Goal: Ask a question: Seek information or help from site administrators or community

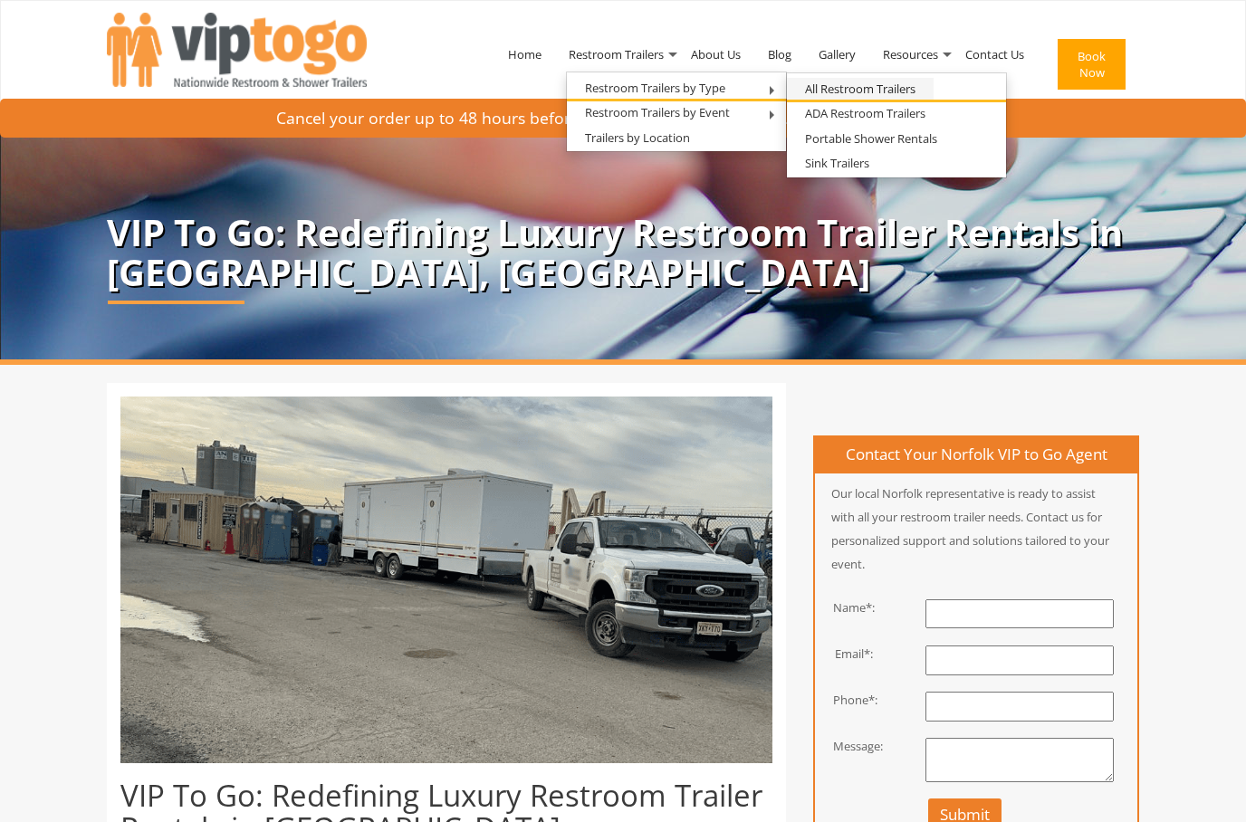
click at [839, 91] on link "All Restroom Trailers" at bounding box center [860, 89] width 147 height 23
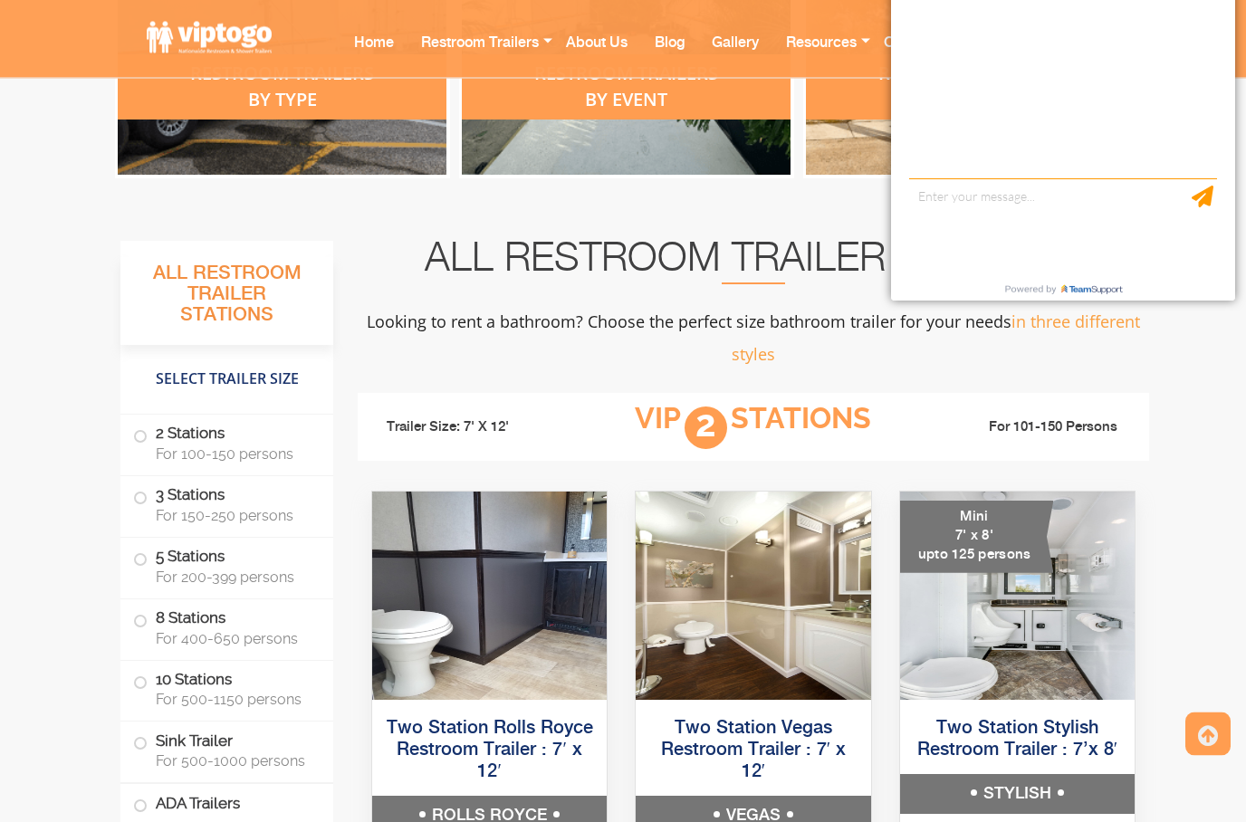
scroll to position [934, 0]
click at [152, 554] on label "5 Stations For 200-399 persons" at bounding box center [227, 566] width 188 height 56
click at [154, 560] on label "5 Stations For 200-399 persons" at bounding box center [227, 566] width 188 height 56
click at [139, 559] on span at bounding box center [140, 559] width 7 height 7
click at [160, 554] on label "5 Stations For 200-399 persons" at bounding box center [227, 566] width 188 height 56
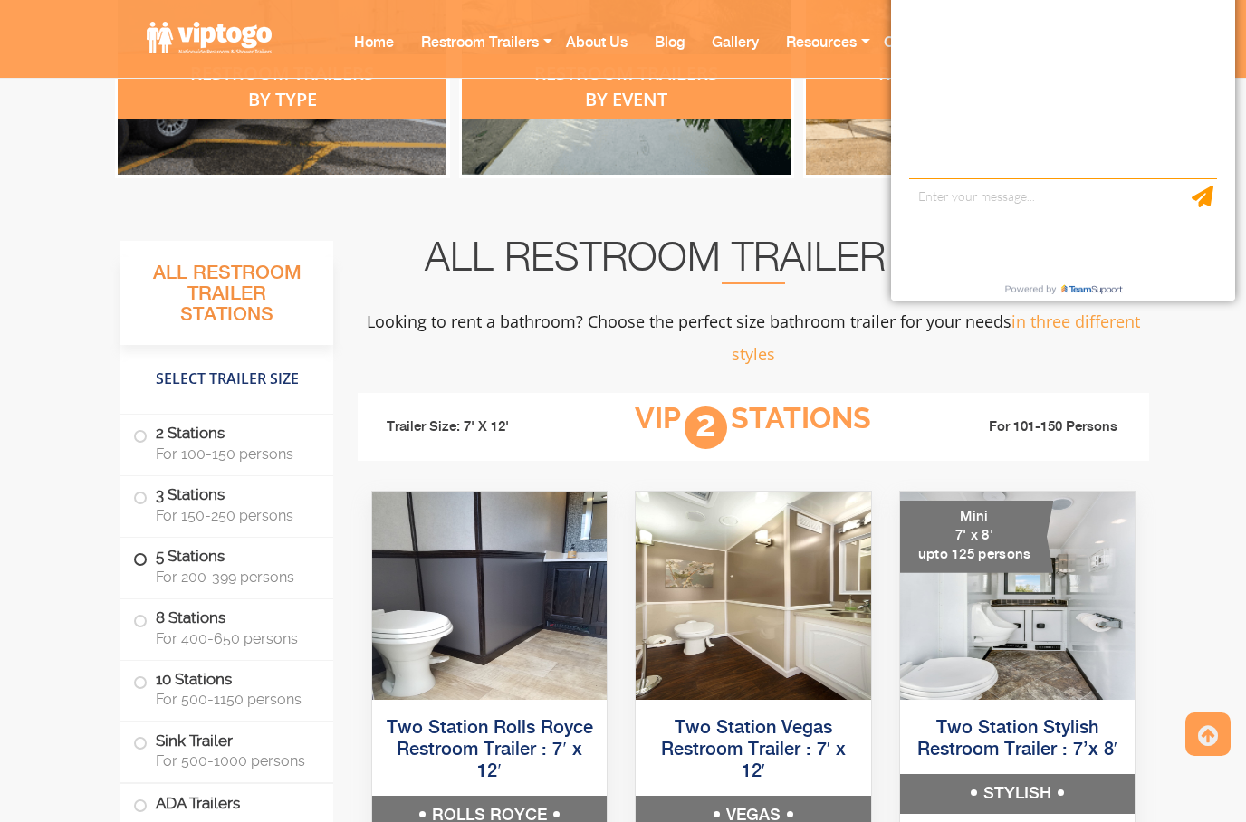
click at [143, 556] on span at bounding box center [140, 559] width 7 height 7
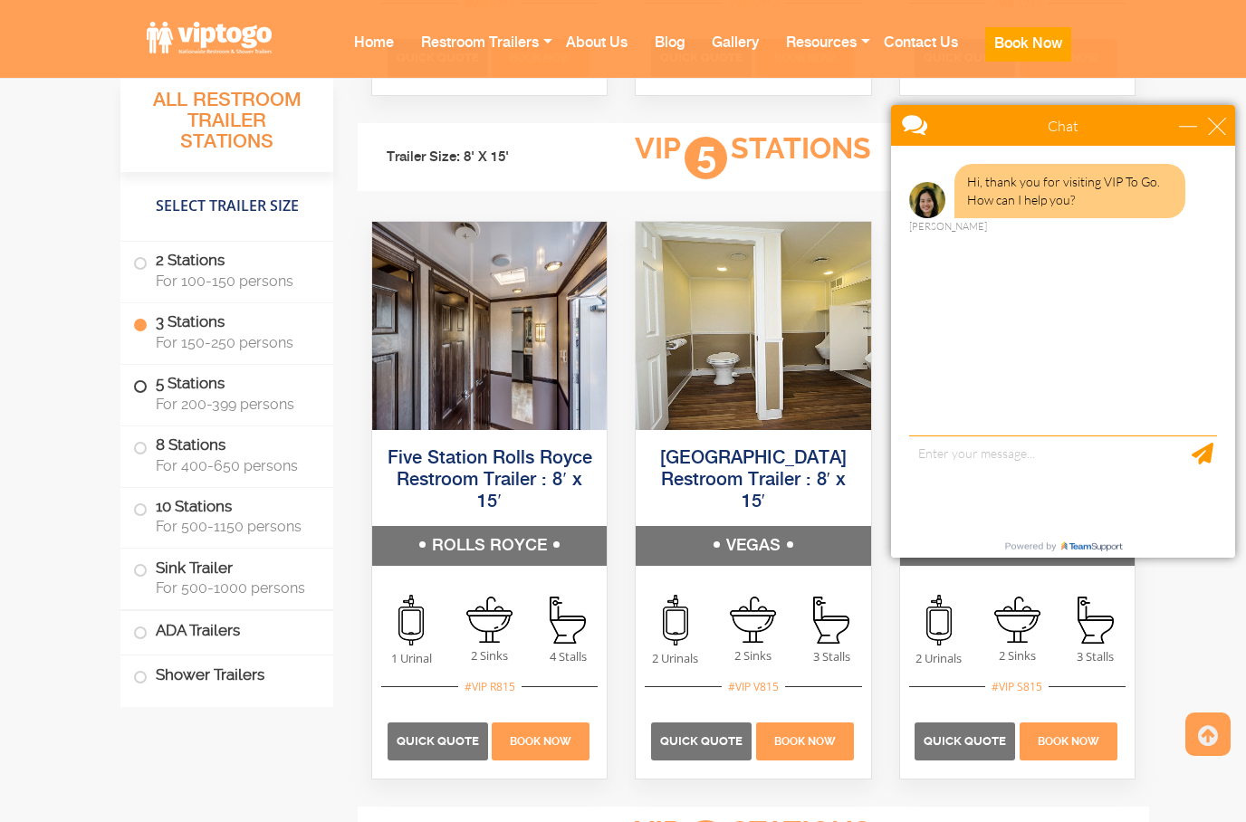
scroll to position [3029, 0]
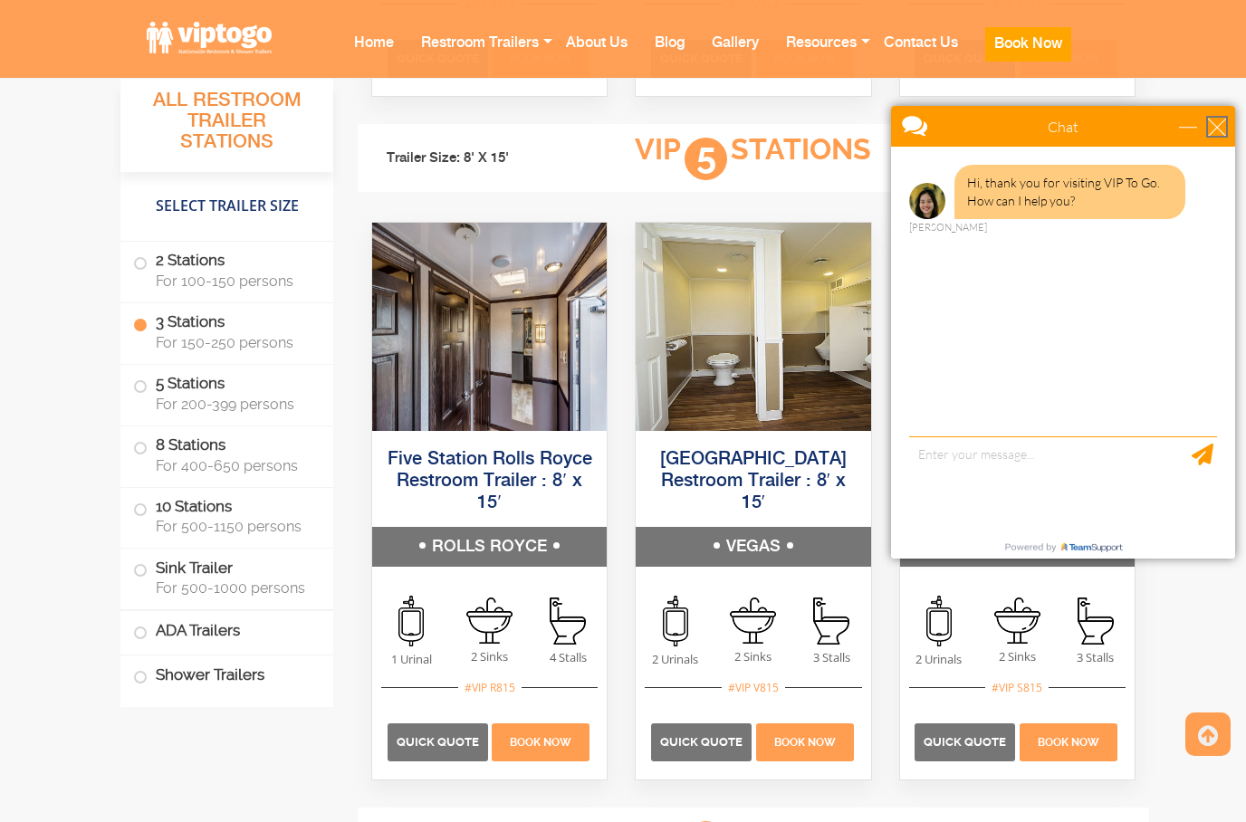
click at [1216, 128] on div "close" at bounding box center [1217, 127] width 18 height 18
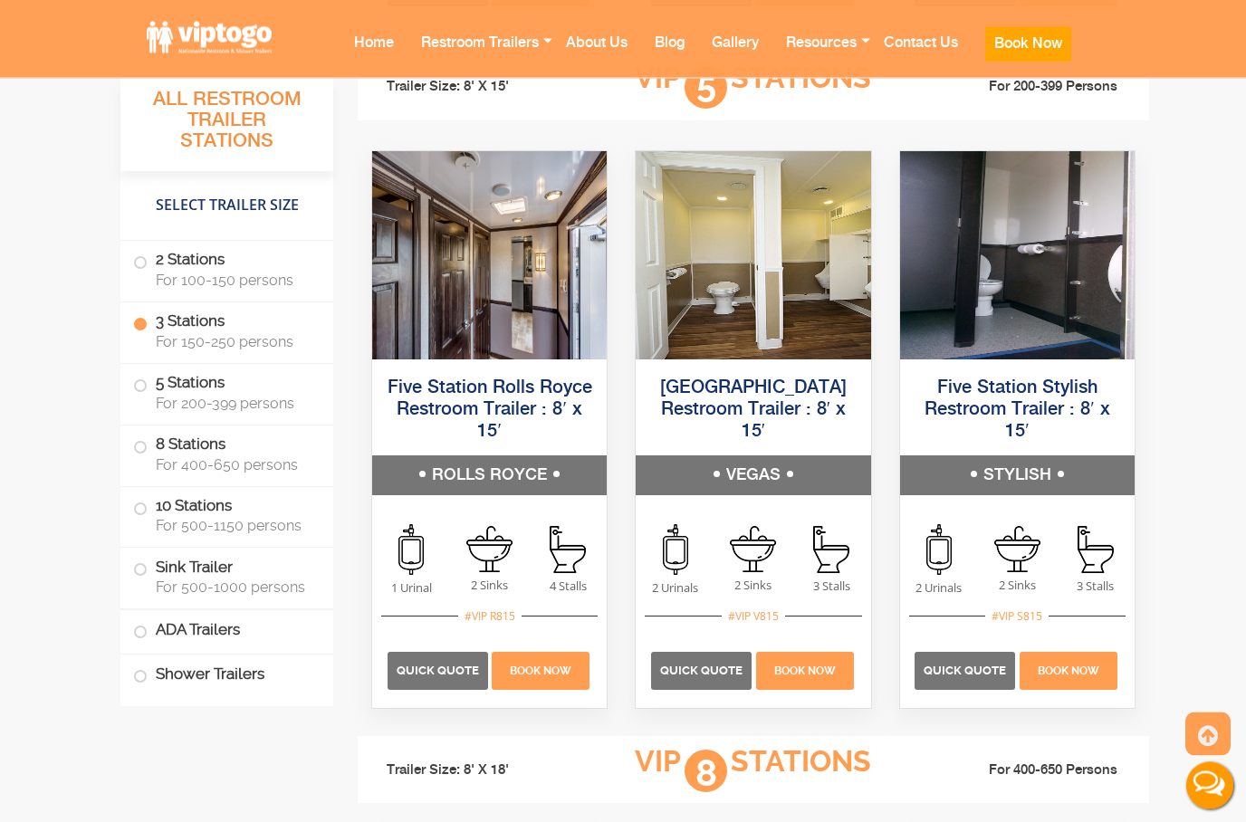
scroll to position [3124, 0]
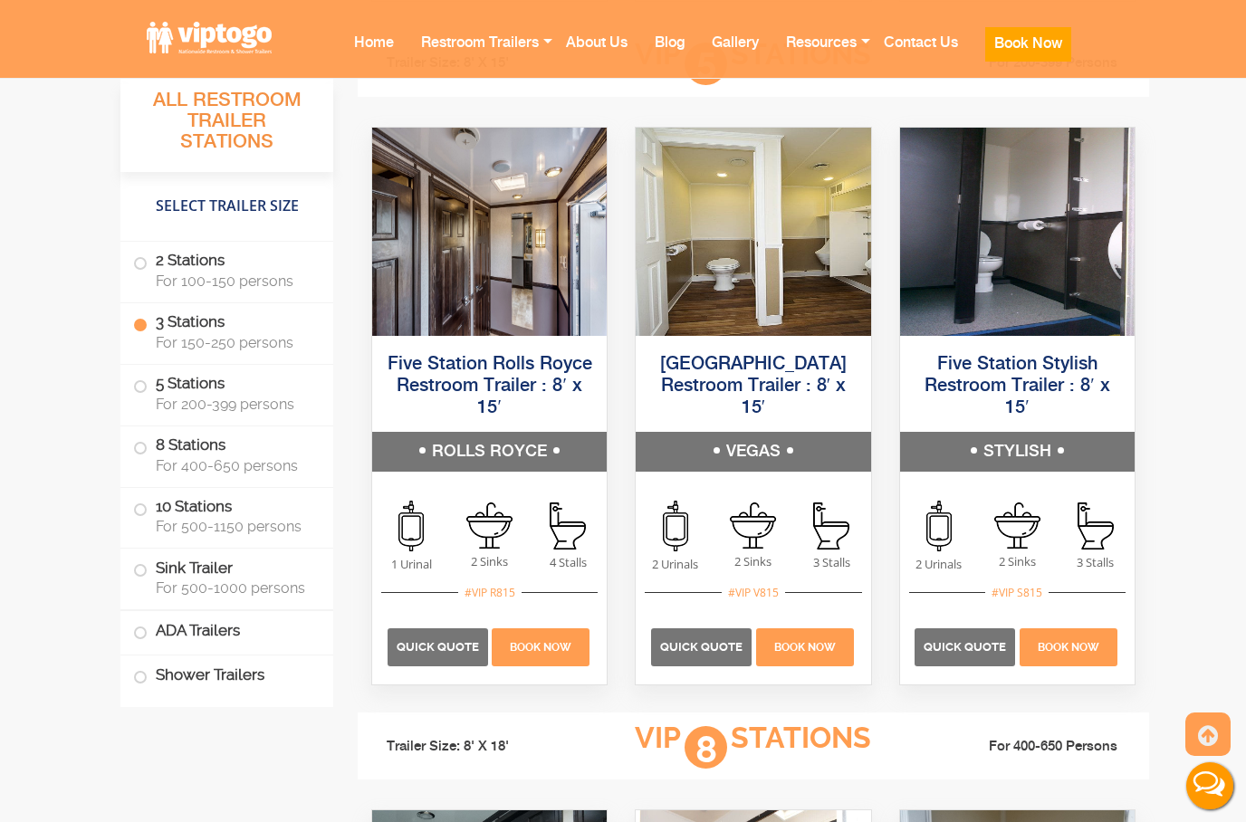
click at [513, 297] on img at bounding box center [489, 232] width 235 height 208
click at [463, 449] on h5 "ROLLS ROYCE" at bounding box center [489, 452] width 235 height 40
click at [471, 536] on img at bounding box center [489, 526] width 46 height 46
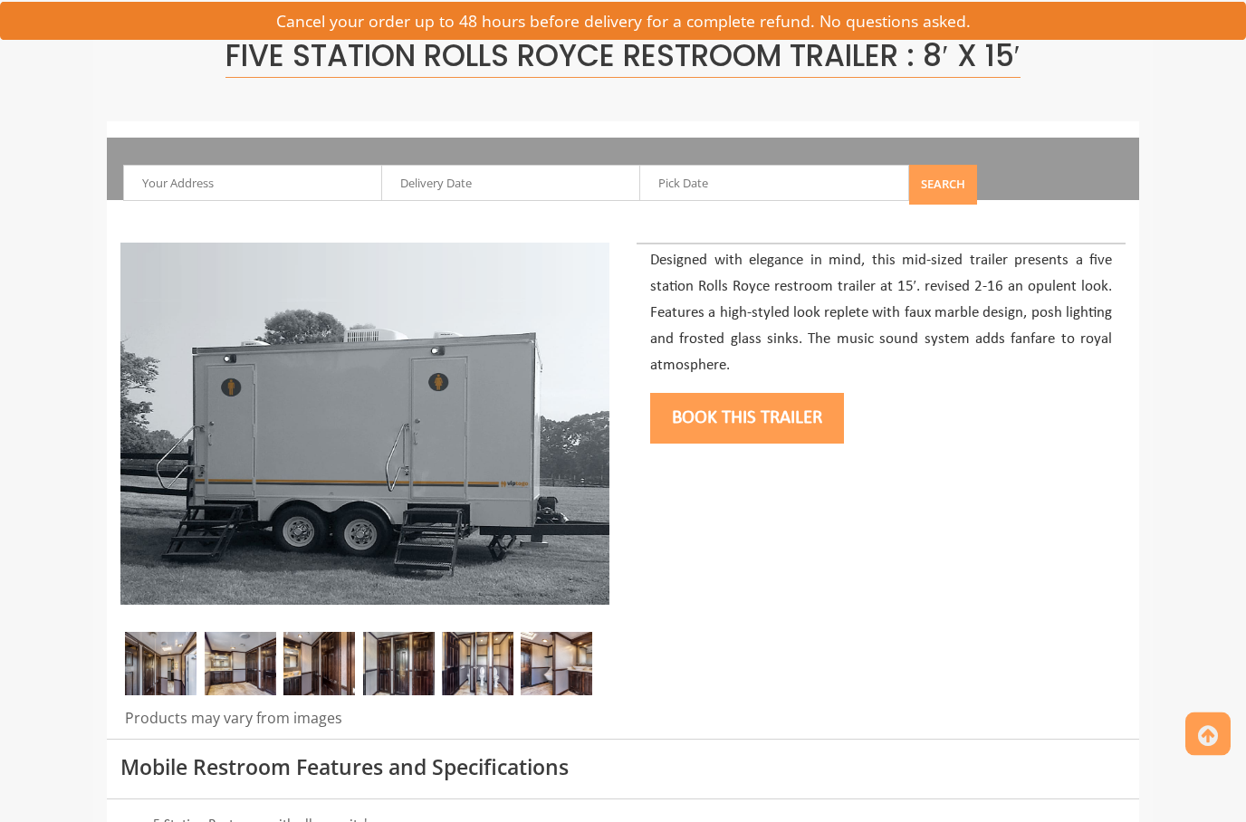
scroll to position [129, 0]
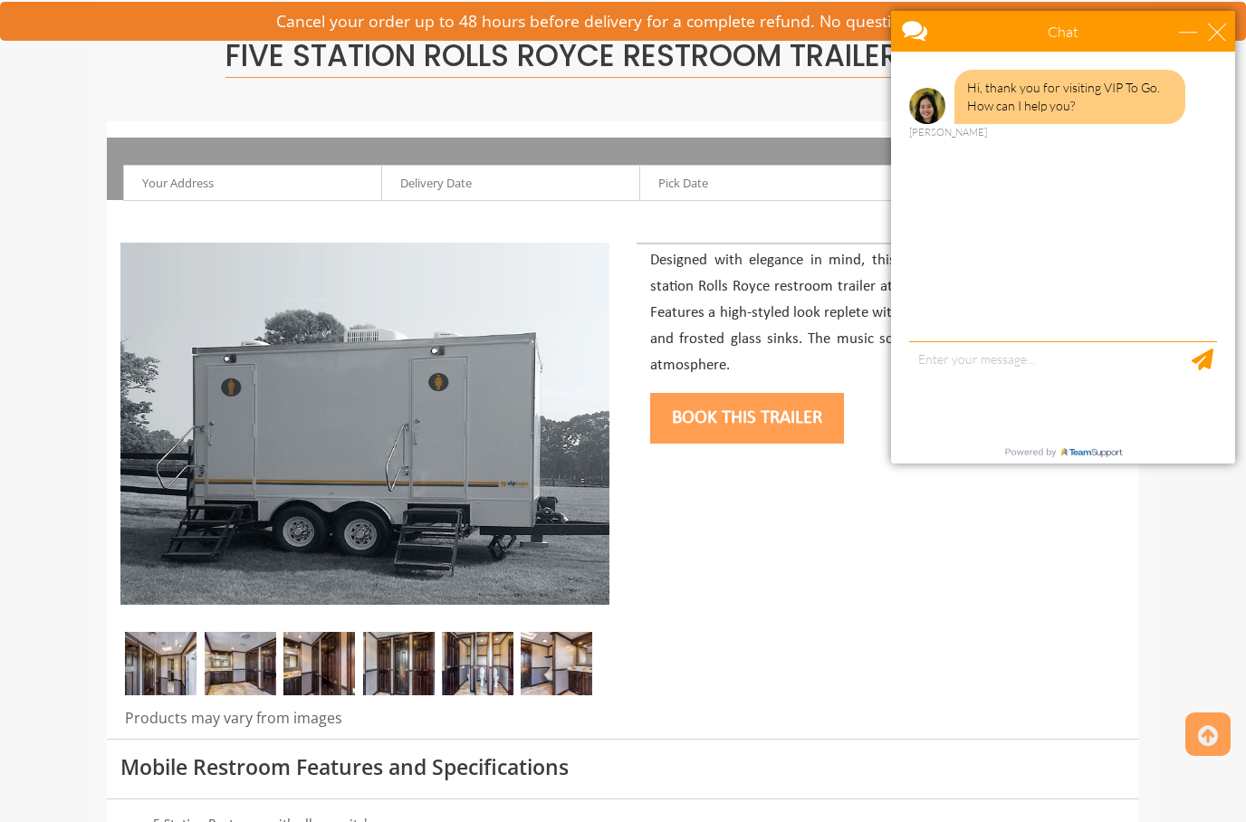
click at [160, 671] on img at bounding box center [161, 663] width 72 height 63
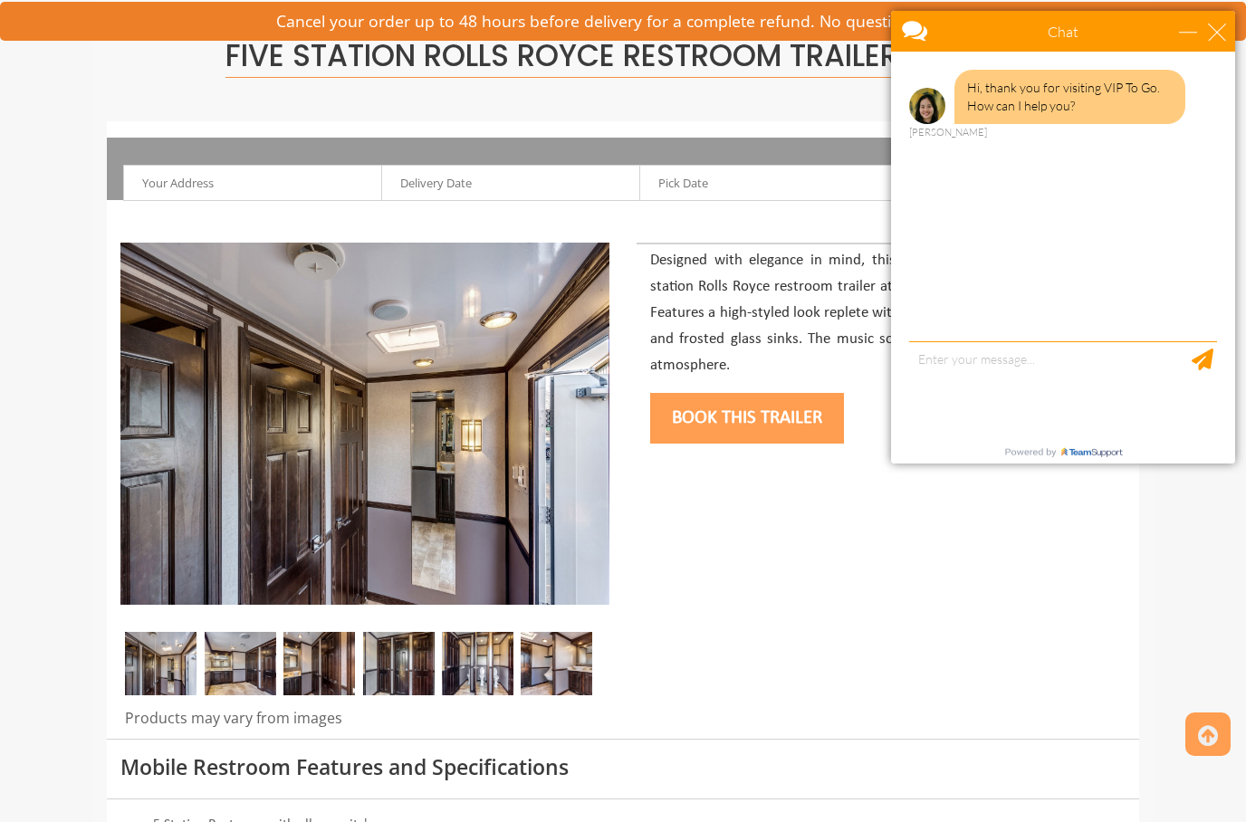
click at [229, 665] on img at bounding box center [241, 663] width 72 height 63
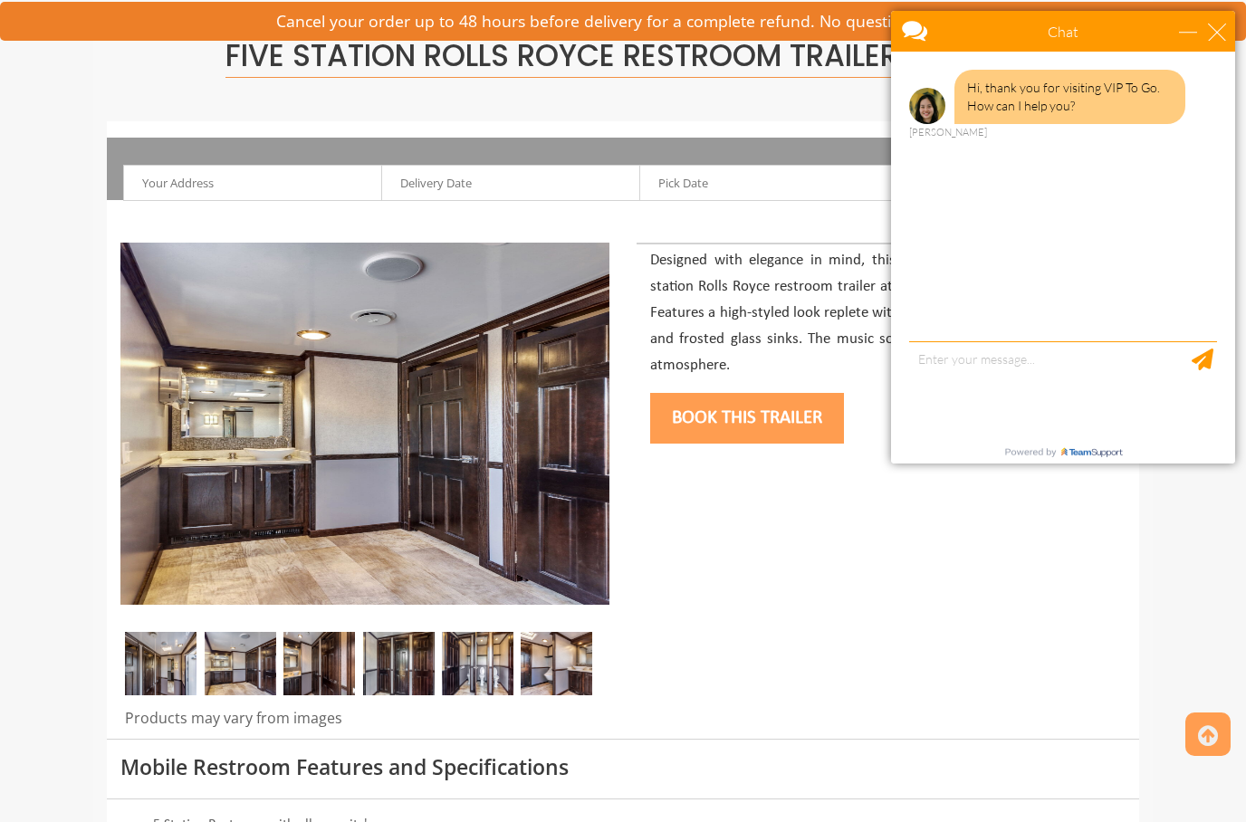
click at [313, 659] on img at bounding box center [320, 663] width 72 height 63
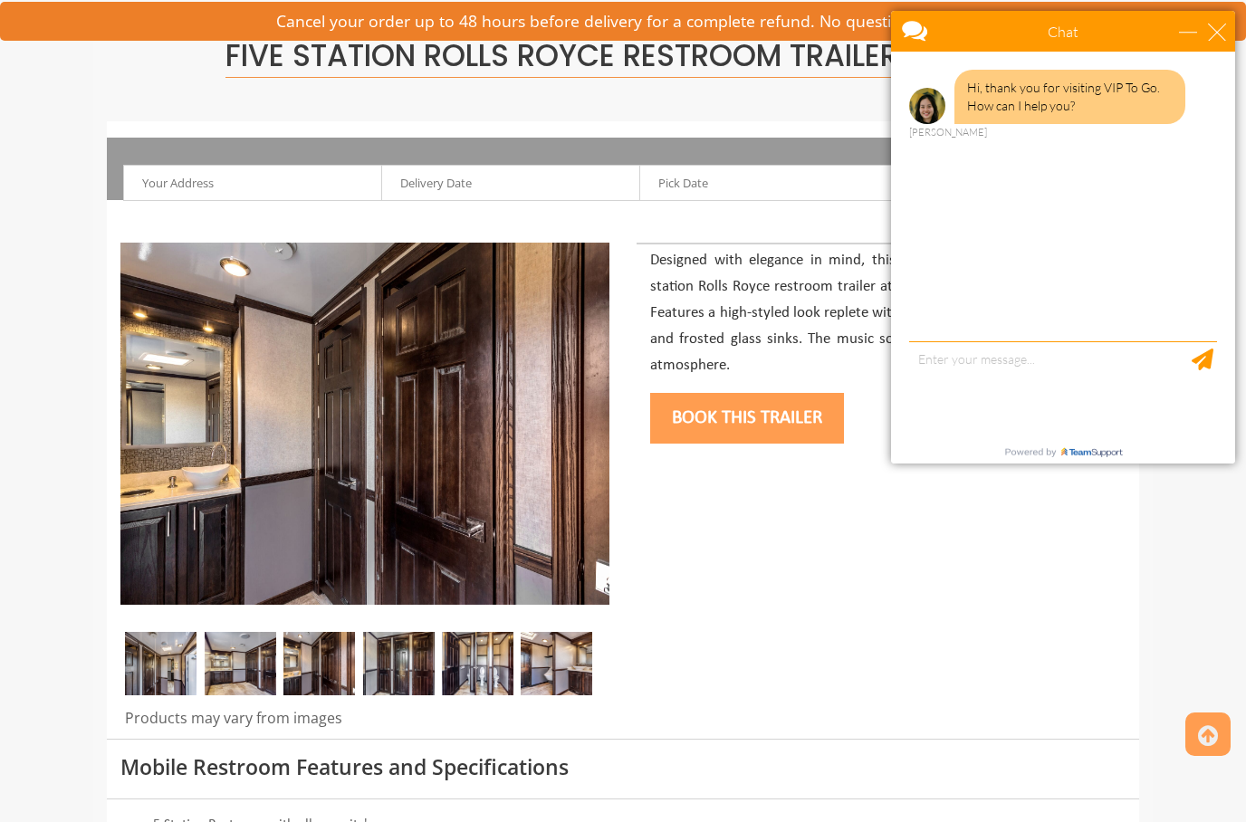
click at [399, 663] on img at bounding box center [399, 663] width 72 height 63
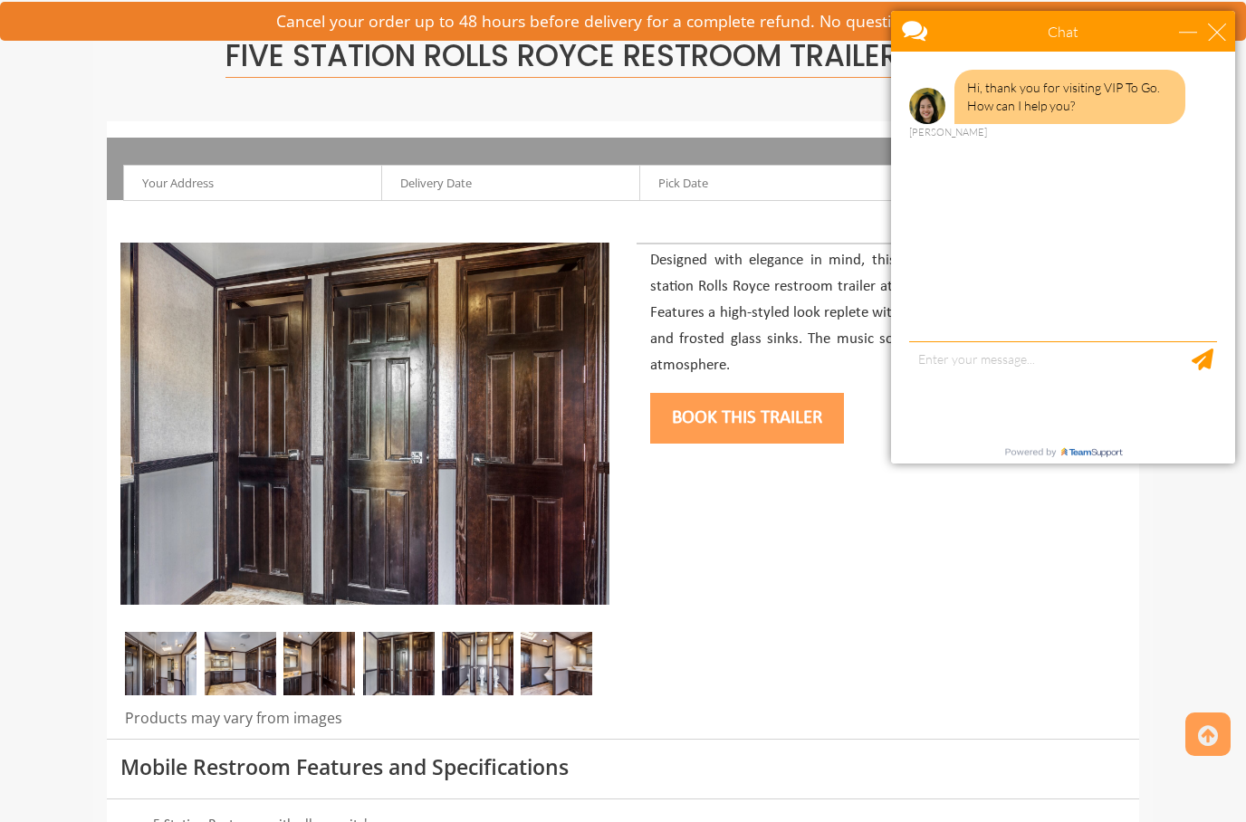
click at [485, 672] on img at bounding box center [478, 663] width 72 height 63
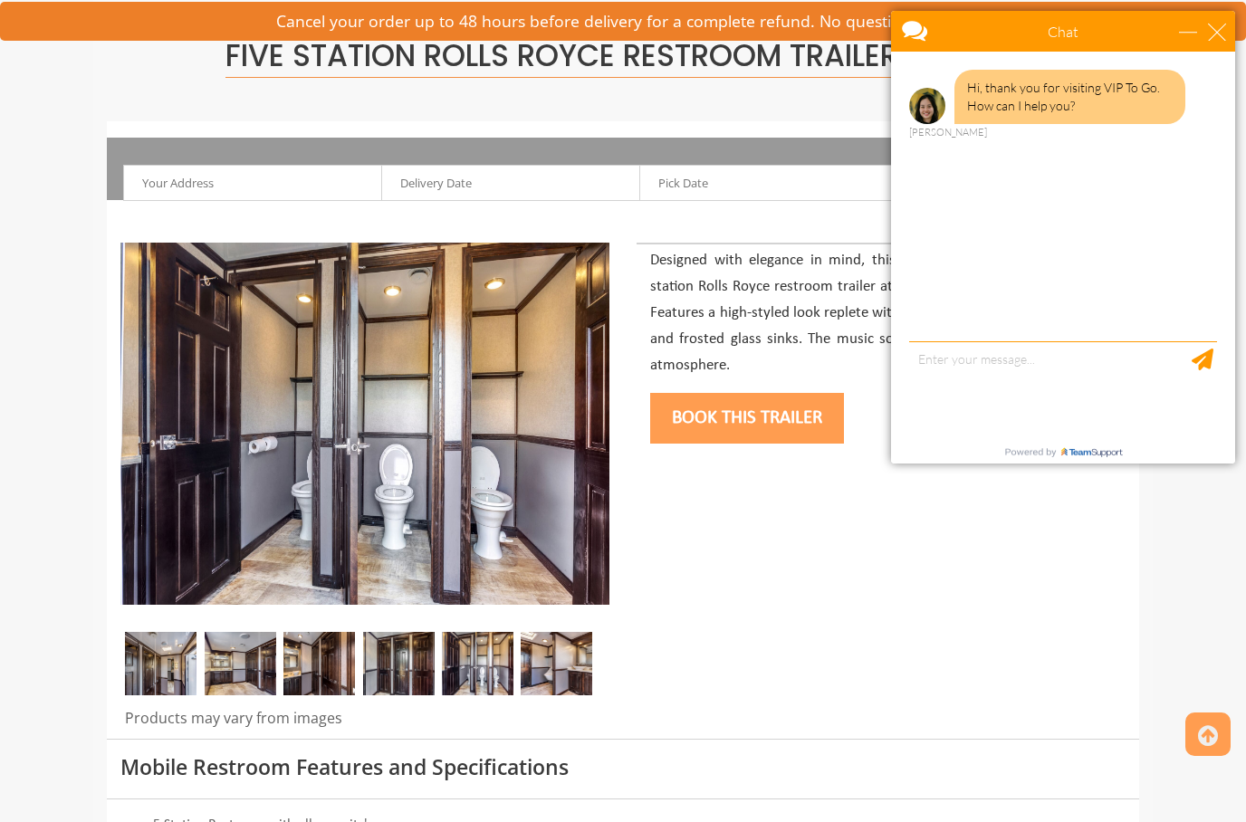
click at [553, 651] on img at bounding box center [557, 663] width 72 height 63
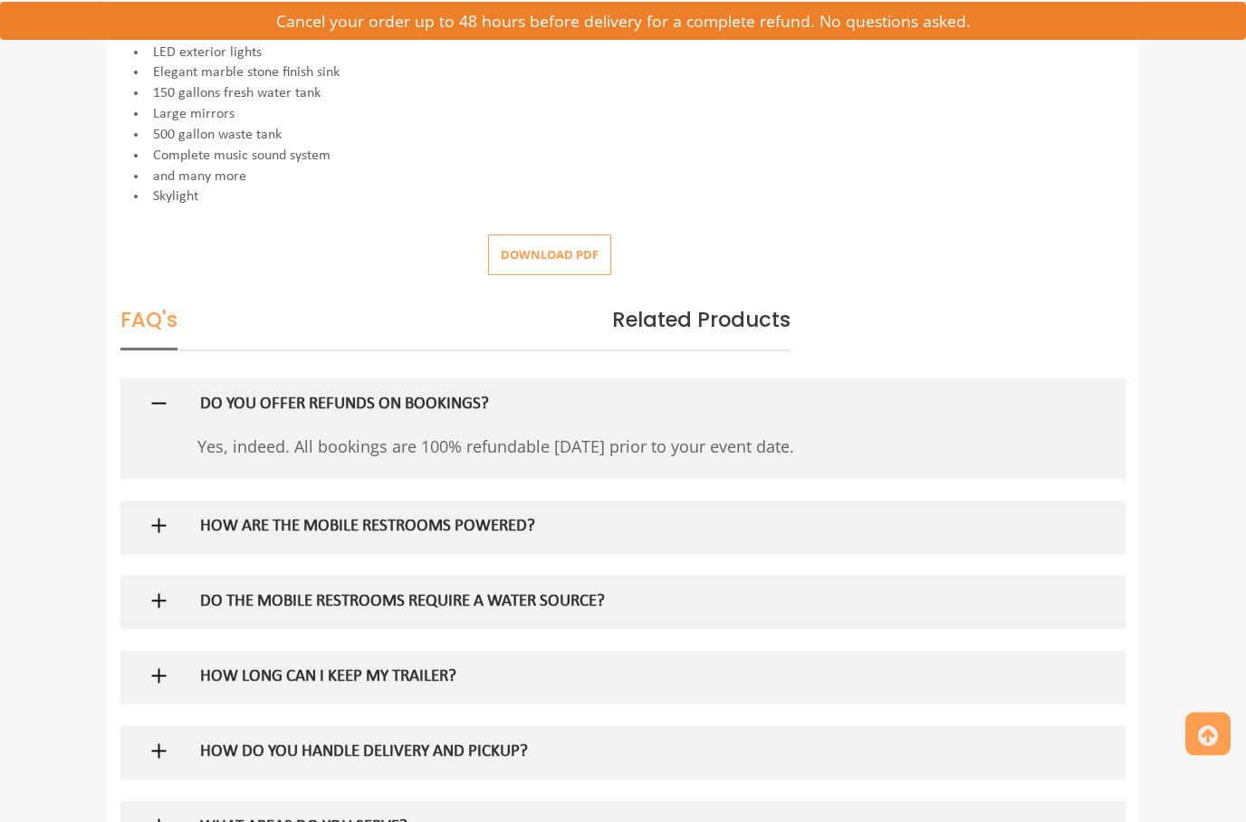
scroll to position [1006, 0]
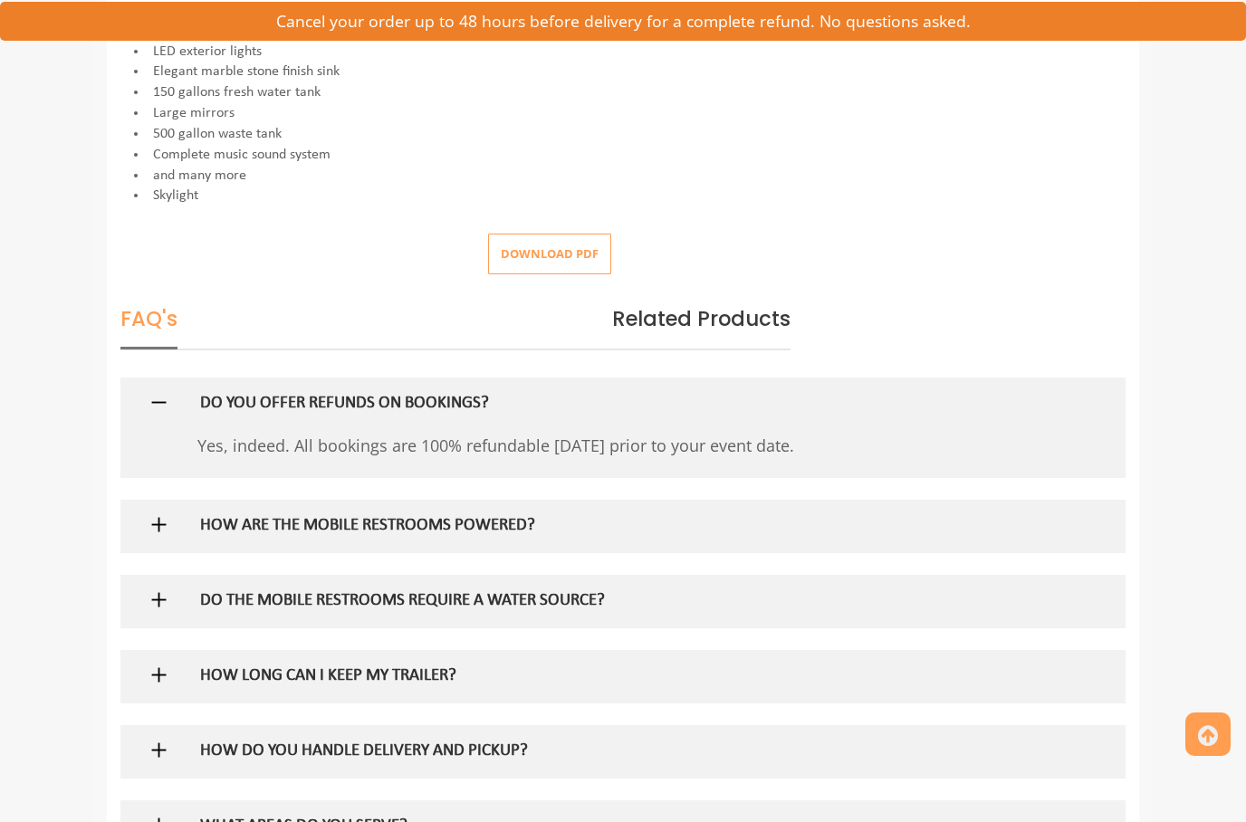
click at [161, 589] on img at bounding box center [159, 600] width 23 height 23
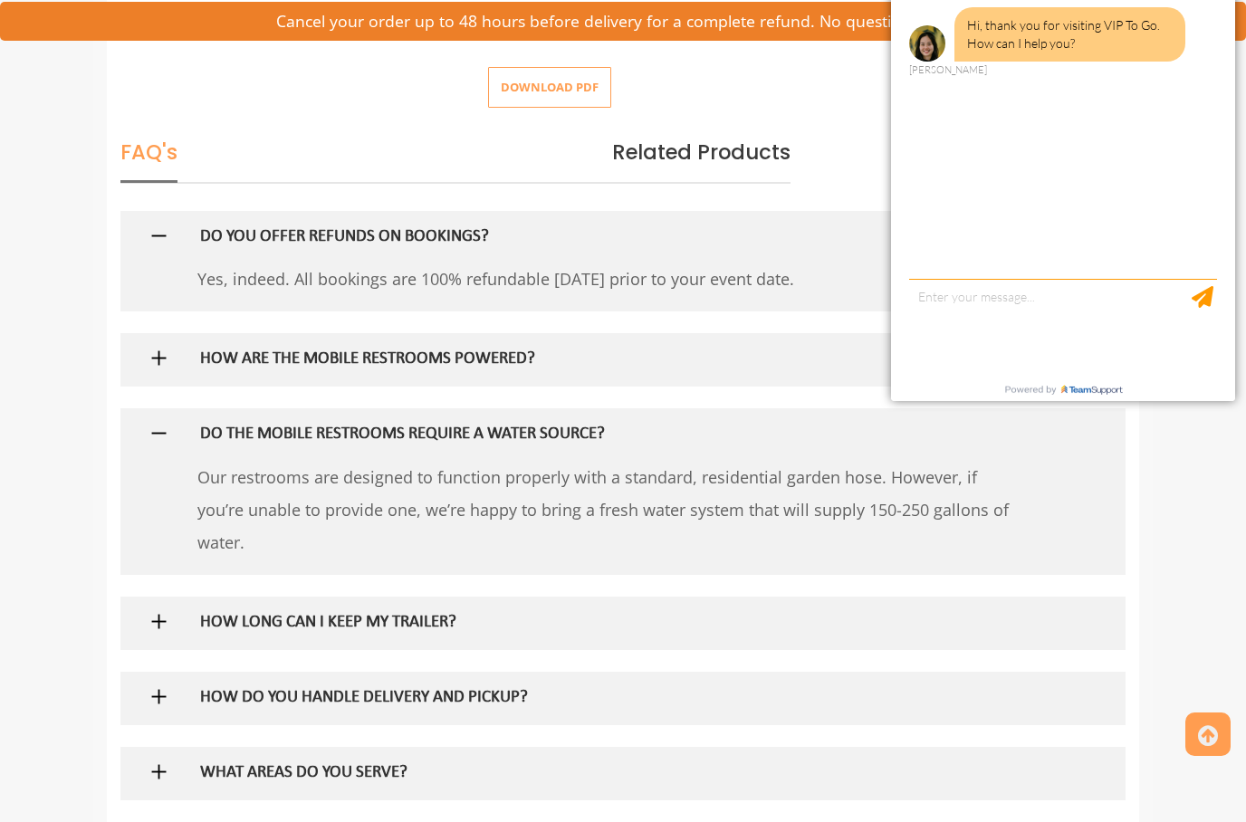
scroll to position [1214, 0]
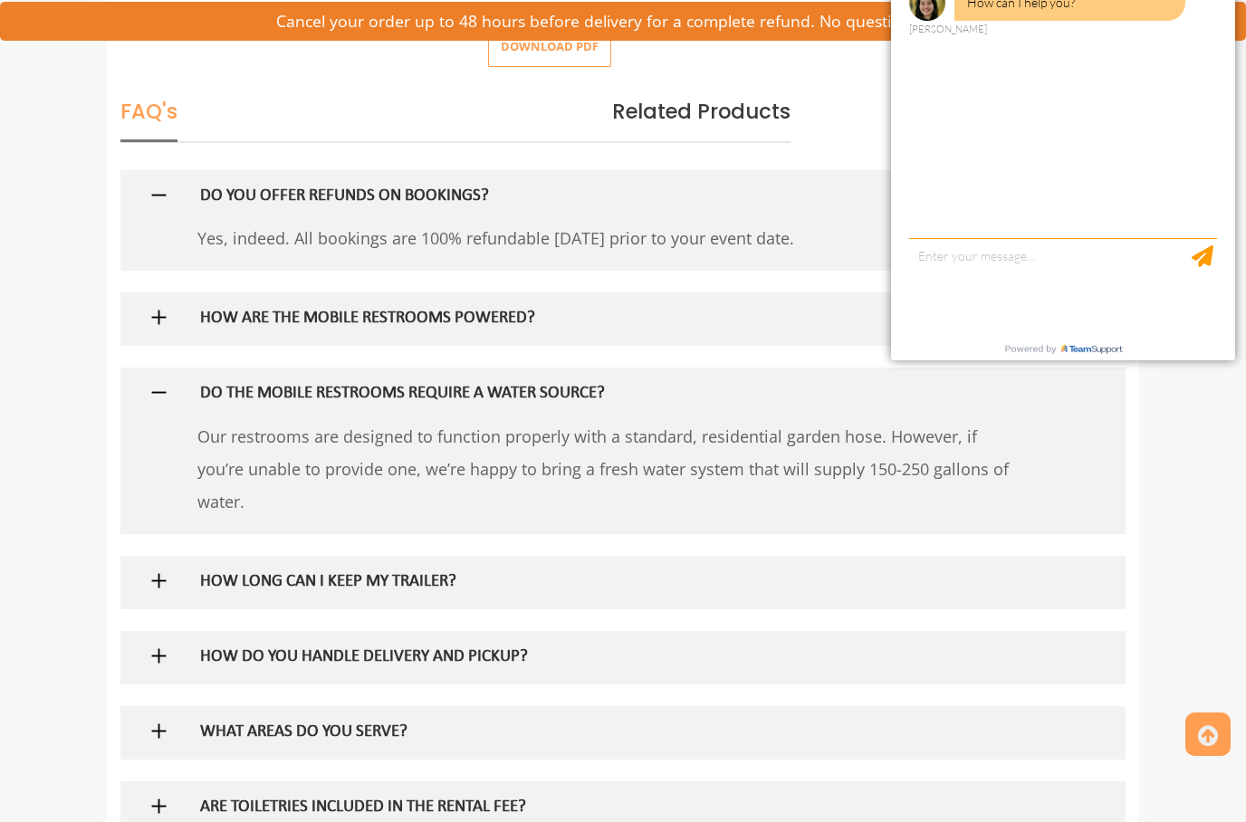
click at [168, 570] on img at bounding box center [159, 581] width 23 height 23
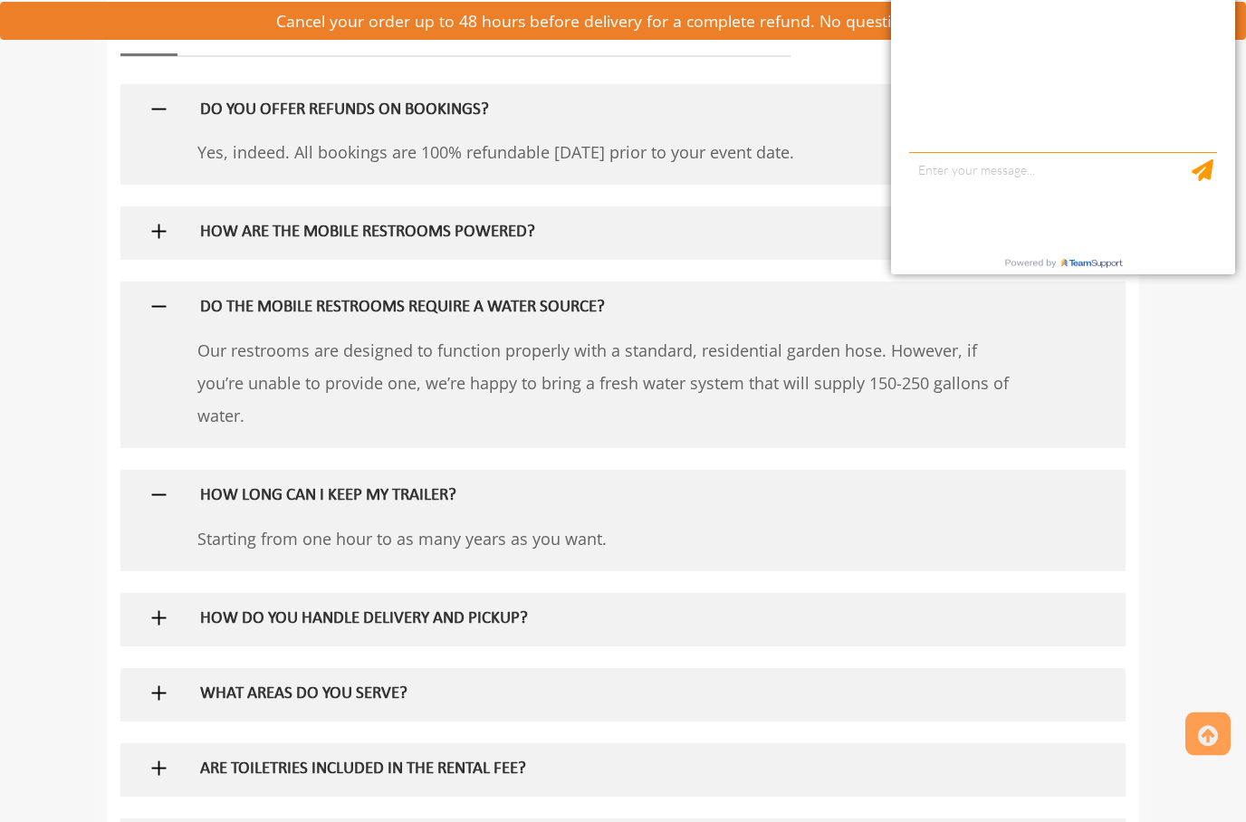
scroll to position [1300, 0]
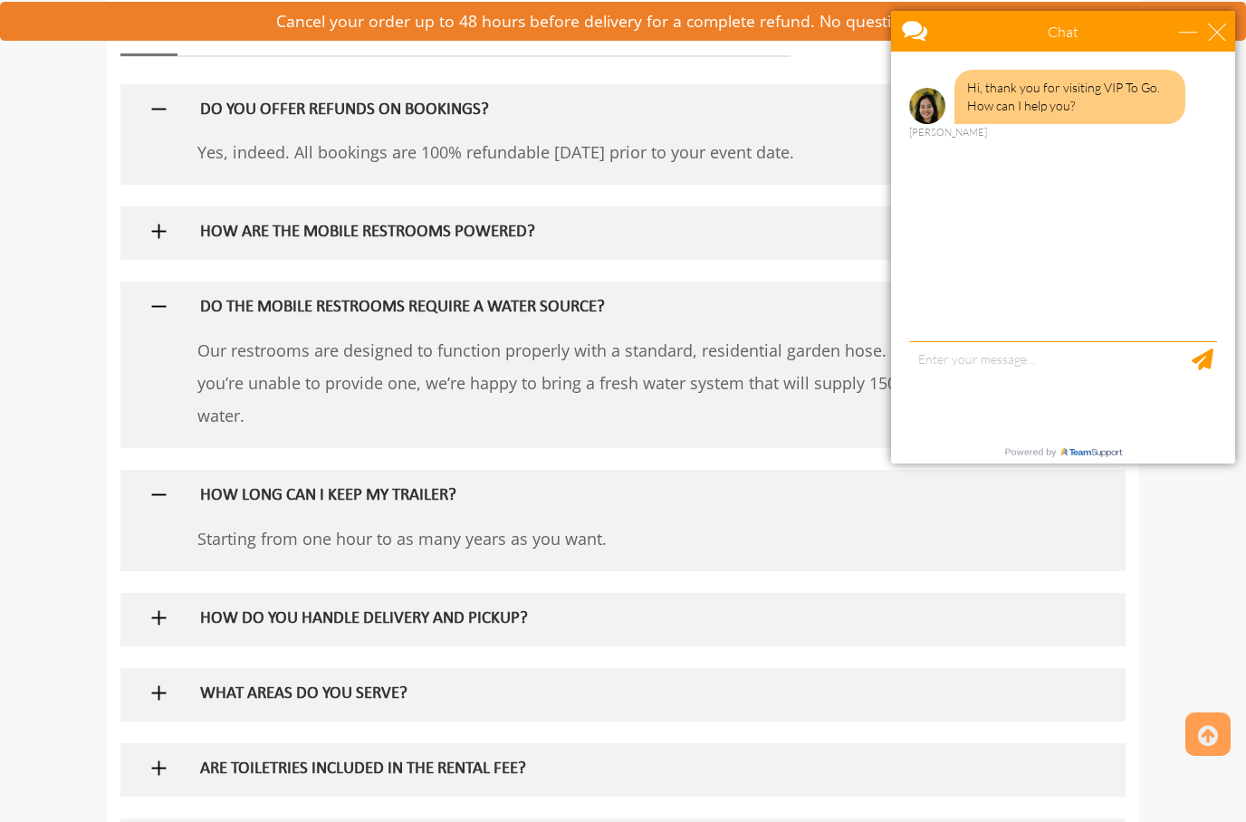
click at [168, 682] on img at bounding box center [159, 693] width 23 height 23
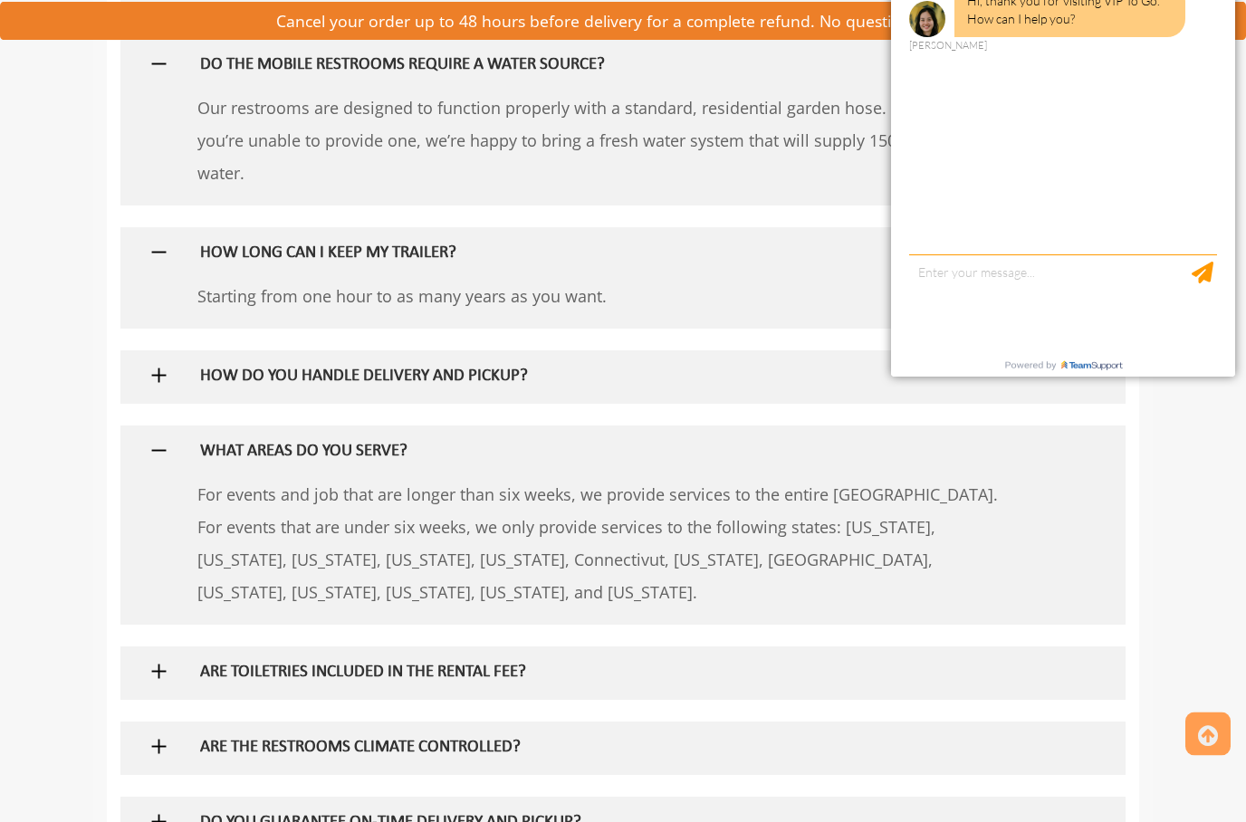
click at [158, 661] on img at bounding box center [159, 672] width 23 height 23
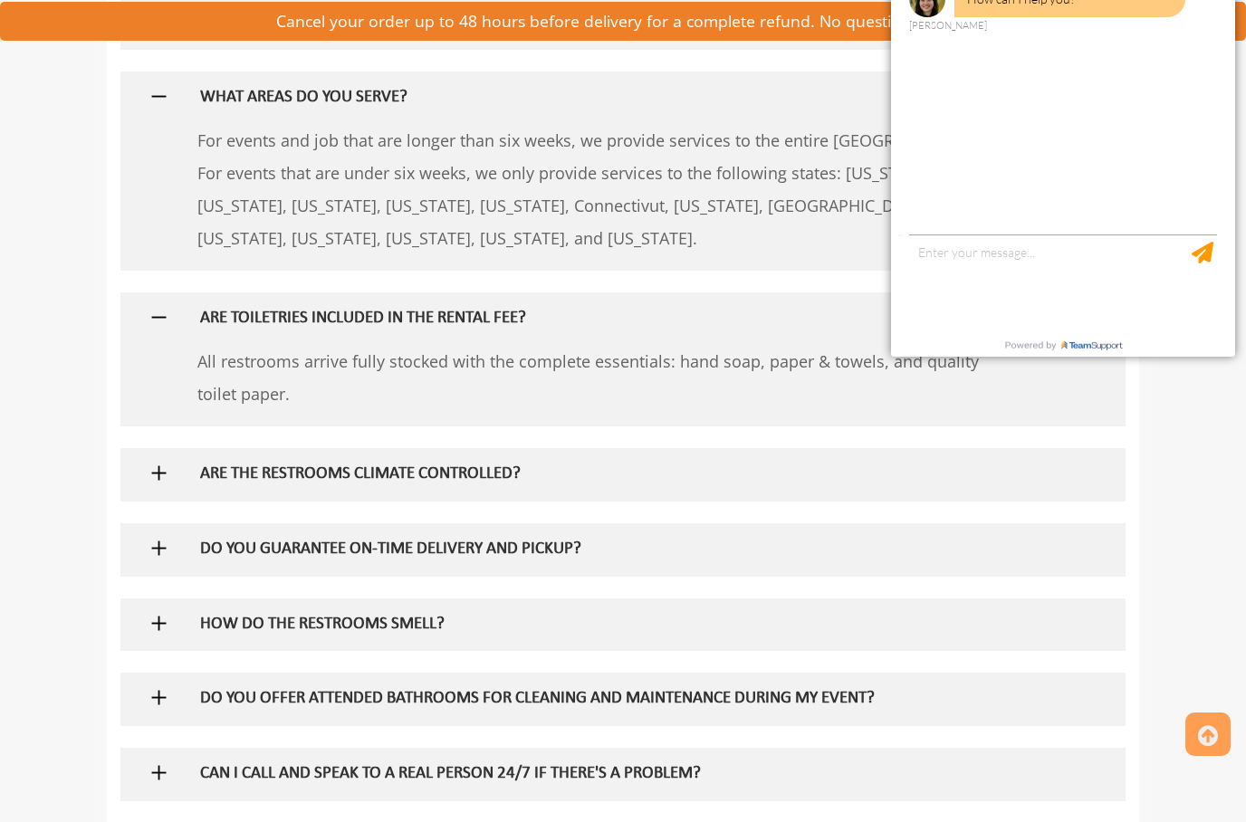
scroll to position [1901, 0]
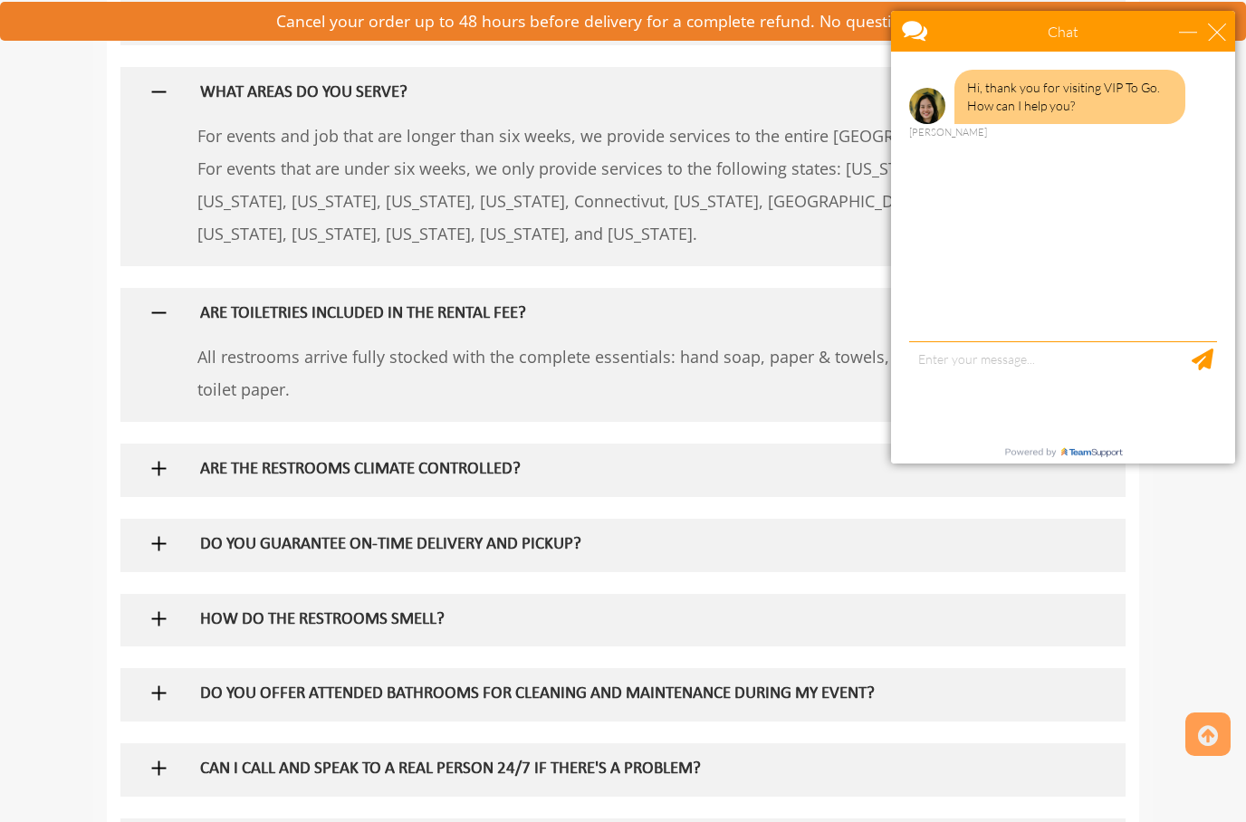
click at [166, 682] on img at bounding box center [159, 693] width 23 height 23
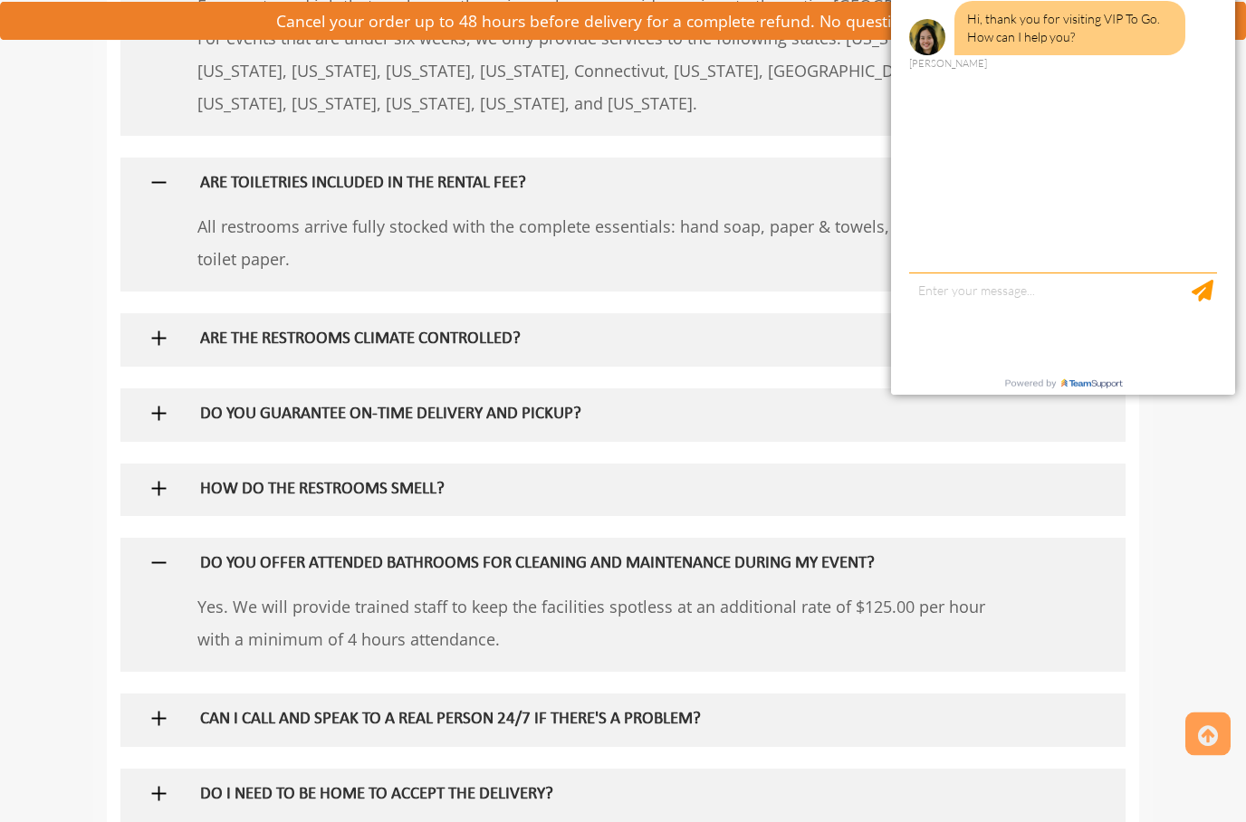
scroll to position [2032, 0]
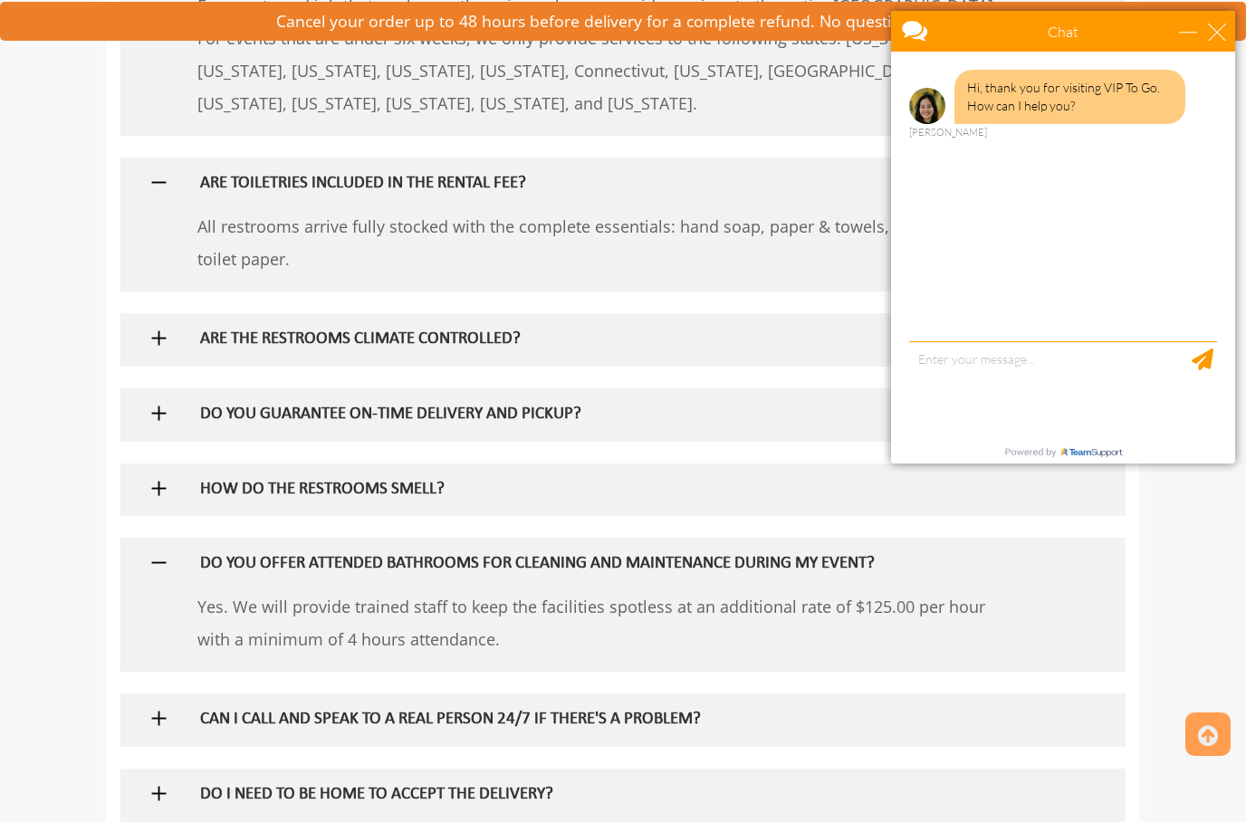
click at [162, 707] on img at bounding box center [159, 718] width 23 height 23
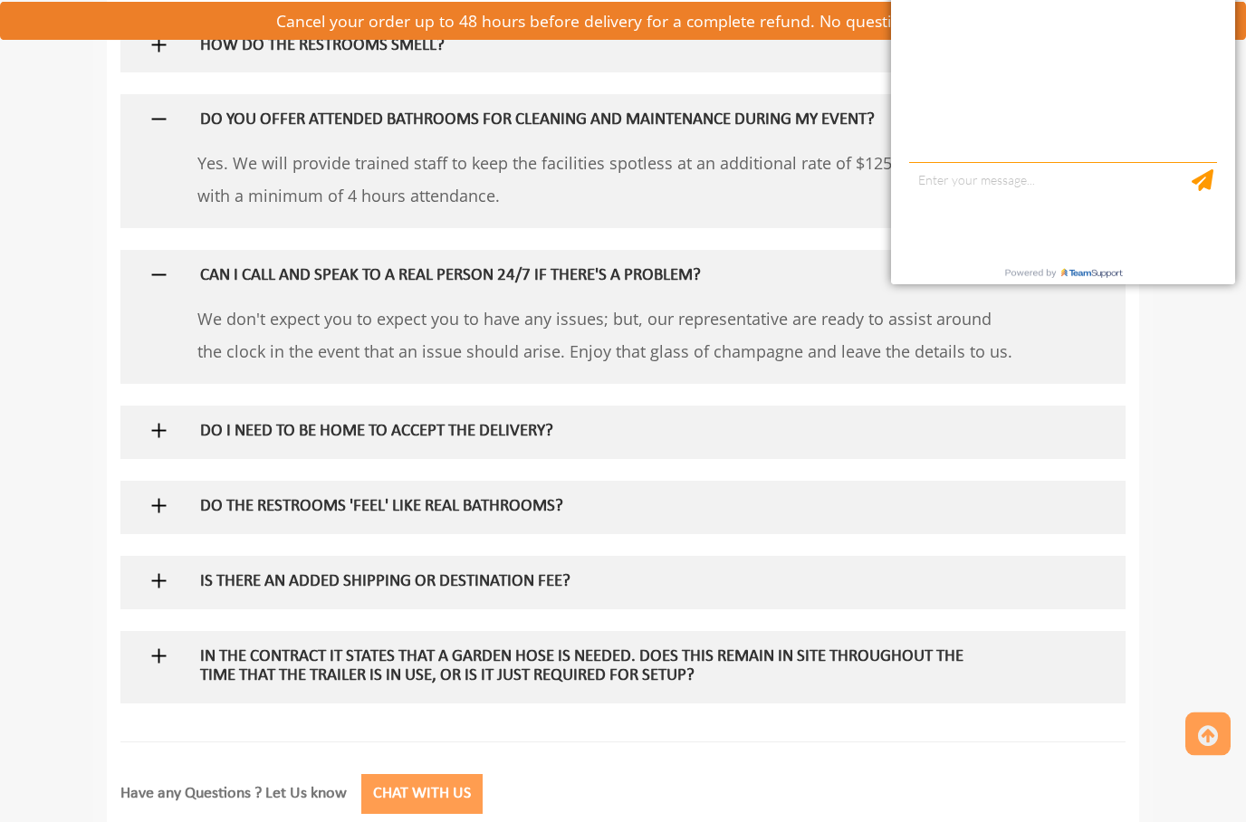
scroll to position [2476, 0]
click at [164, 570] on img at bounding box center [159, 581] width 23 height 23
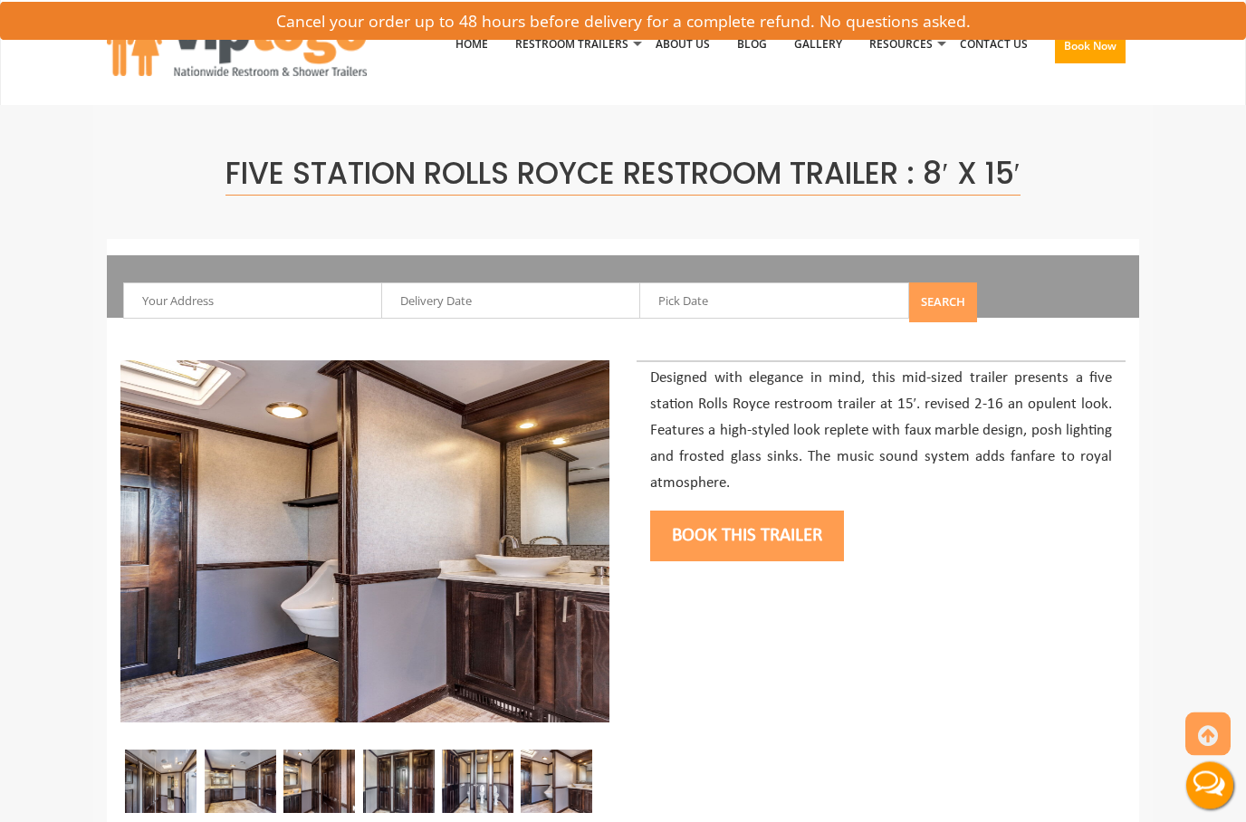
scroll to position [0, 0]
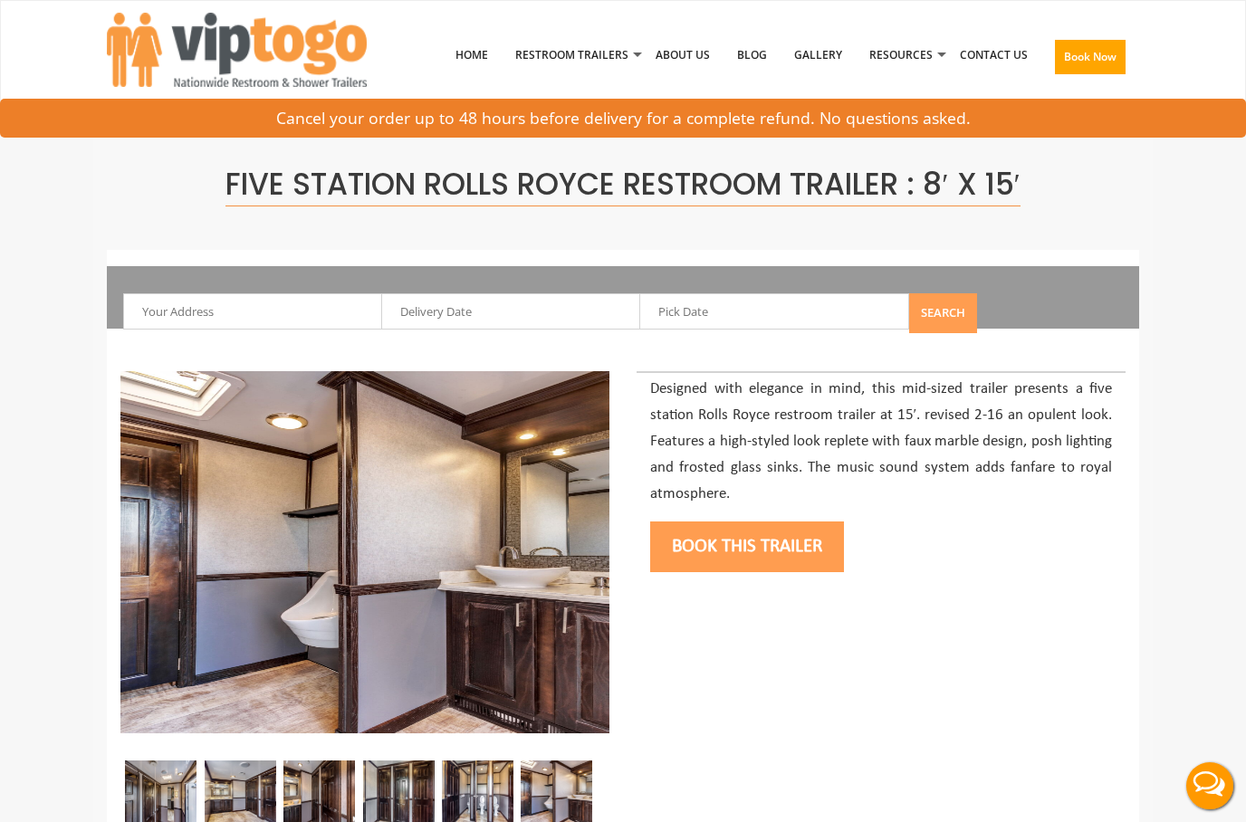
click at [197, 320] on input "text" at bounding box center [258, 311] width 270 height 36
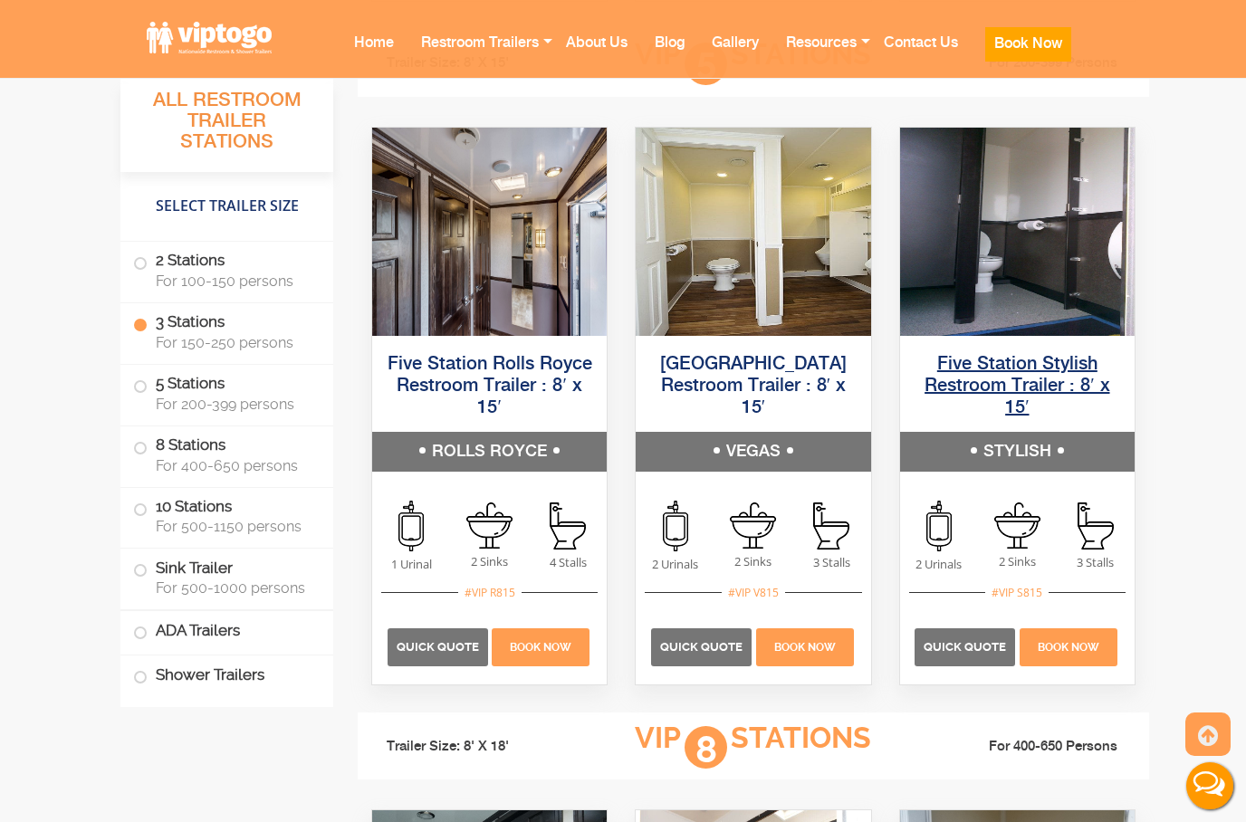
click at [1020, 355] on link "Five Station Stylish Restroom Trailer : 8′ x 15′" at bounding box center [1017, 386] width 185 height 63
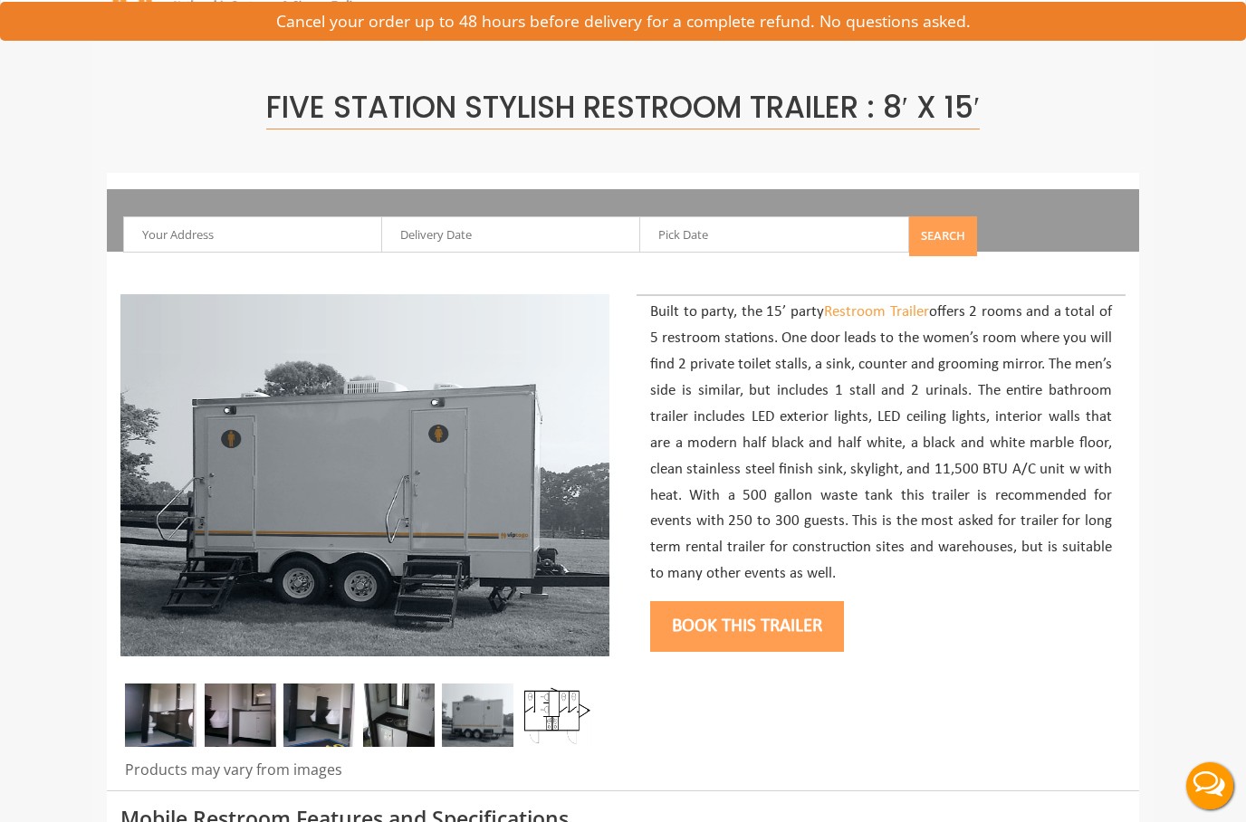
scroll to position [80, 0]
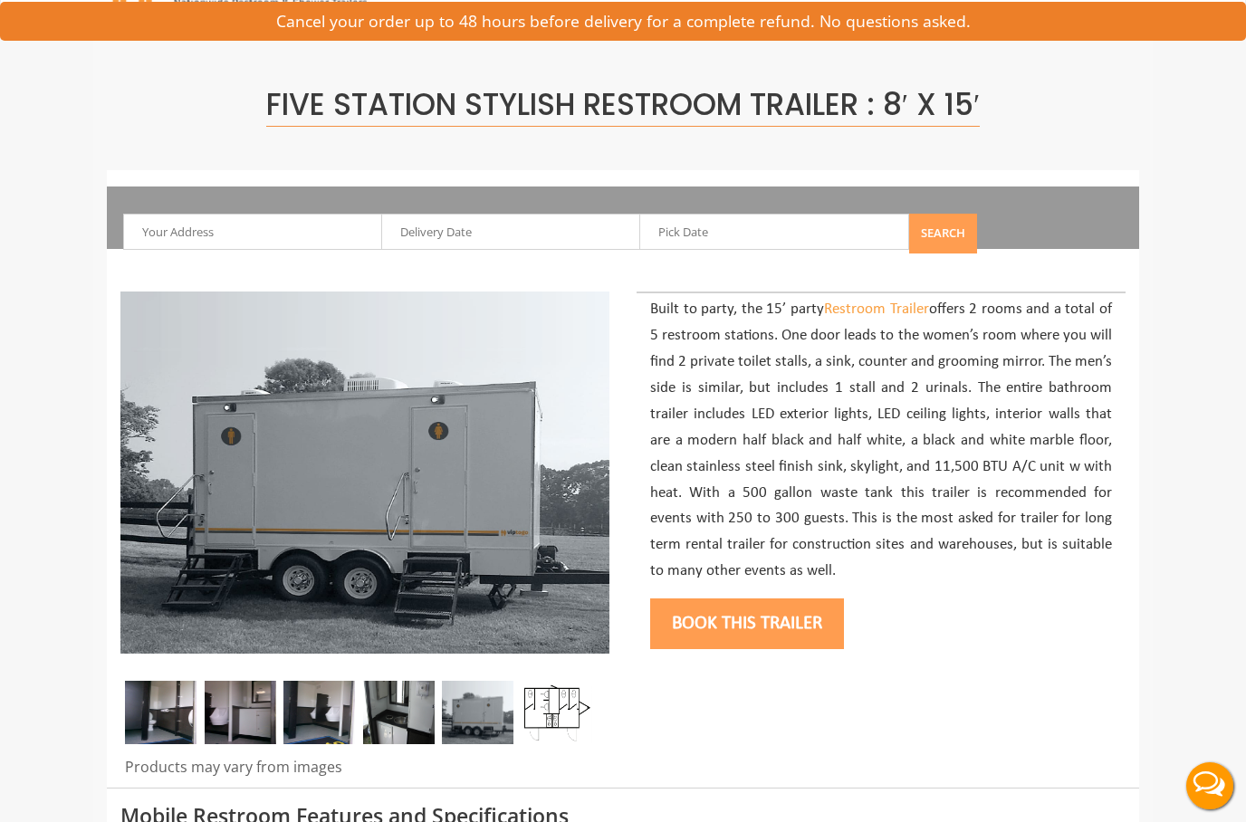
click at [160, 715] on img at bounding box center [161, 712] width 72 height 63
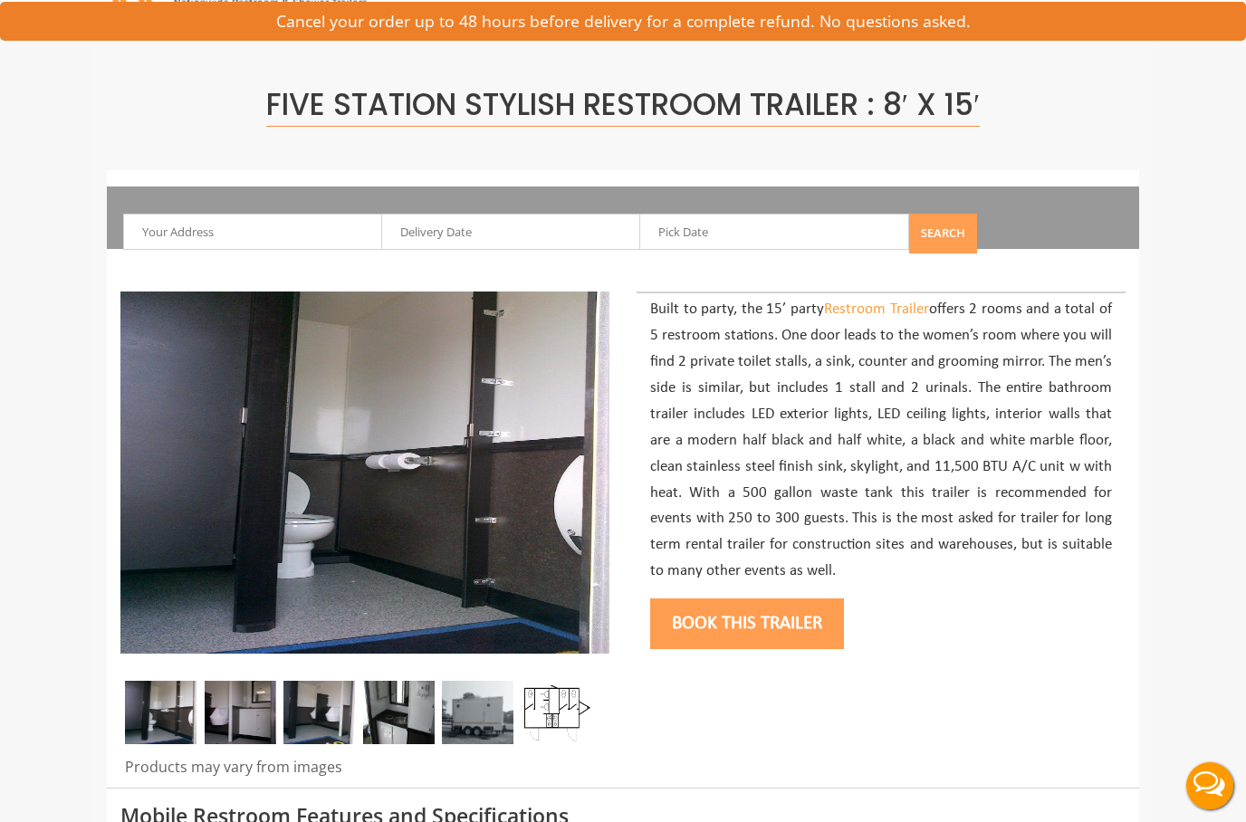
click at [245, 714] on img at bounding box center [241, 712] width 72 height 63
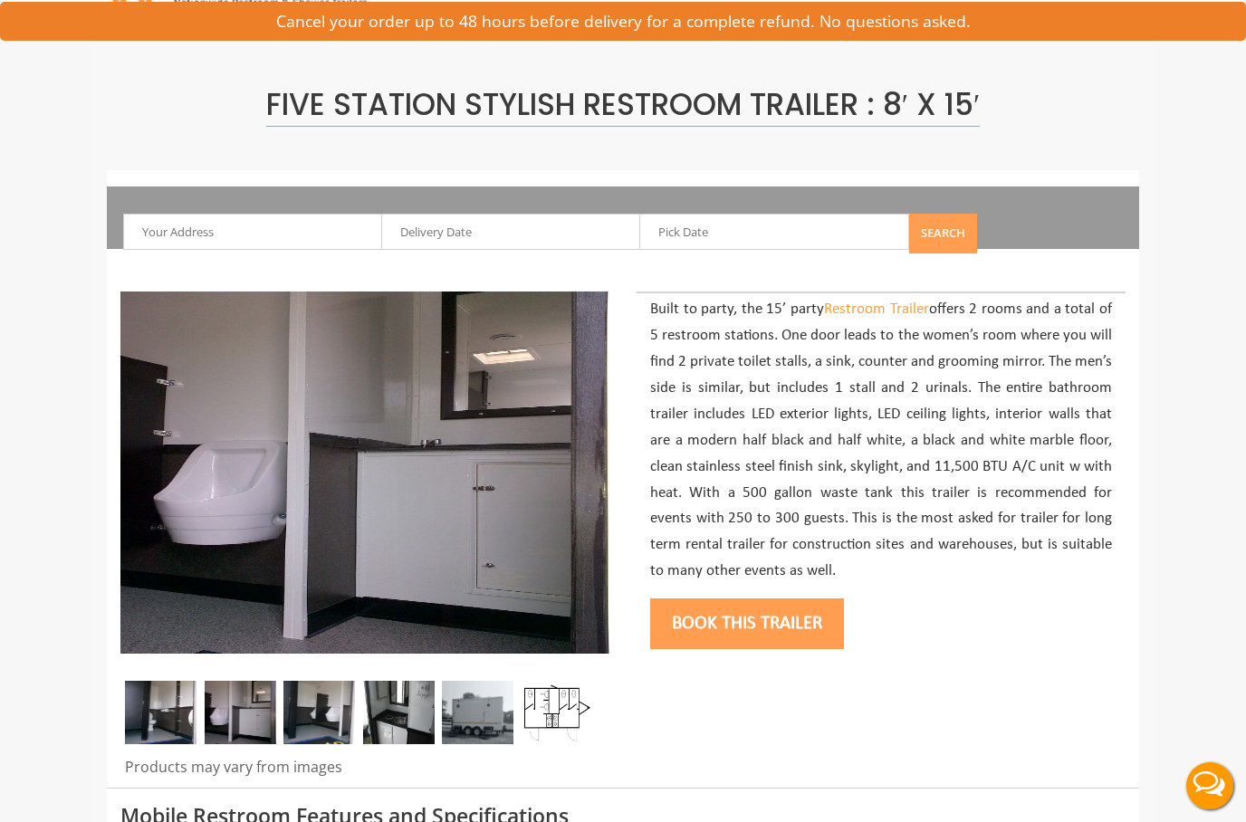
click at [312, 724] on img at bounding box center [320, 712] width 72 height 63
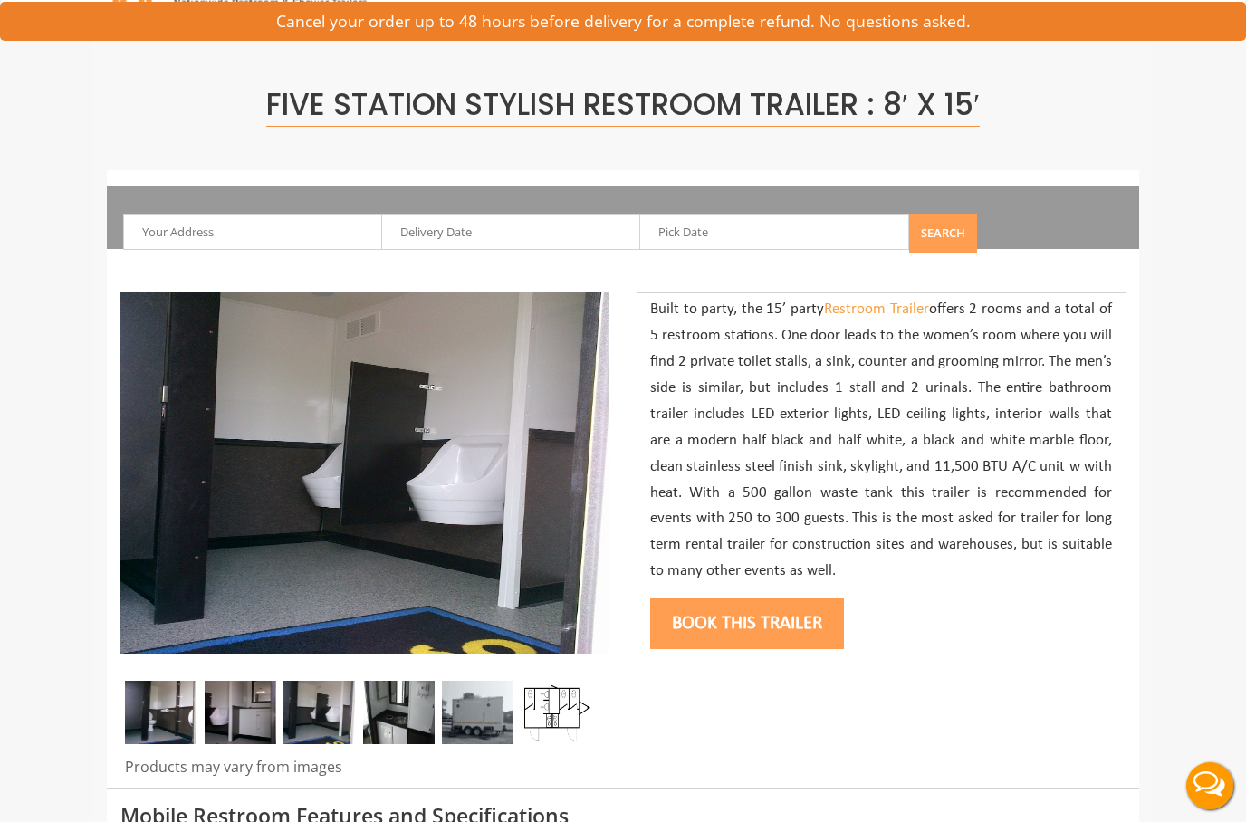
click at [387, 703] on img at bounding box center [399, 712] width 72 height 63
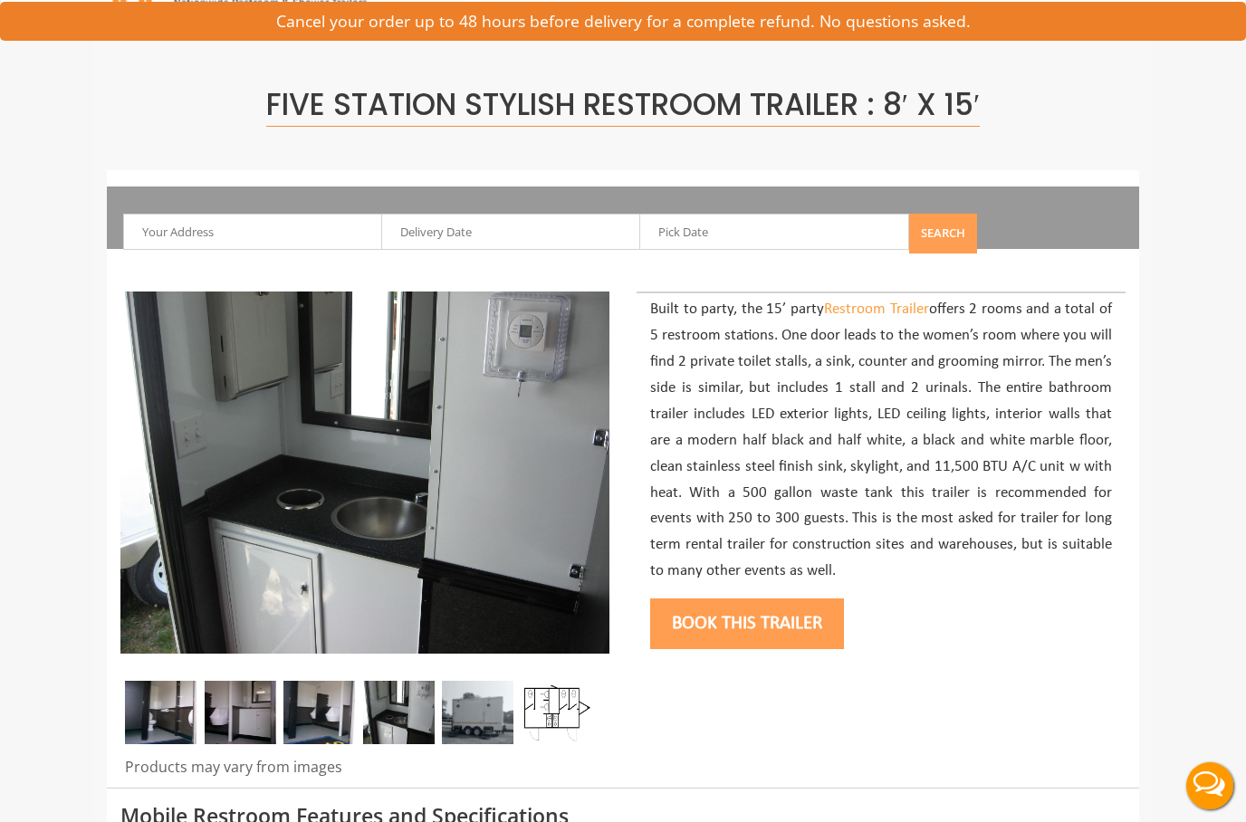
click at [474, 706] on img at bounding box center [478, 712] width 72 height 63
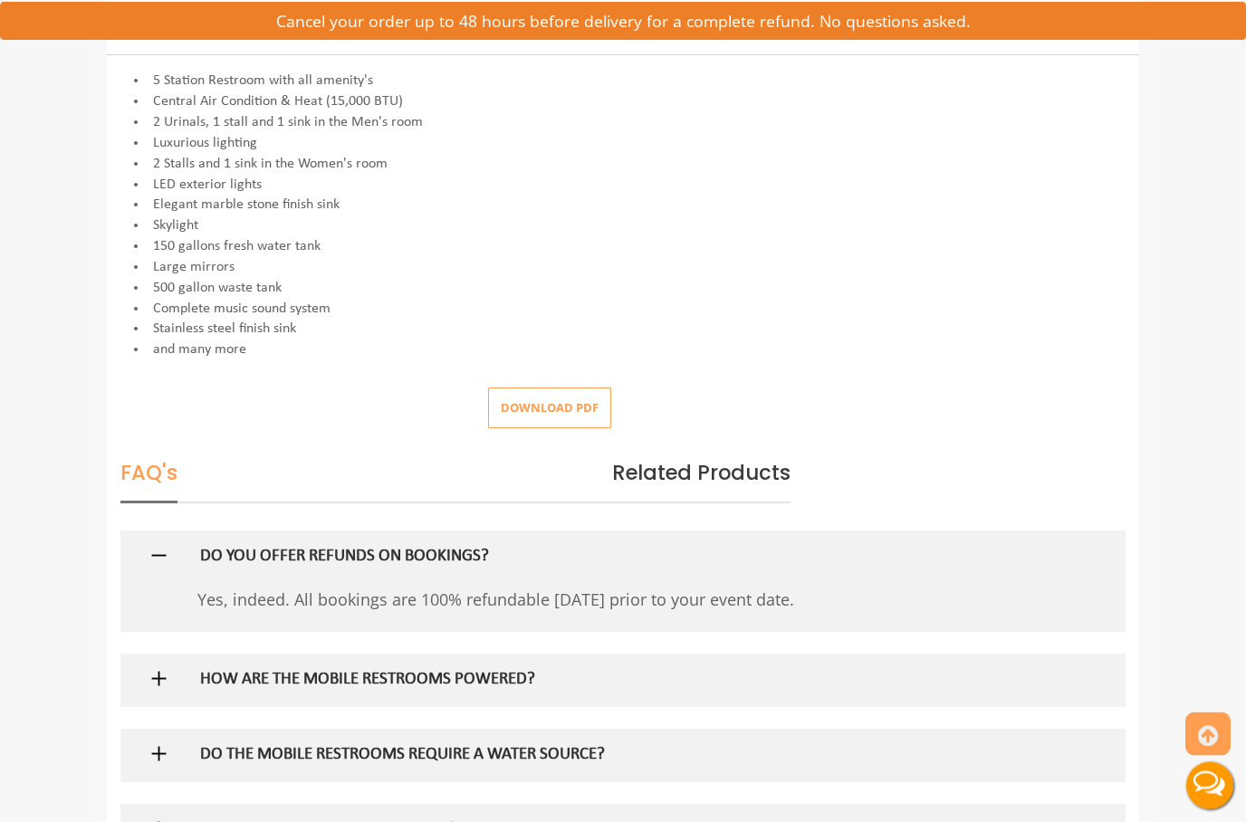
scroll to position [845, 0]
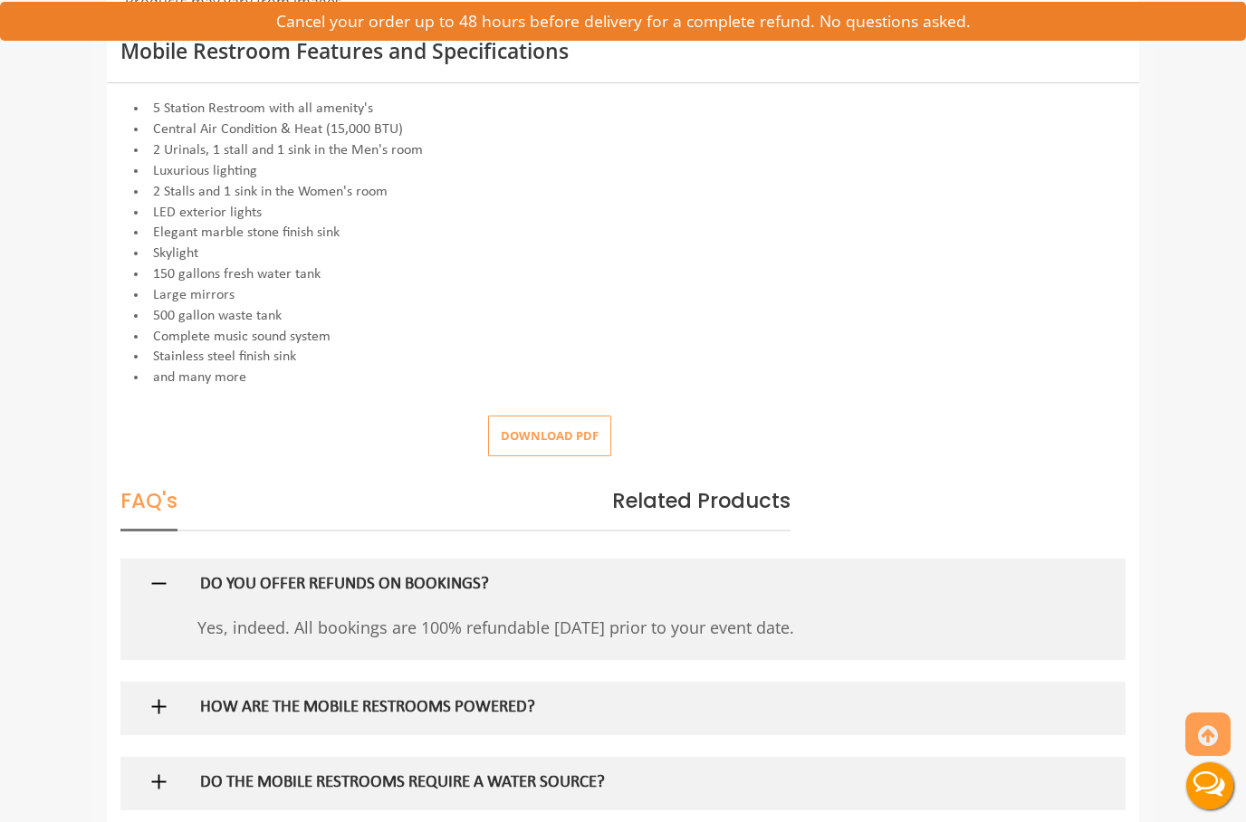
click at [533, 416] on button "Download pdf" at bounding box center [549, 436] width 123 height 41
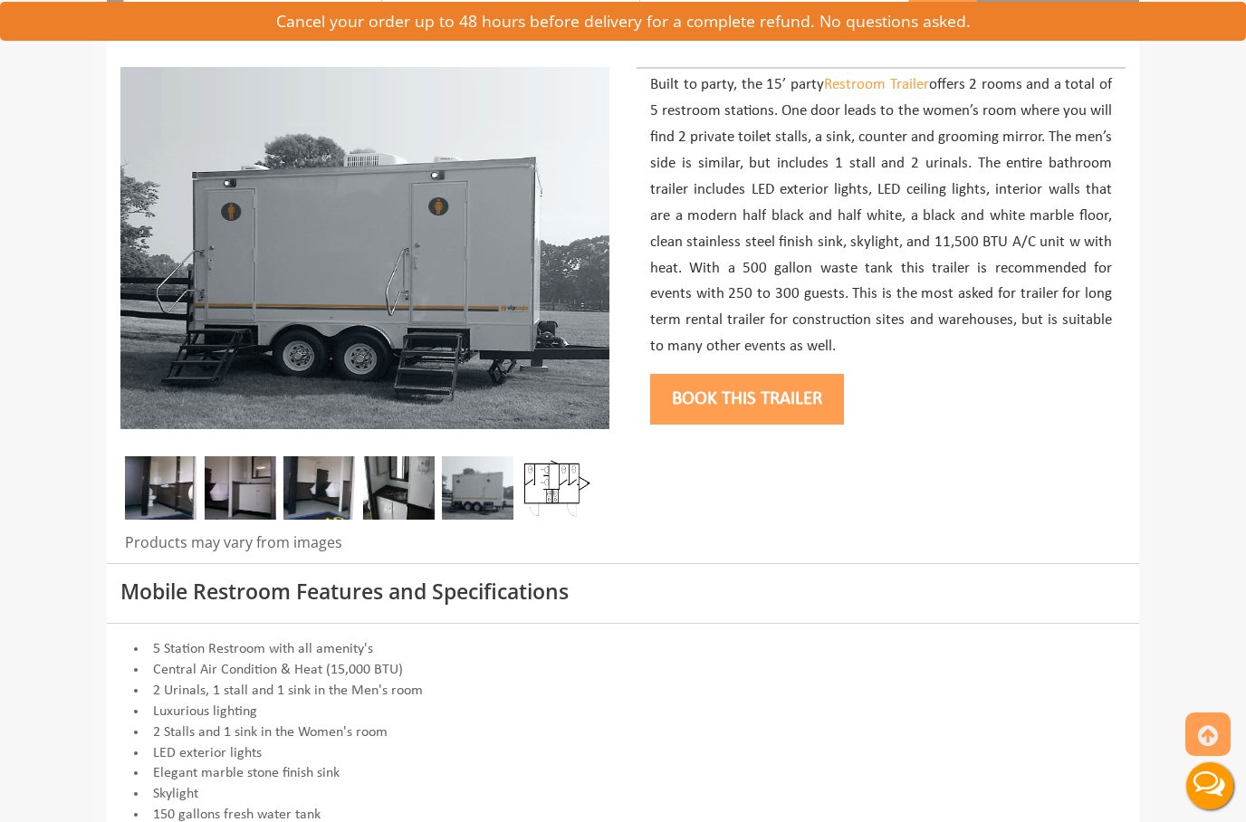
scroll to position [303, 0]
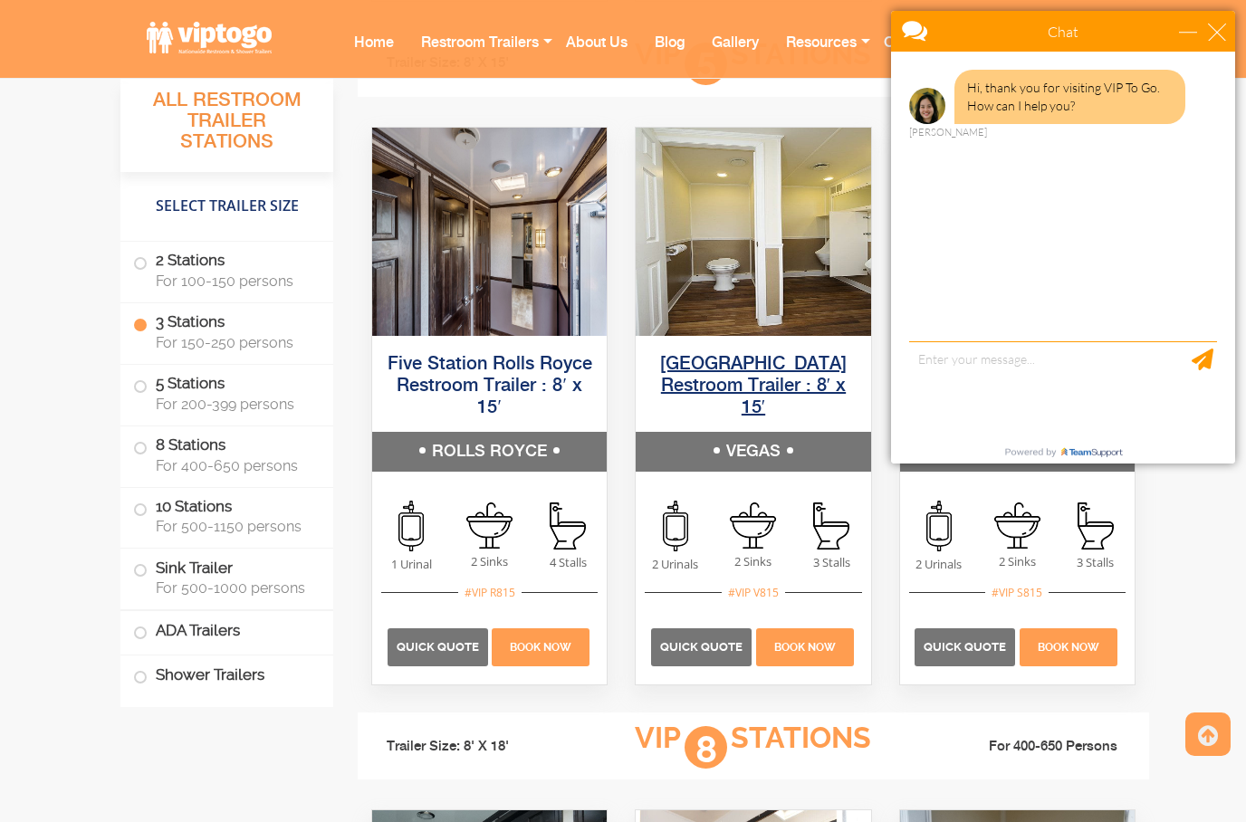
click at [710, 373] on link "[GEOGRAPHIC_DATA] Restroom Trailer : 8′ x 15′" at bounding box center [753, 386] width 187 height 63
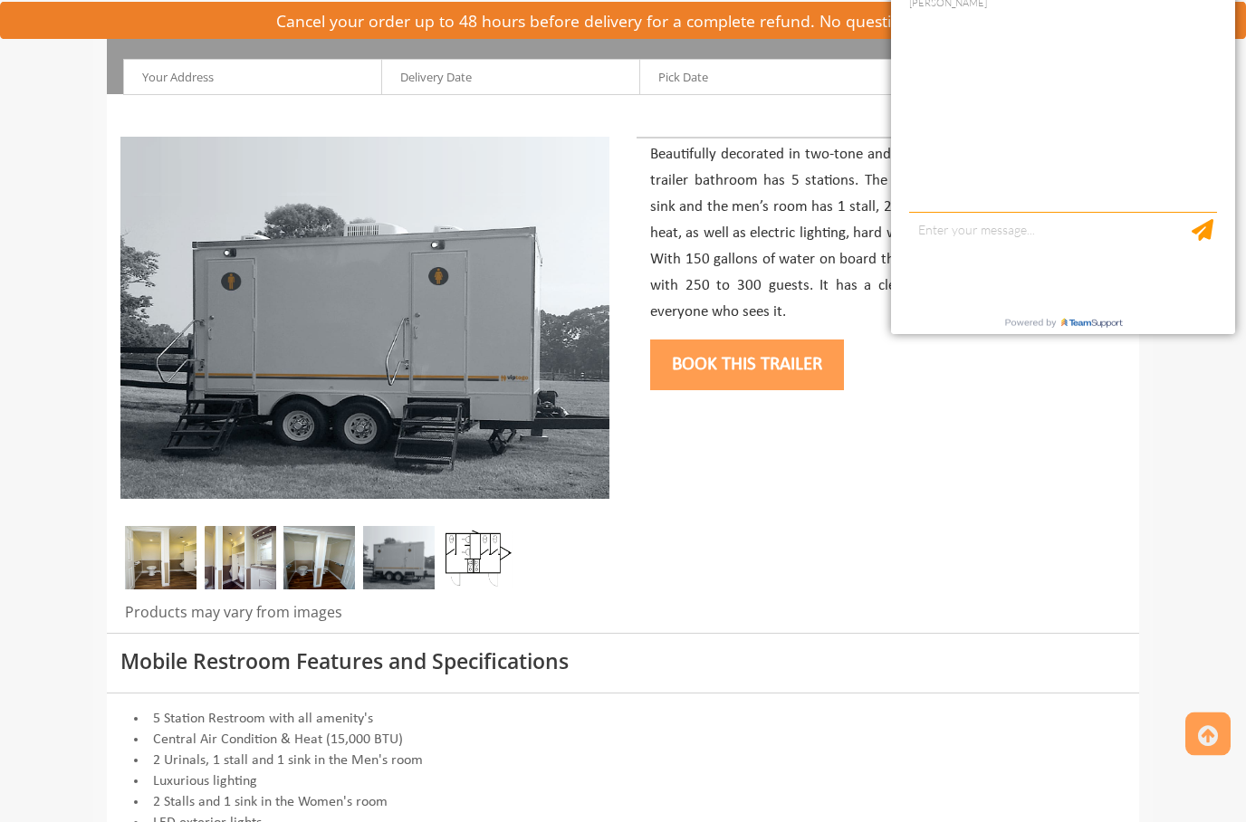
click at [143, 561] on img at bounding box center [161, 558] width 72 height 63
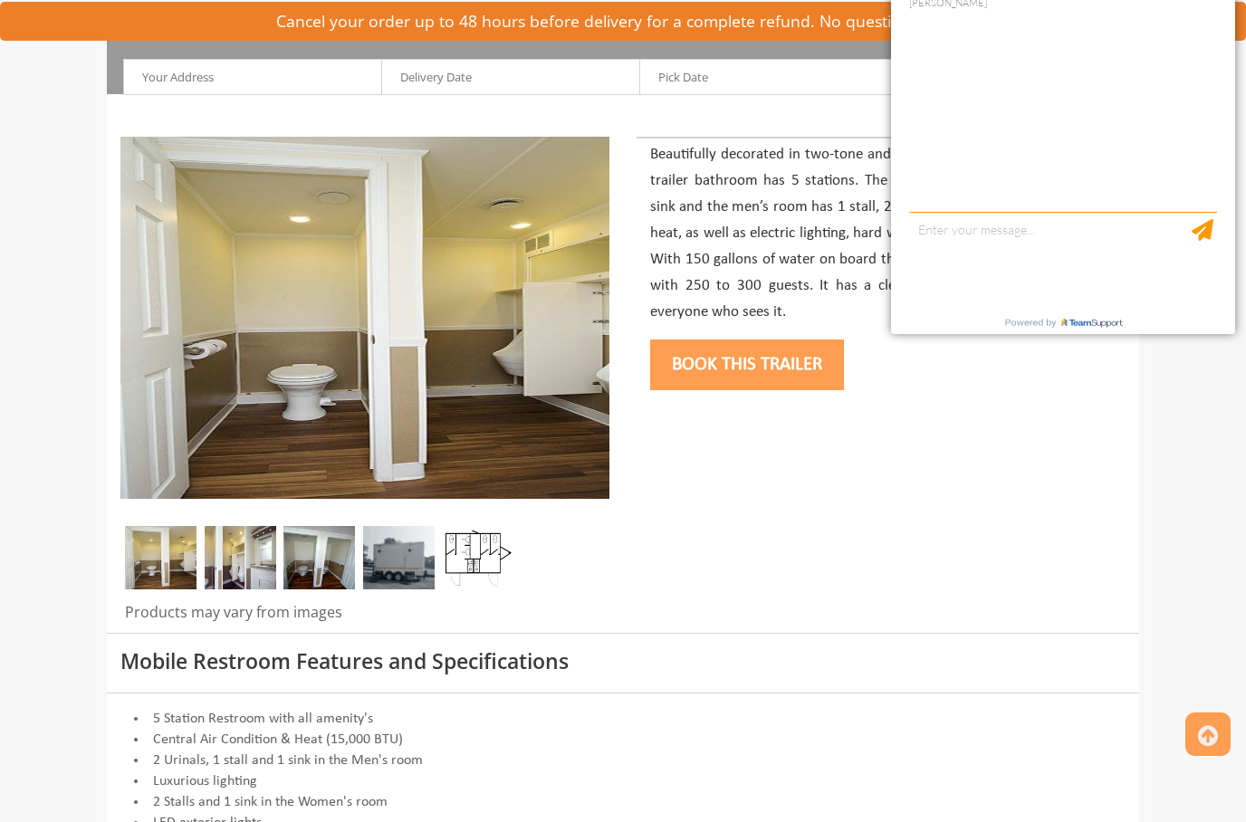
click at [238, 555] on img at bounding box center [241, 557] width 72 height 63
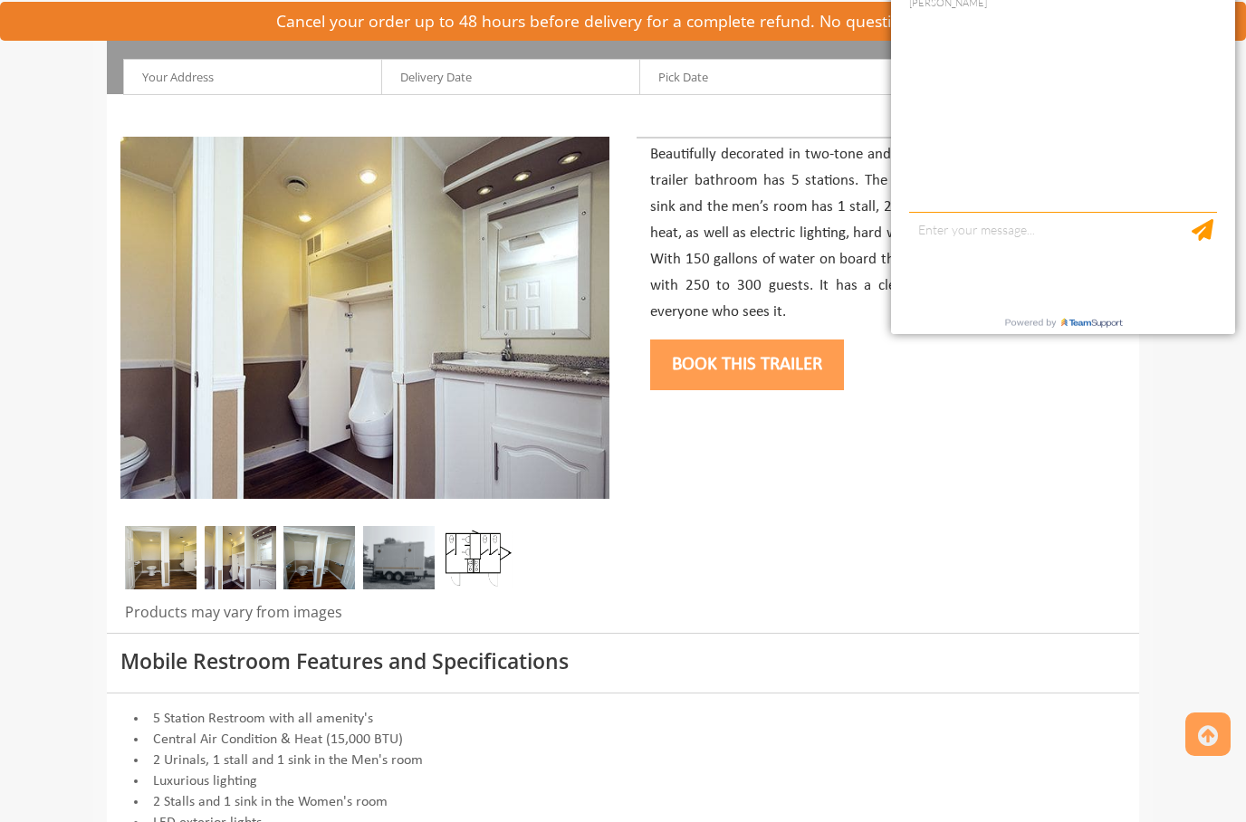
click at [322, 573] on img at bounding box center [320, 557] width 72 height 63
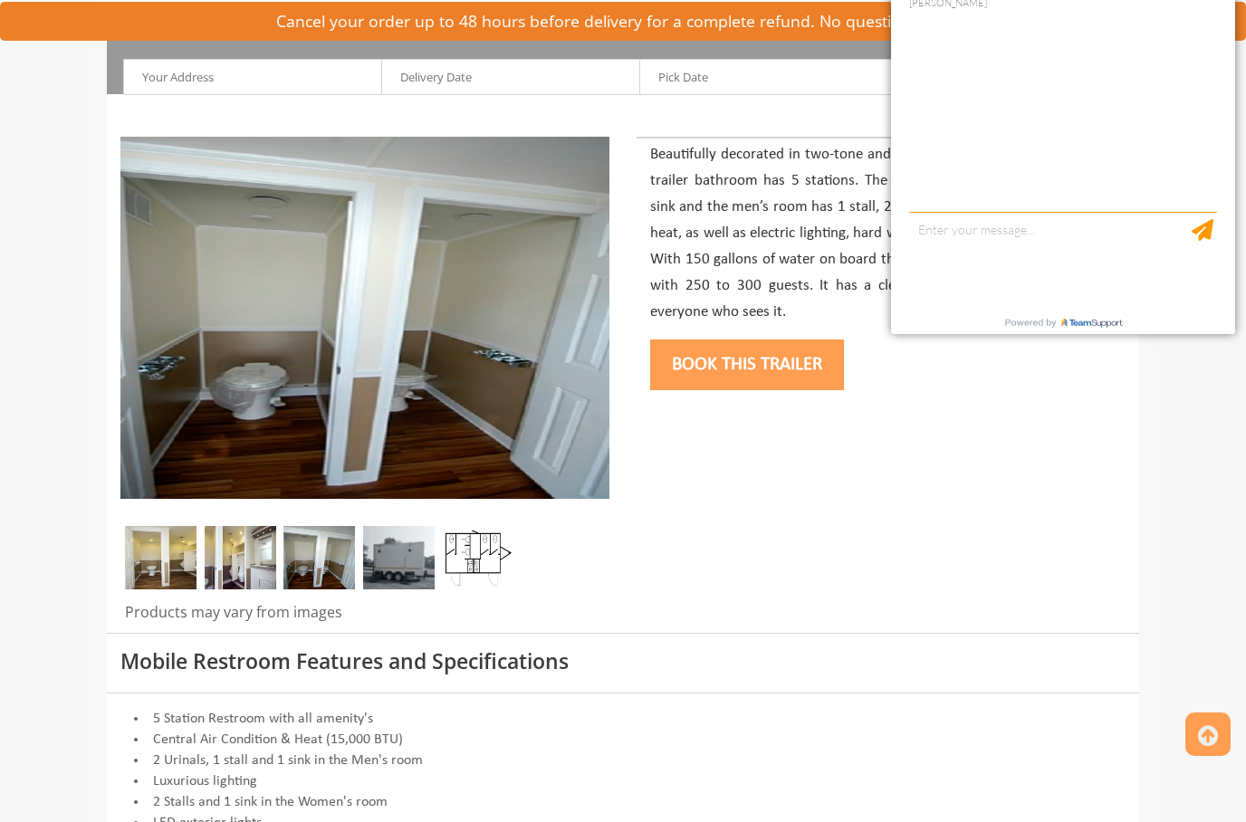
click at [397, 547] on img at bounding box center [399, 557] width 72 height 63
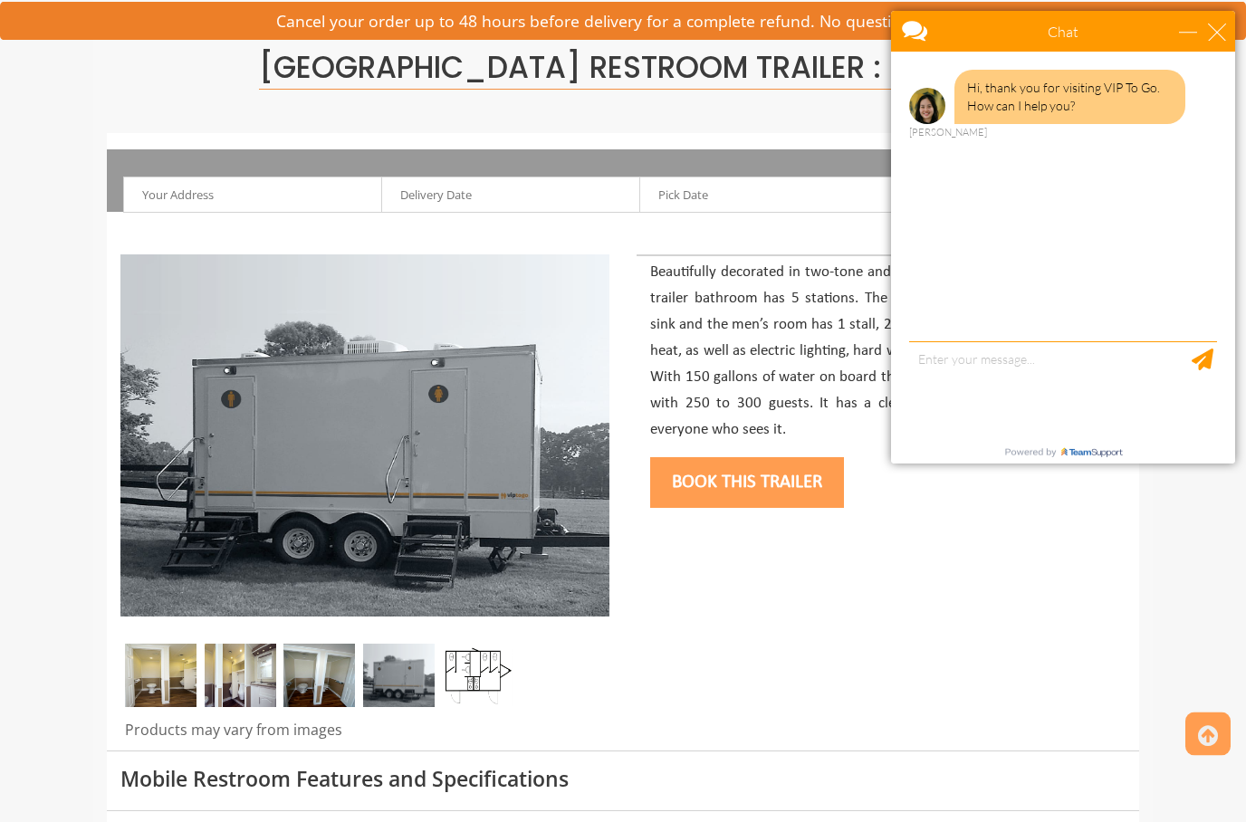
scroll to position [117, 0]
click at [1217, 32] on div "close" at bounding box center [1217, 32] width 18 height 18
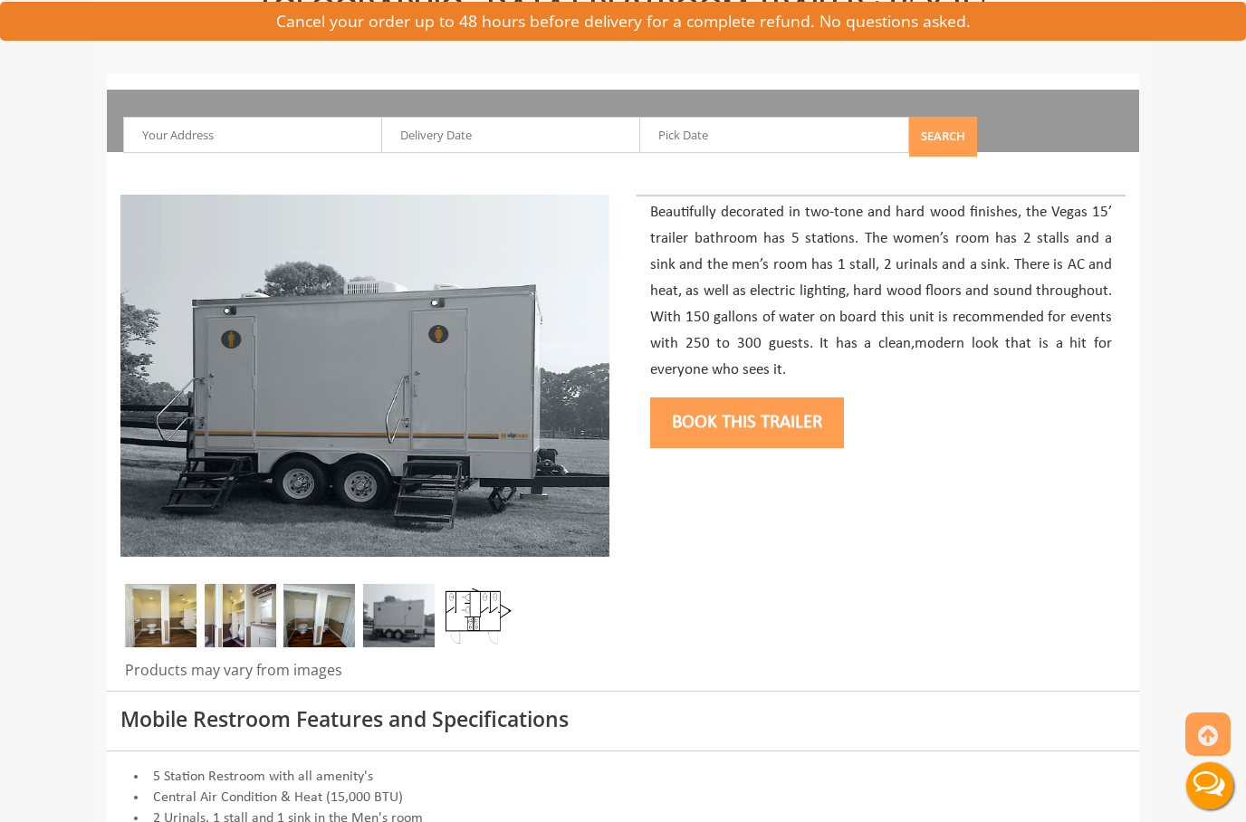
scroll to position [0, 0]
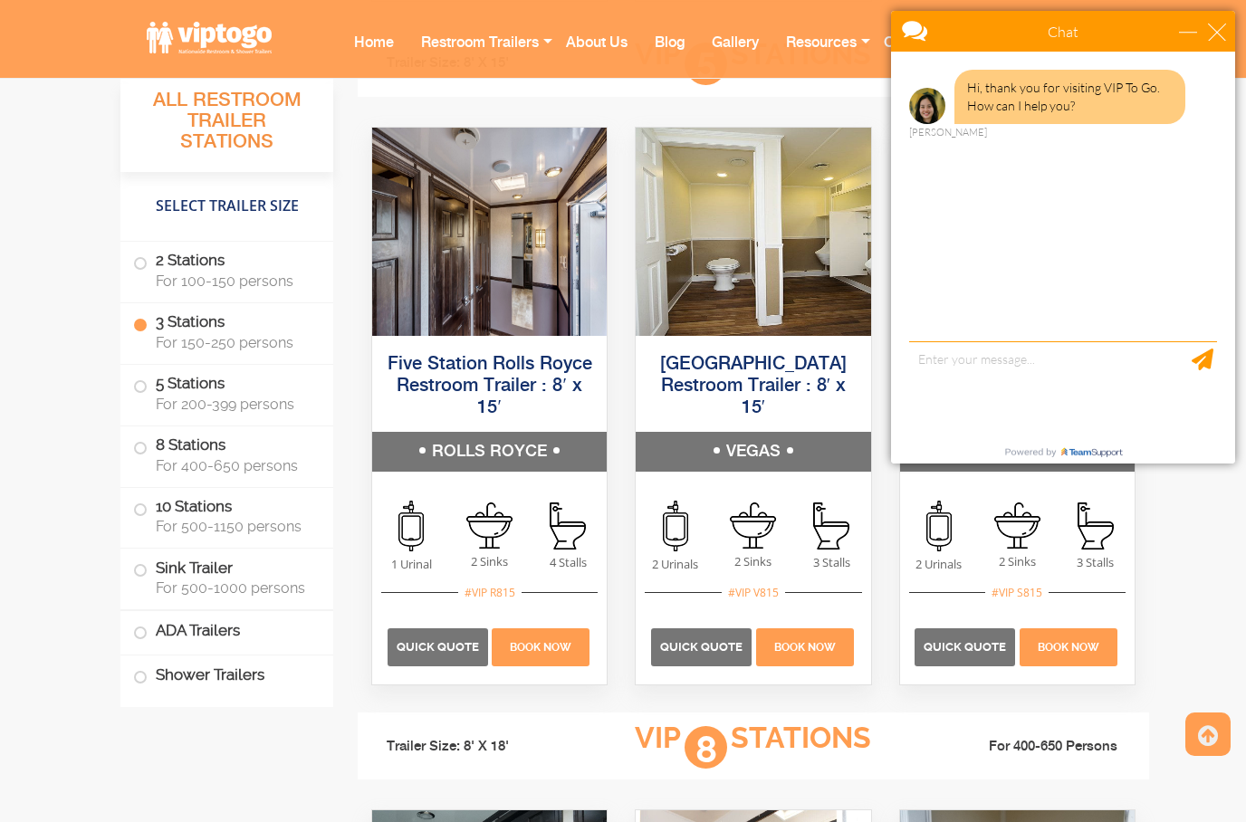
click at [1234, 26] on div "Chat" at bounding box center [1063, 31] width 344 height 41
click at [1226, 26] on div "close" at bounding box center [1217, 32] width 18 height 18
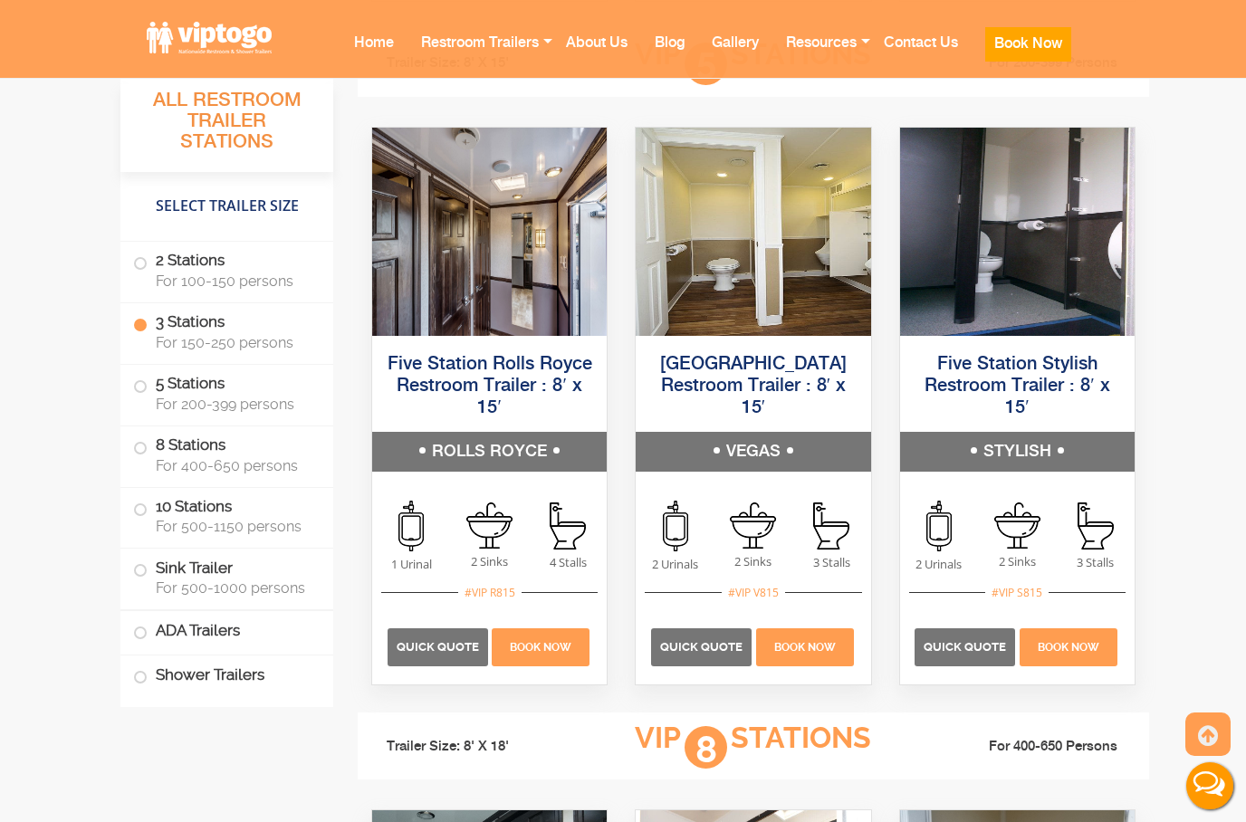
click at [457, 440] on h5 "ROLLS ROYCE" at bounding box center [489, 452] width 235 height 40
click at [447, 369] on link "Five Station Rolls Royce Restroom Trailer : 8′ x 15′" at bounding box center [490, 386] width 205 height 63
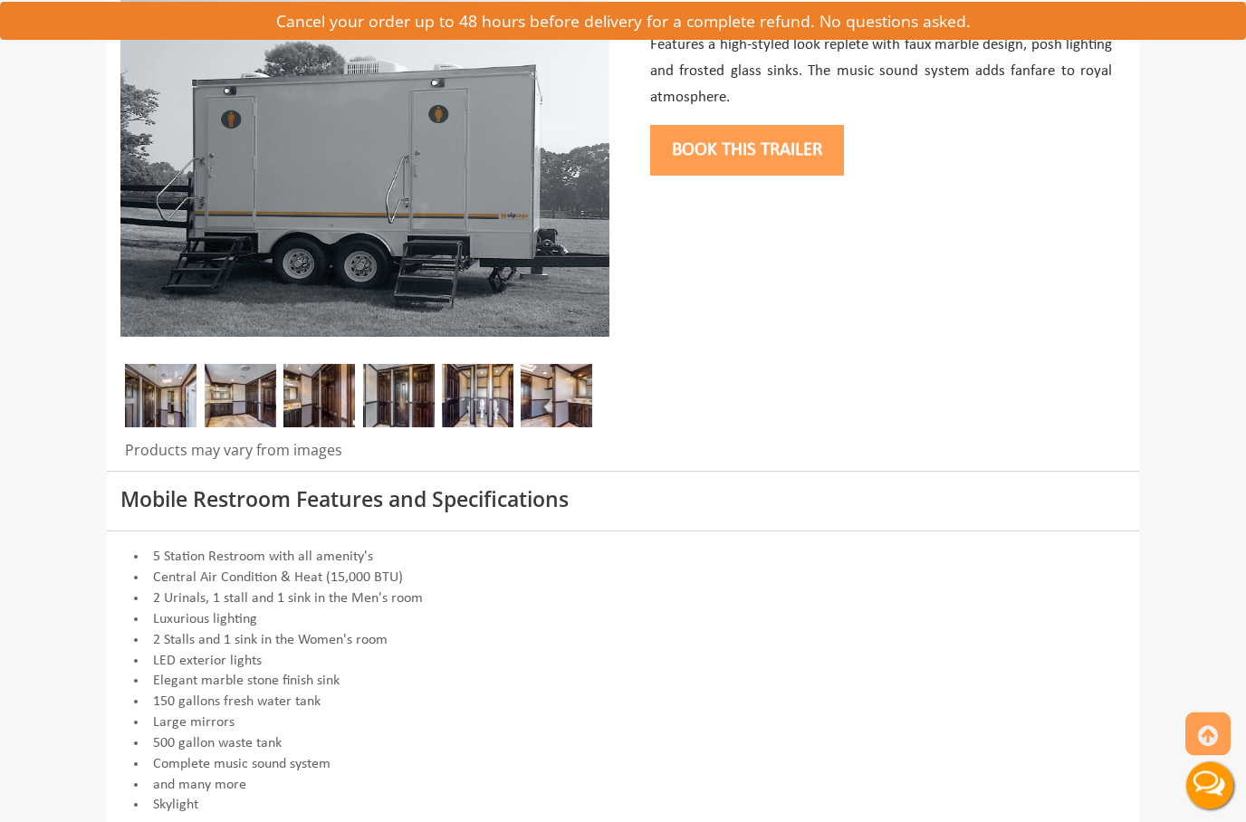
scroll to position [401, 0]
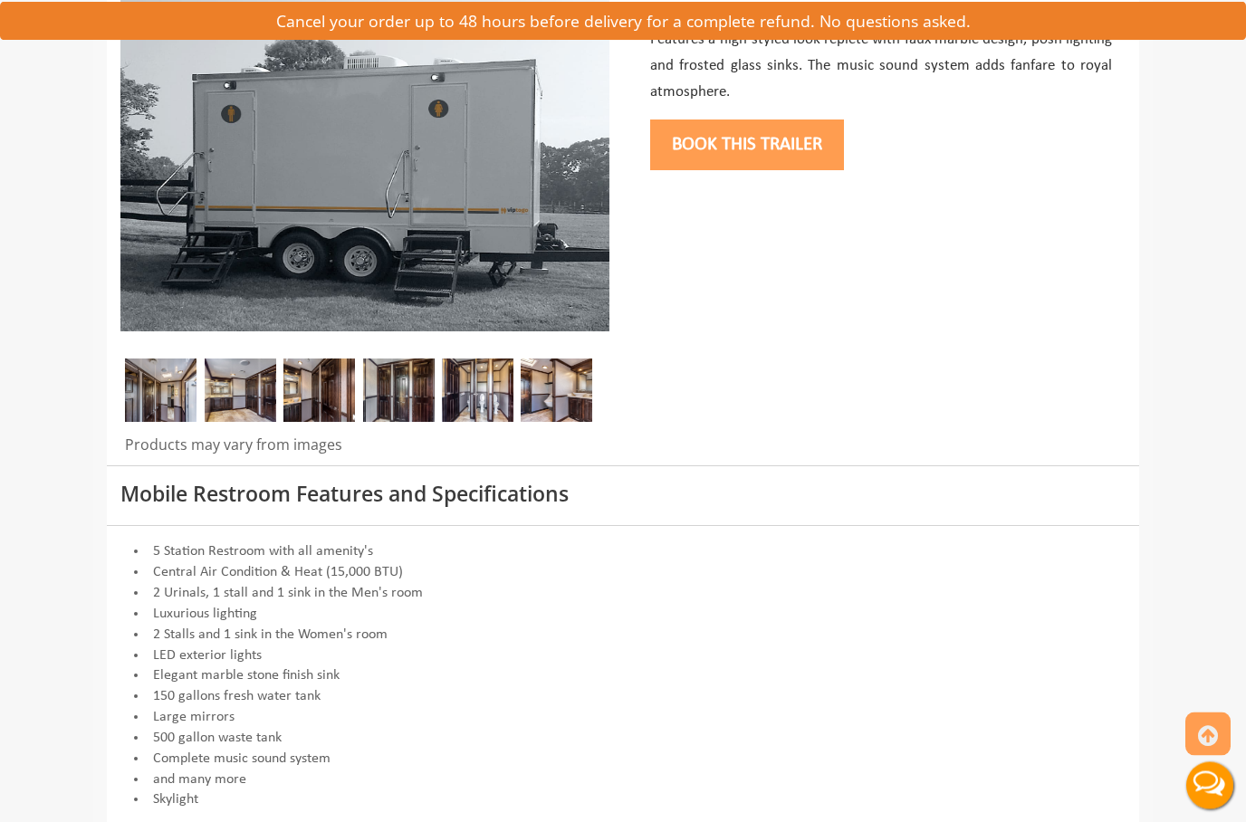
click at [163, 393] on img at bounding box center [161, 391] width 72 height 63
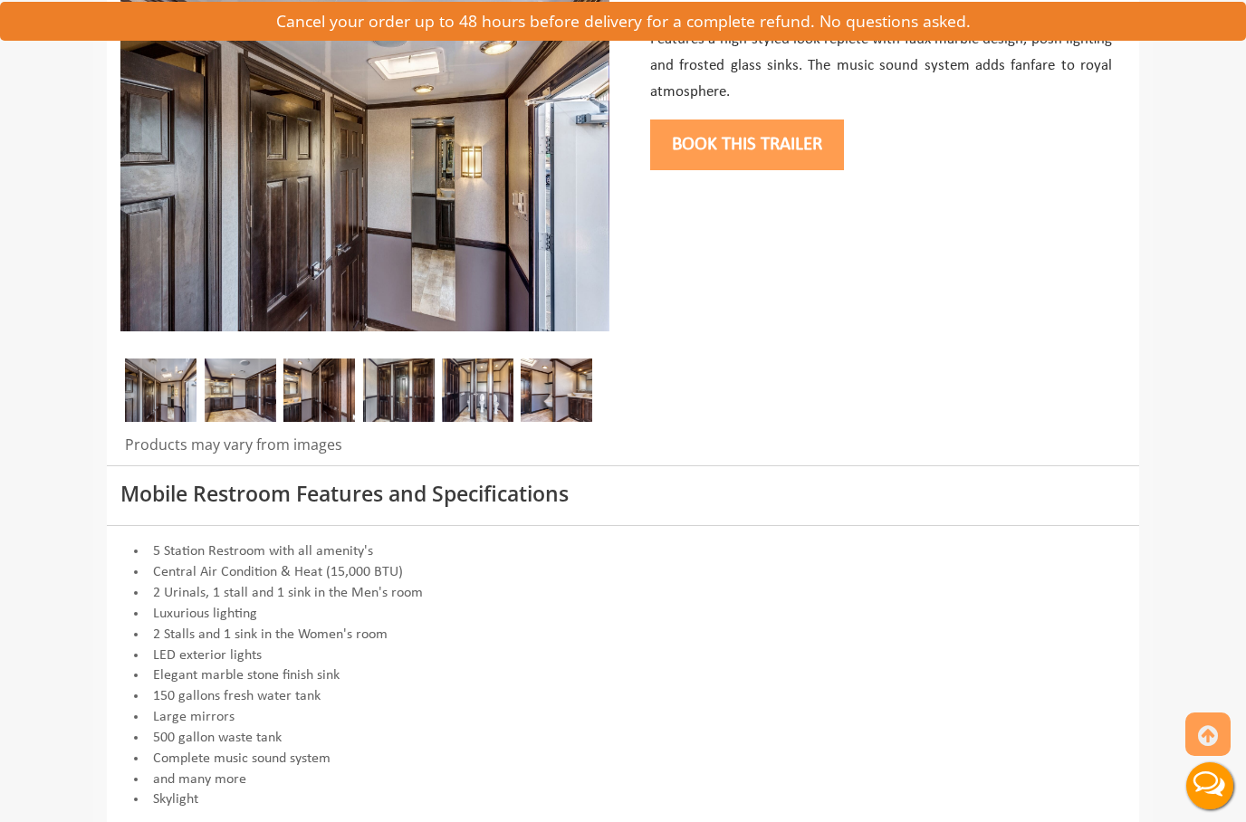
click at [240, 382] on img at bounding box center [241, 390] width 72 height 63
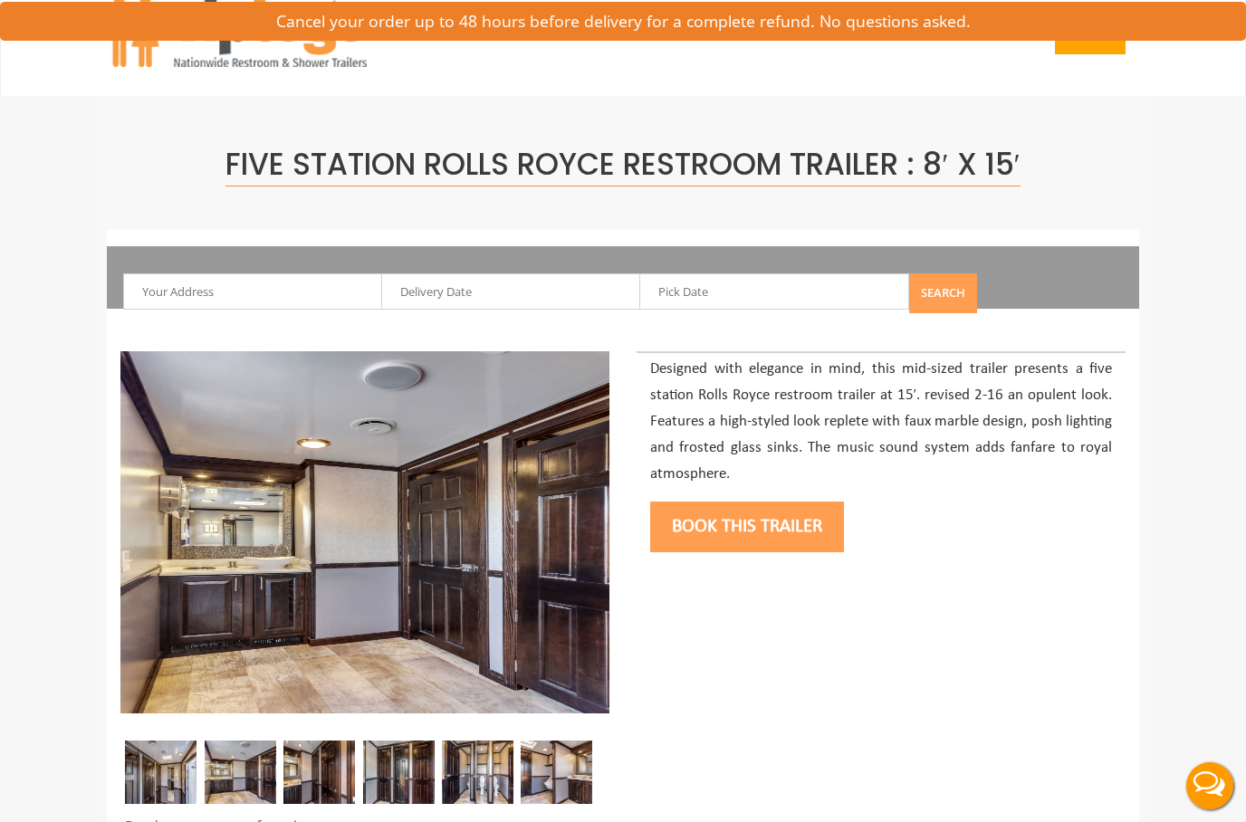
scroll to position [0, 0]
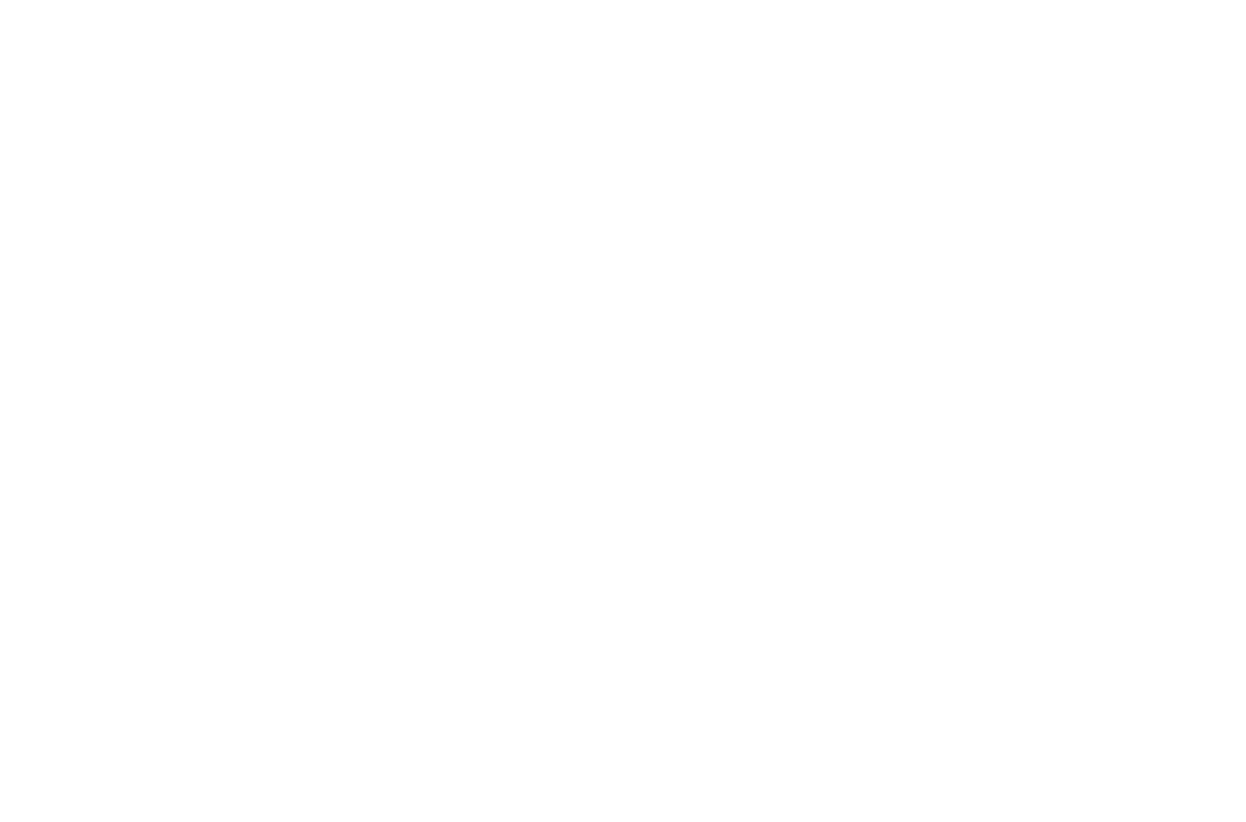
click at [103, 50] on header "Home Restroom Trailers Restroom Trailers by Type All Restroom Trailers ADA Rest…" at bounding box center [623, 37] width 1246 height 82
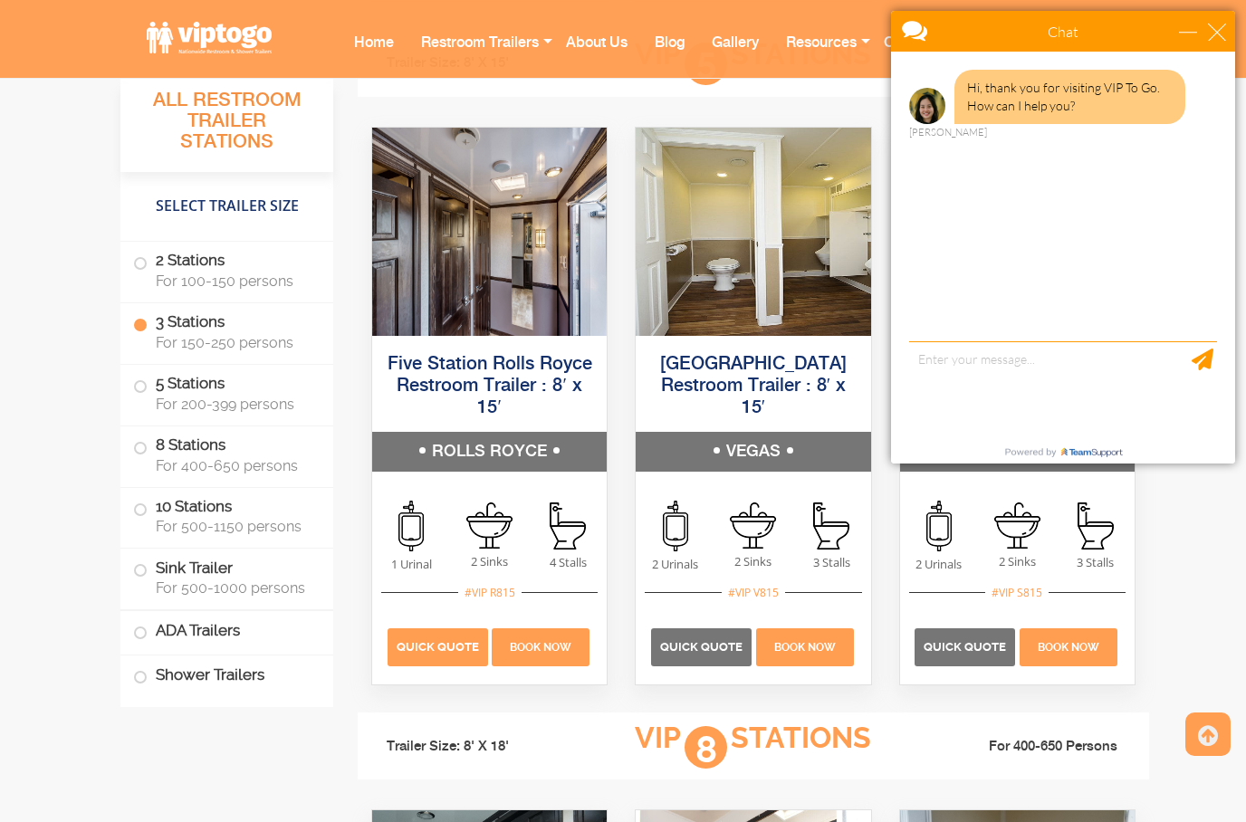
click at [432, 640] on span "Quick Quote" at bounding box center [438, 647] width 82 height 14
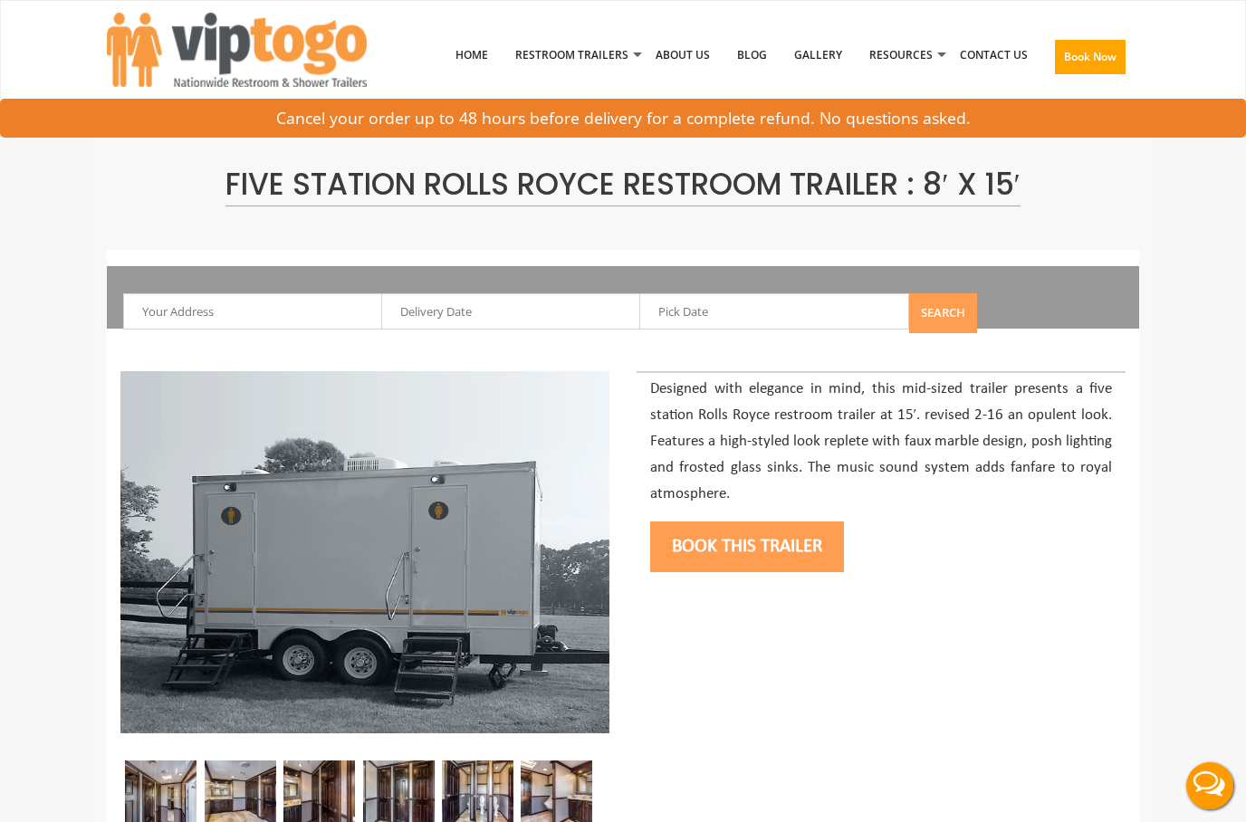
click at [241, 307] on input "text" at bounding box center [258, 311] width 270 height 36
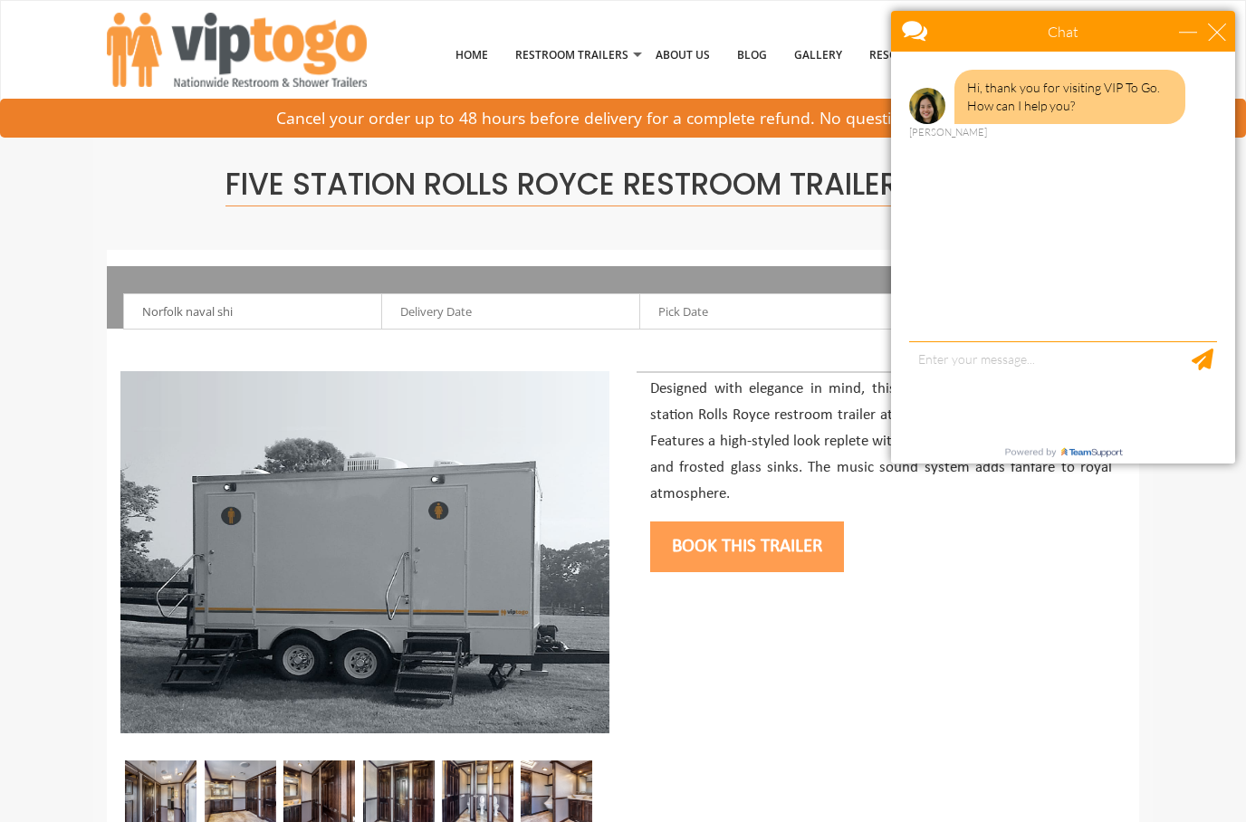
type input "[GEOGRAPHIC_DATA], [GEOGRAPHIC_DATA], [GEOGRAPHIC_DATA], [GEOGRAPHIC_DATA]"
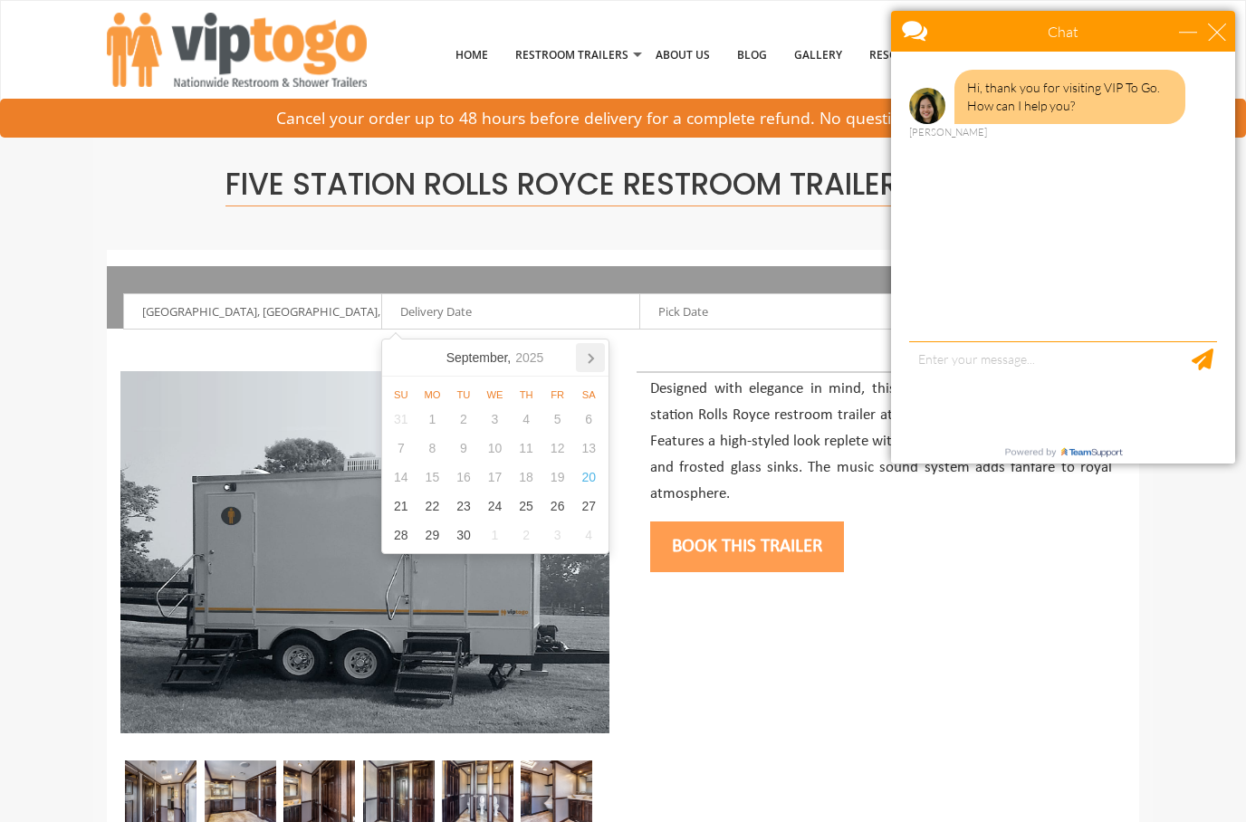
click at [591, 361] on icon at bounding box center [591, 358] width 5 height 9
click at [582, 352] on icon at bounding box center [590, 357] width 29 height 29
click at [579, 358] on icon at bounding box center [590, 357] width 29 height 29
click at [400, 449] on div "7" at bounding box center [402, 448] width 32 height 29
type input "12/07/2025"
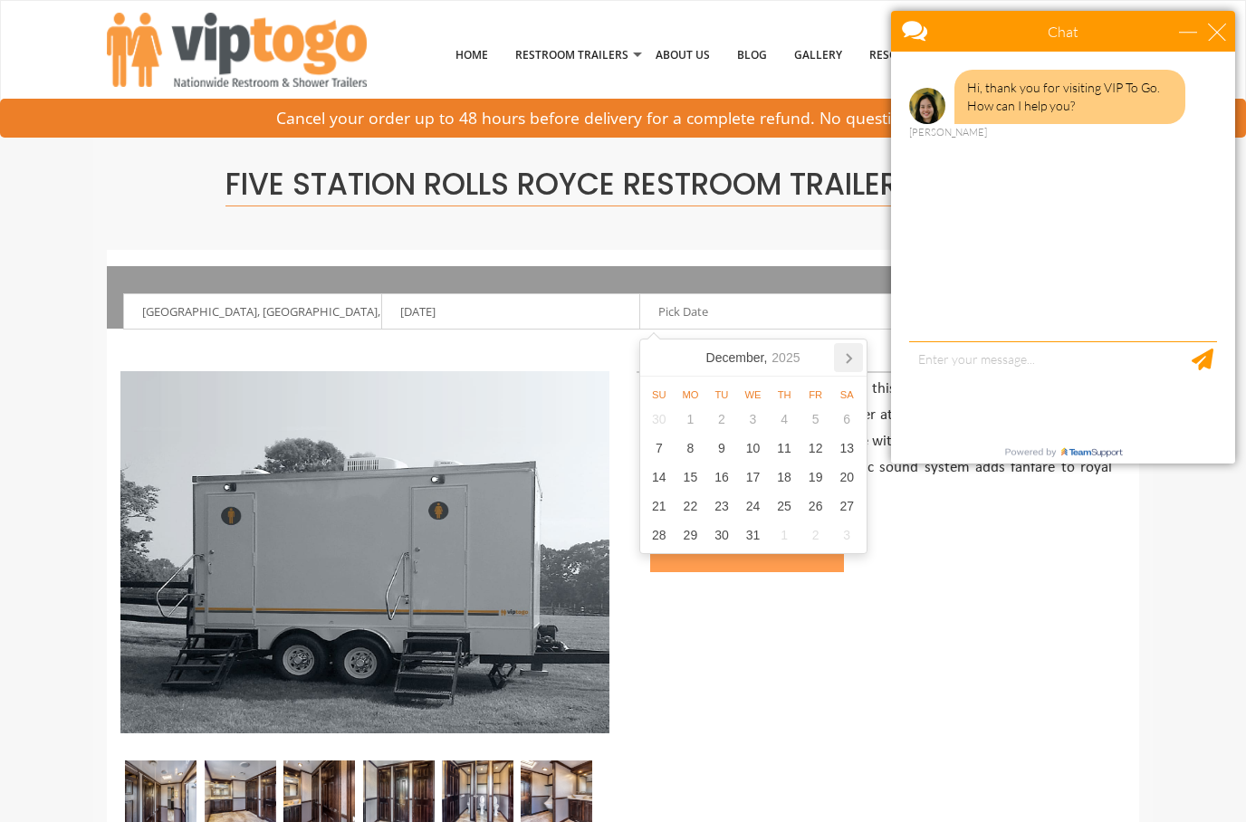
click at [854, 359] on icon at bounding box center [848, 357] width 29 height 29
click at [854, 358] on icon at bounding box center [848, 357] width 29 height 29
click at [854, 356] on icon at bounding box center [848, 357] width 29 height 29
click at [853, 355] on icon at bounding box center [848, 357] width 29 height 29
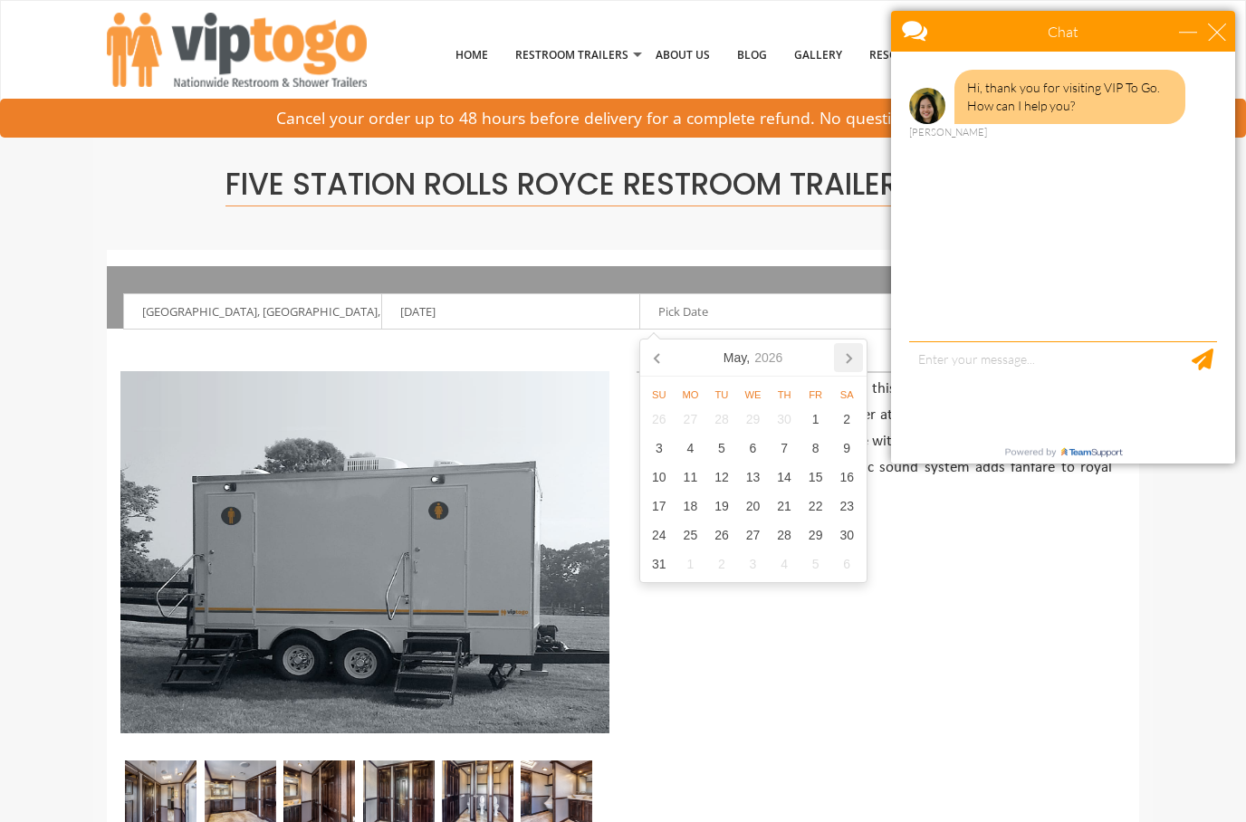
click at [853, 357] on icon at bounding box center [848, 357] width 29 height 29
click at [852, 356] on icon at bounding box center [848, 357] width 29 height 29
click at [852, 357] on icon at bounding box center [848, 357] width 29 height 29
click at [855, 361] on icon at bounding box center [848, 357] width 29 height 29
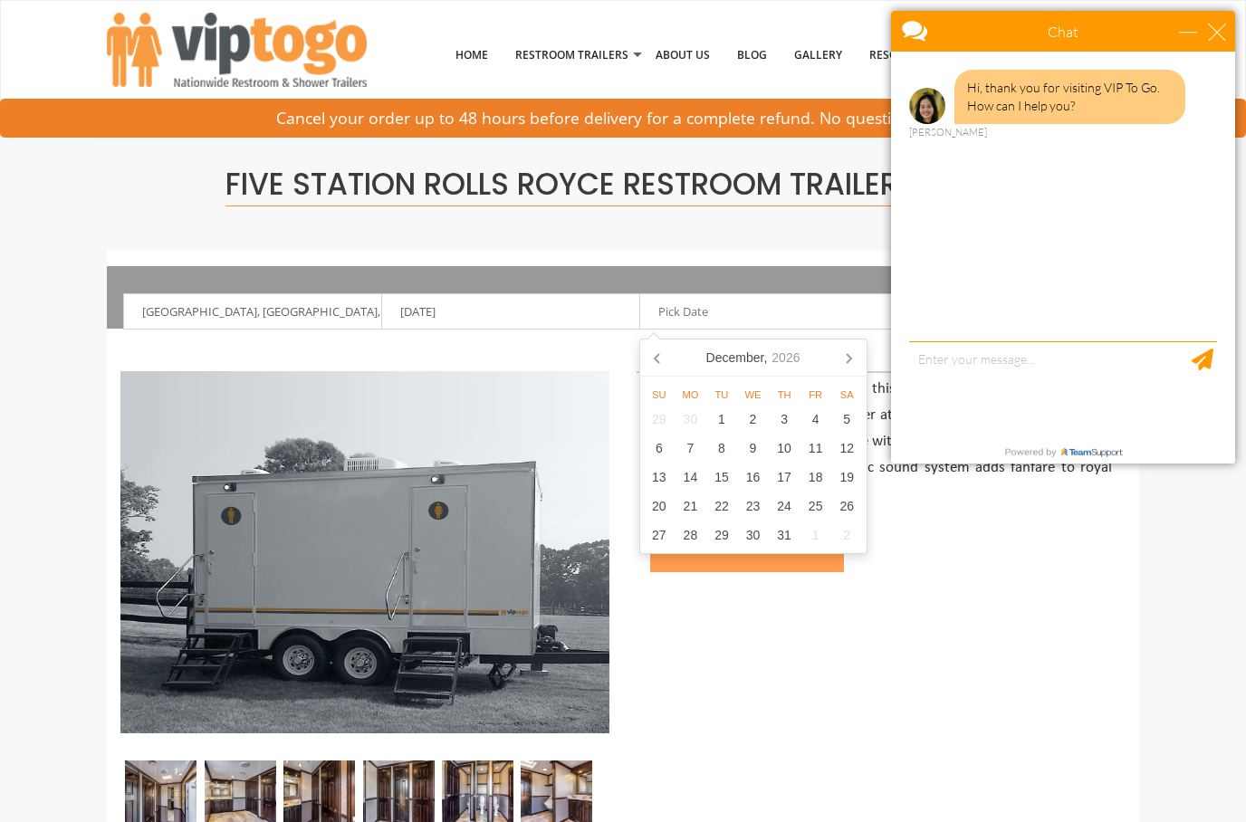
click at [854, 361] on icon at bounding box center [848, 357] width 29 height 29
click at [852, 357] on icon at bounding box center [848, 357] width 29 height 29
click at [851, 357] on icon at bounding box center [848, 357] width 29 height 29
click at [854, 351] on icon at bounding box center [848, 357] width 29 height 29
click at [855, 354] on icon at bounding box center [848, 357] width 29 height 29
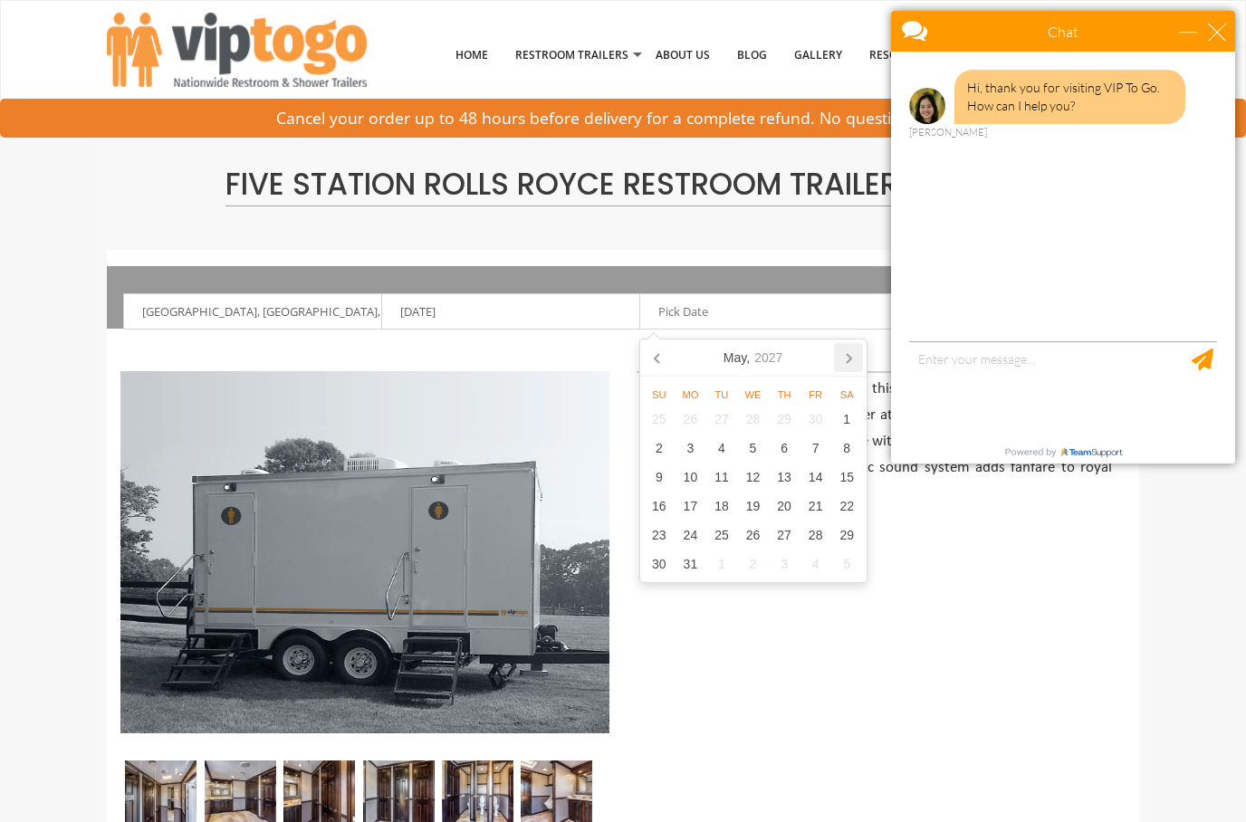
click at [855, 352] on icon at bounding box center [848, 357] width 29 height 29
click at [760, 538] on div "30" at bounding box center [753, 535] width 32 height 29
type input "06/30/2027"
click at [1220, 37] on div "close" at bounding box center [1217, 32] width 18 height 18
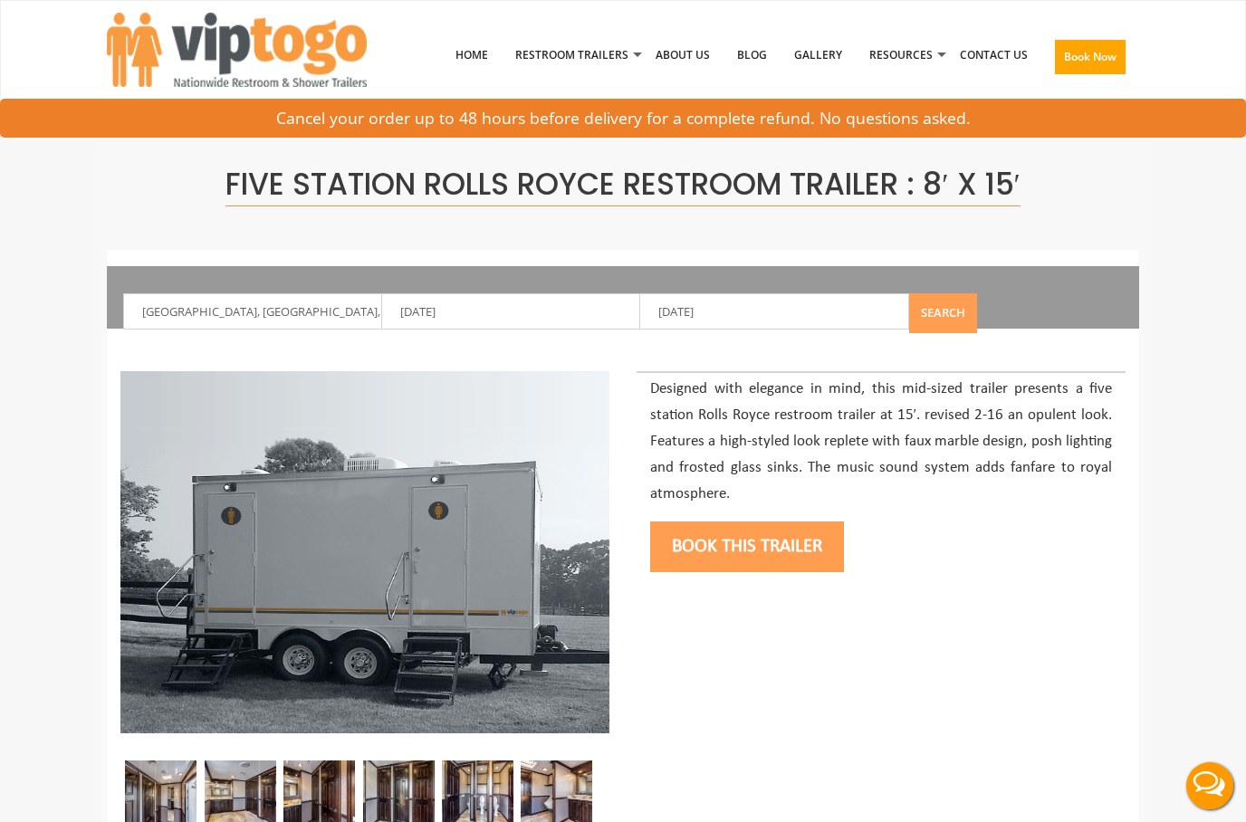
click at [956, 313] on button "Search" at bounding box center [943, 313] width 68 height 40
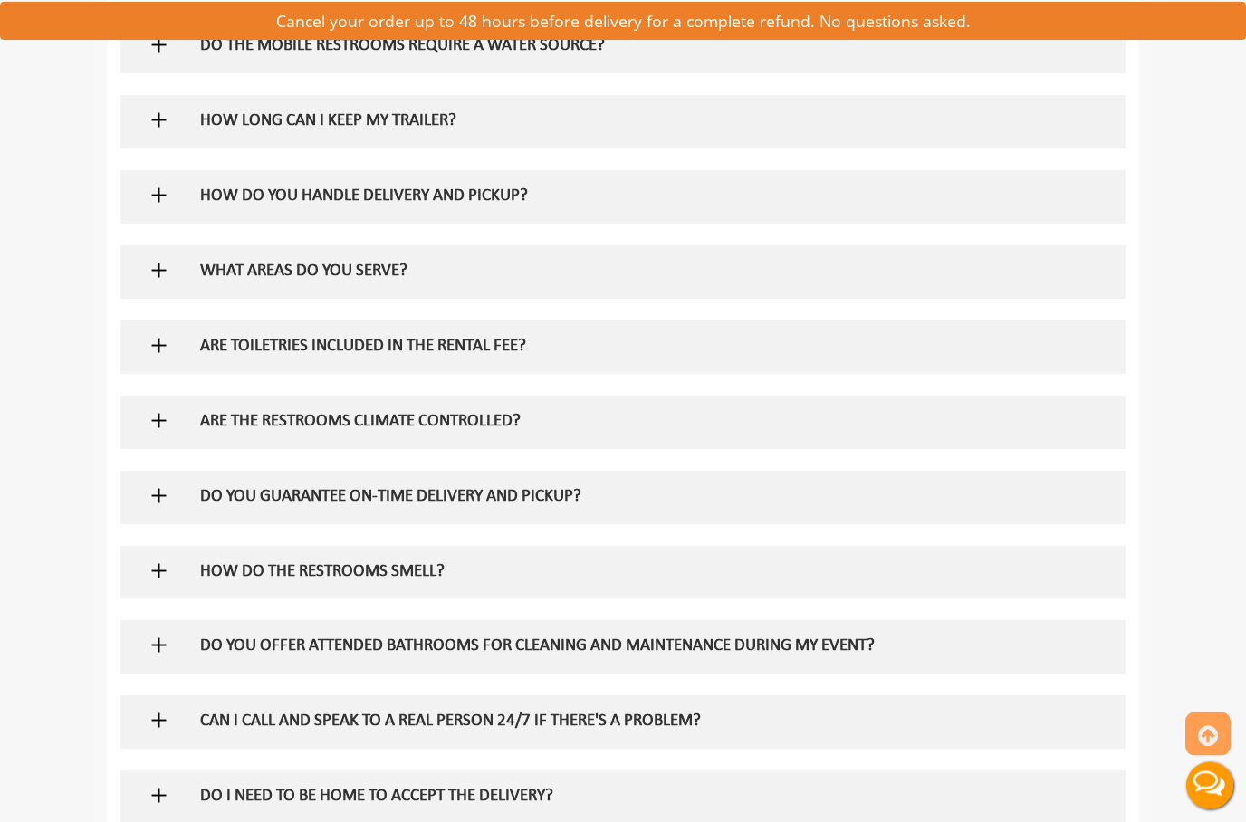
click at [159, 635] on img at bounding box center [159, 646] width 23 height 23
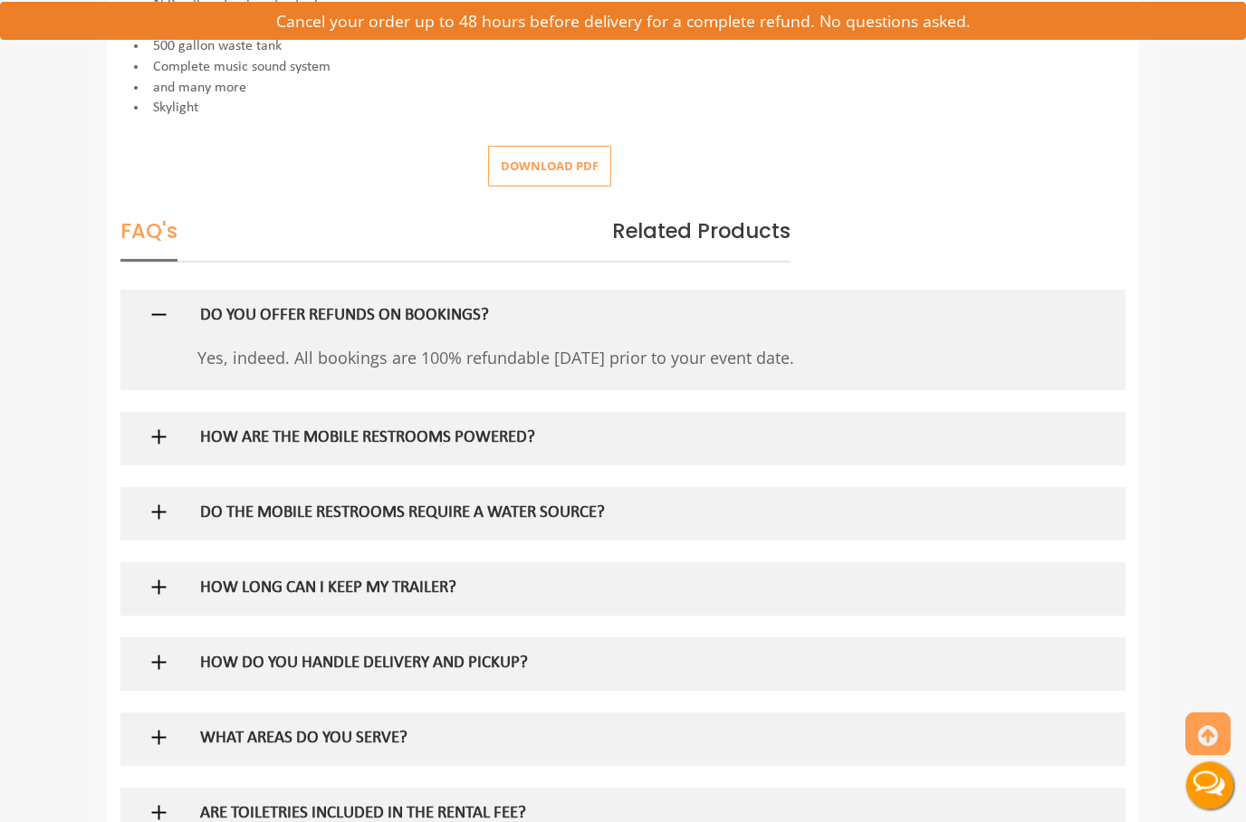
scroll to position [1000, 0]
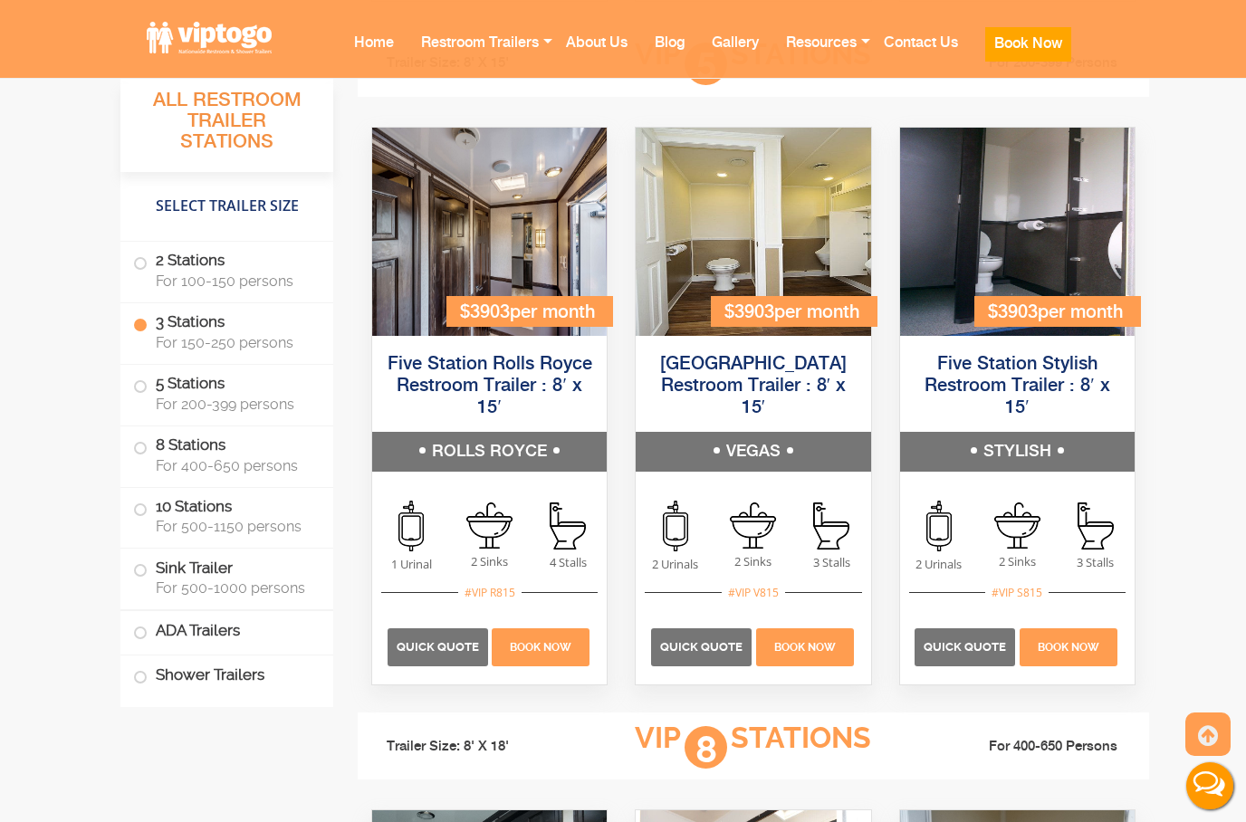
click at [1226, 793] on button "Live Chat" at bounding box center [1210, 786] width 72 height 72
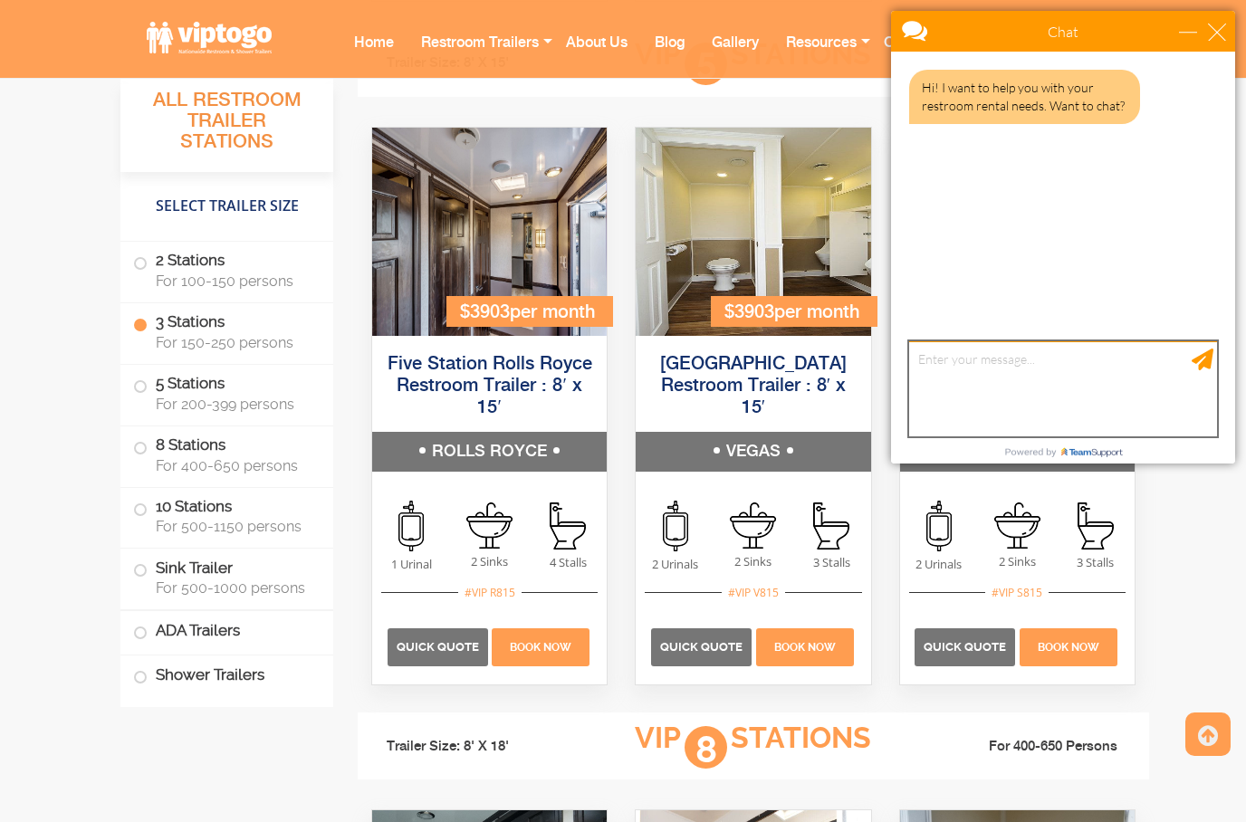
click at [1032, 373] on textarea "type your message" at bounding box center [1063, 388] width 308 height 95
type textarea "Yes, I have a question about the five station rolls royce"
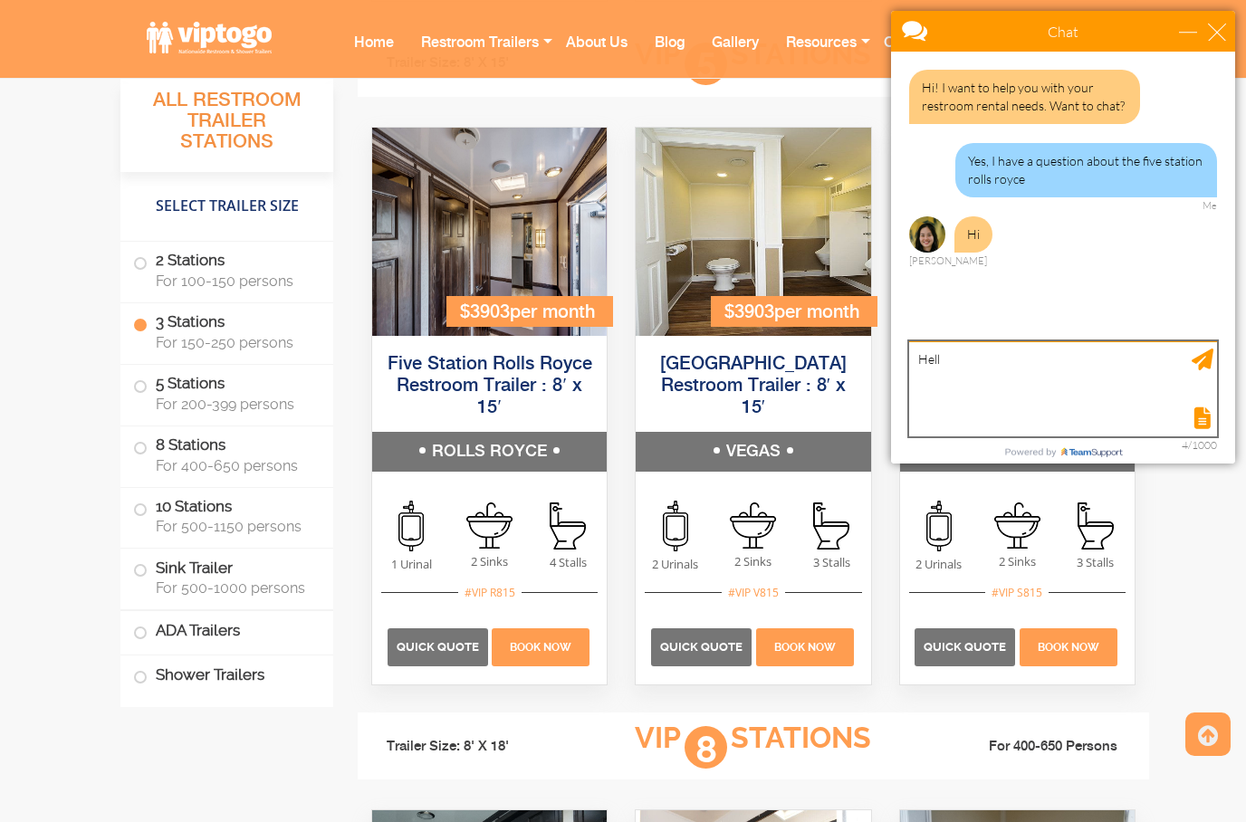
type textarea "Hello"
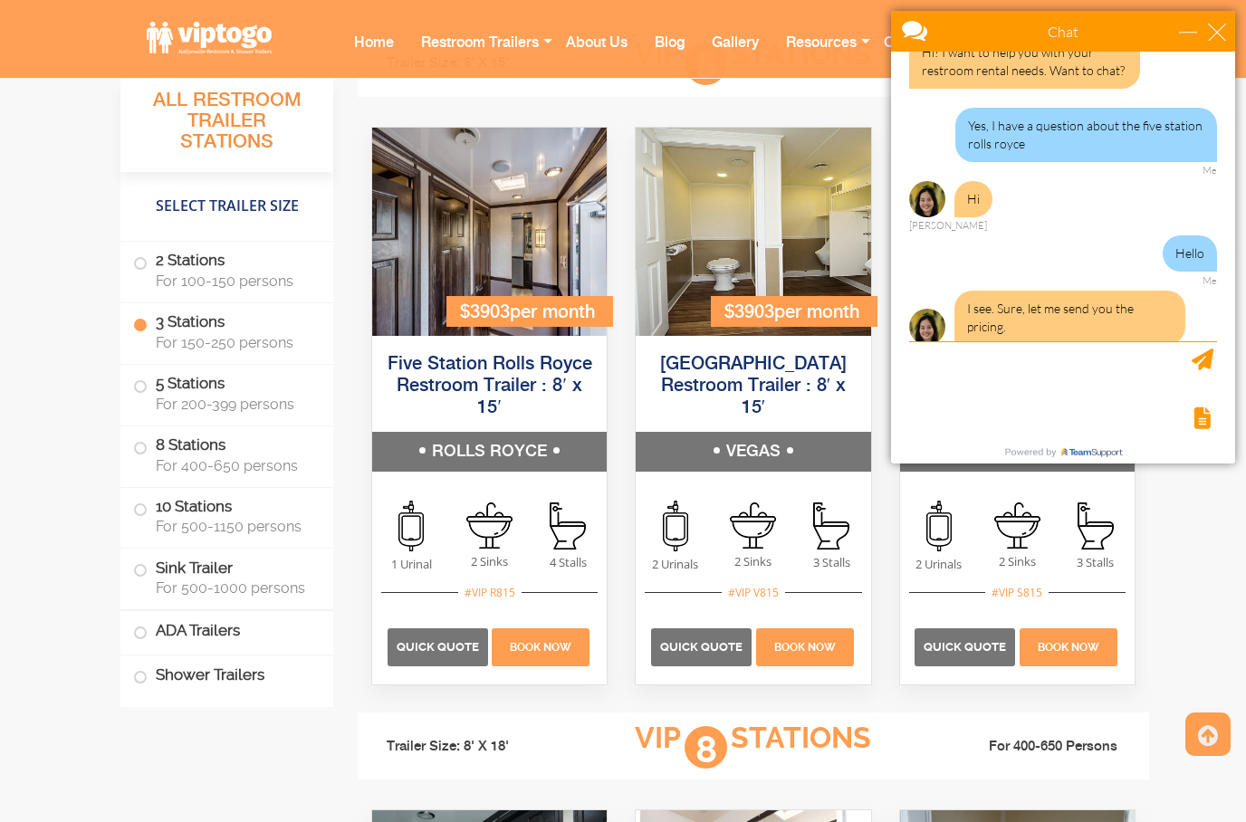
scroll to position [94, 0]
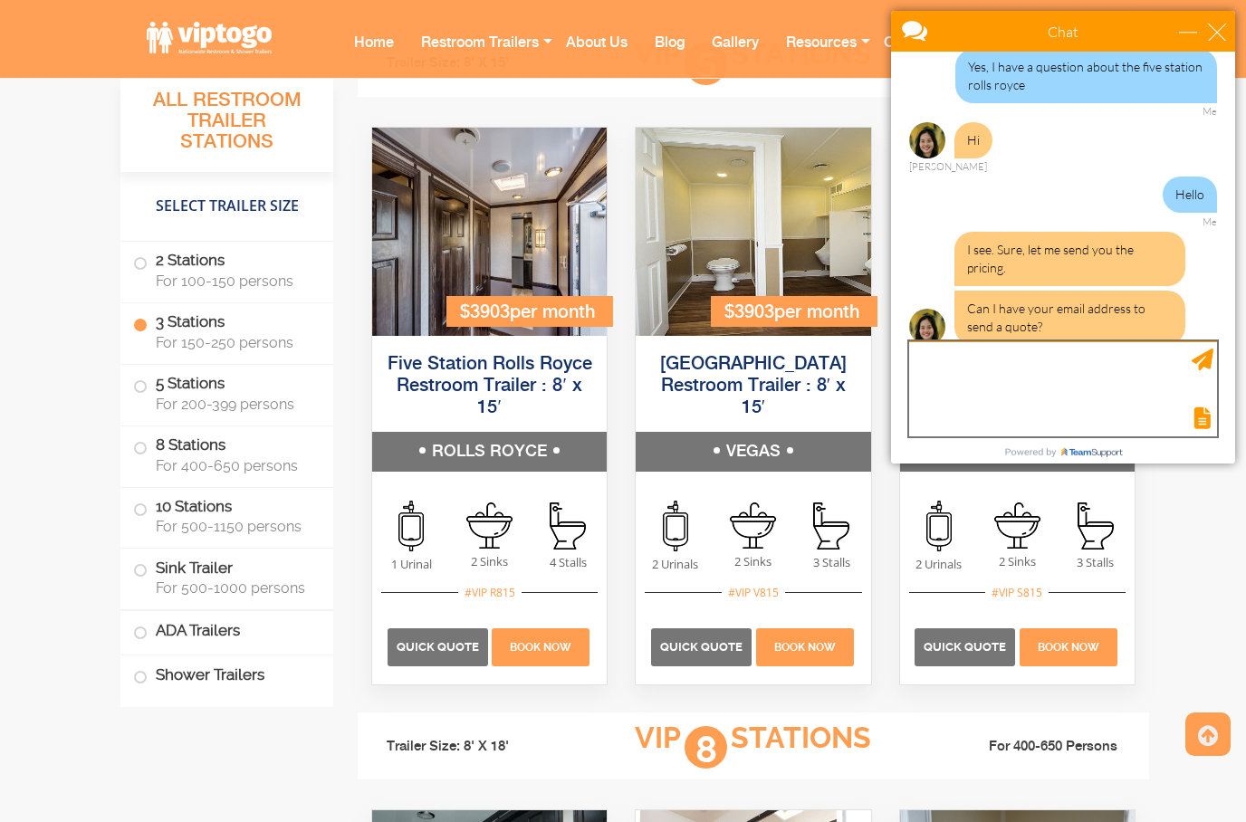
click at [1007, 353] on textarea "type your message" at bounding box center [1063, 388] width 308 height 95
type textarea "[EMAIL_ADDRESS][DOMAIN_NAME]"
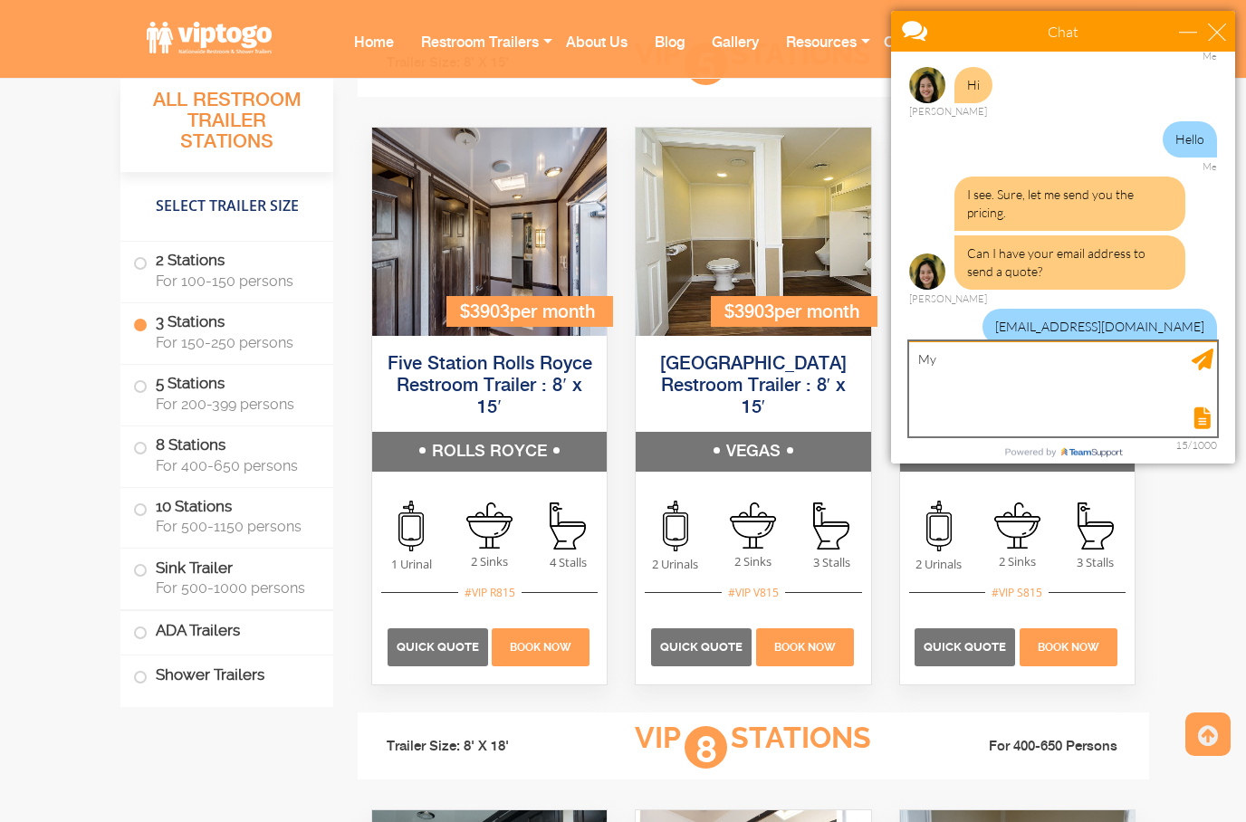
type textarea "M"
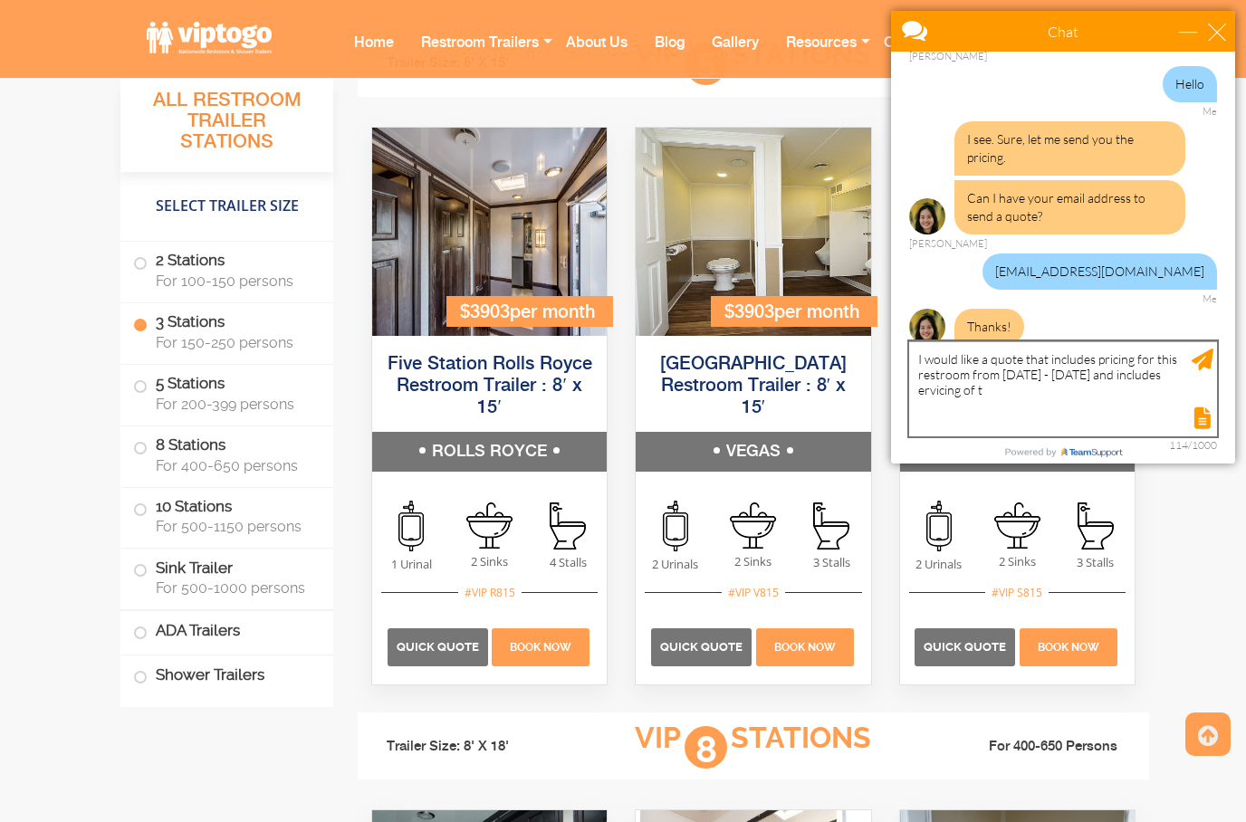
click at [973, 394] on textarea "I would like a quote that includes pricing for this restroom from [DATE] - [DAT…" at bounding box center [1063, 388] width 308 height 95
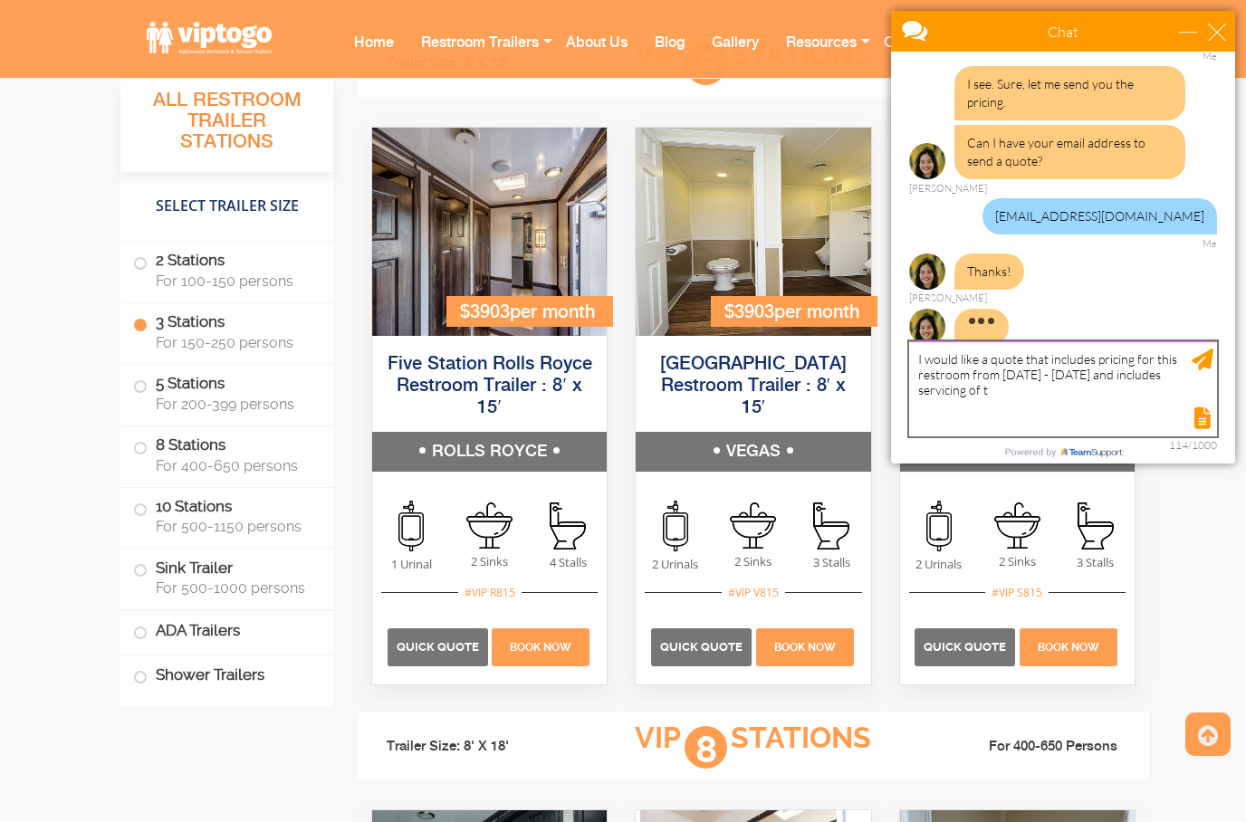
click at [1075, 393] on textarea "I would like a quote that includes pricing for this restroom from [DATE] - [DAT…" at bounding box center [1063, 388] width 308 height 95
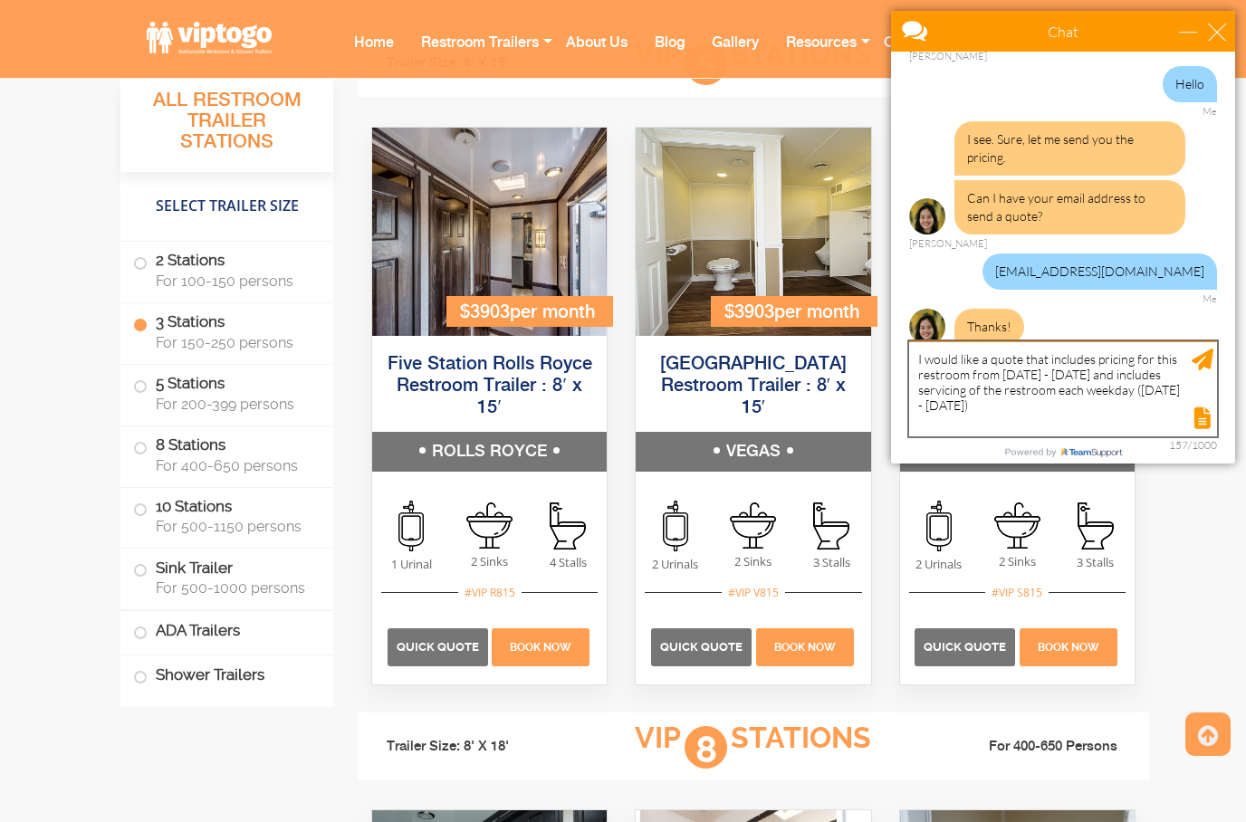
type textarea "I would like a quote that includes pricing for this restroom from [DATE] - [DAT…"
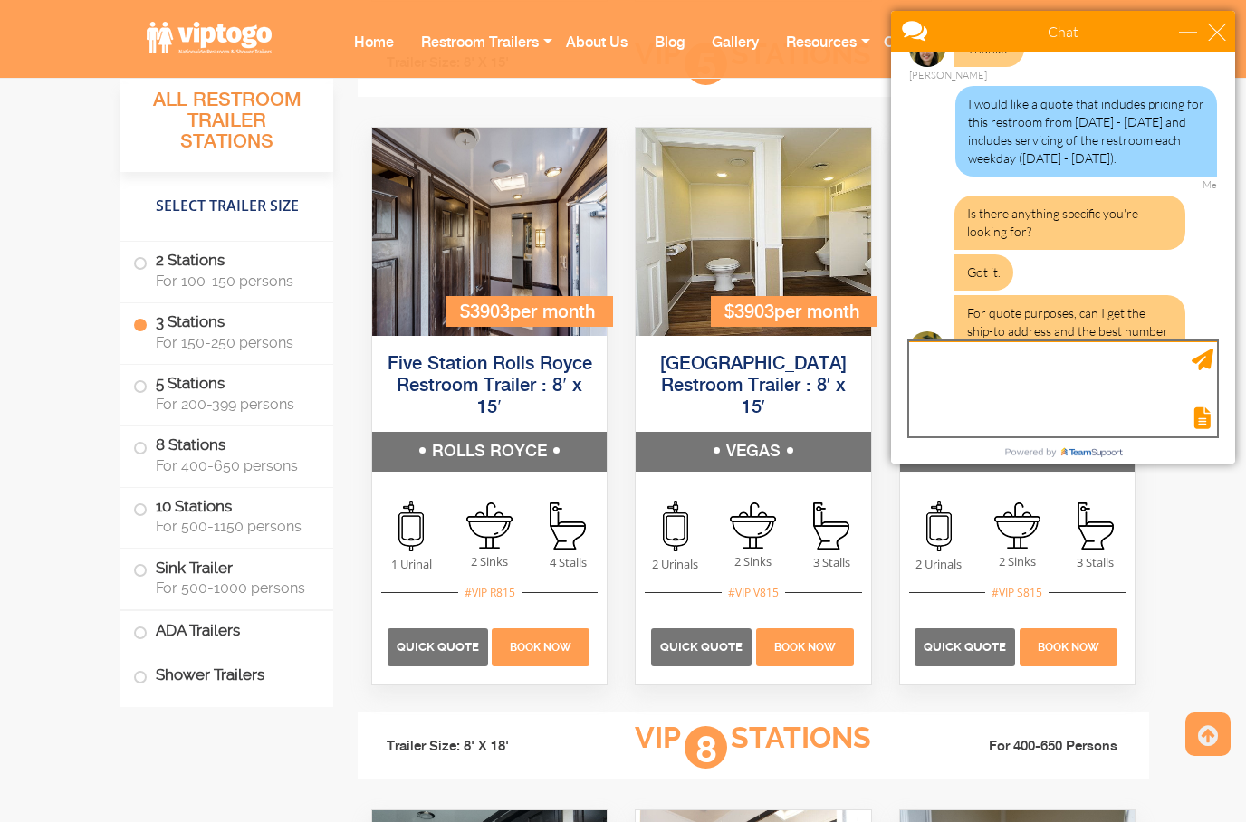
scroll to position [505, 0]
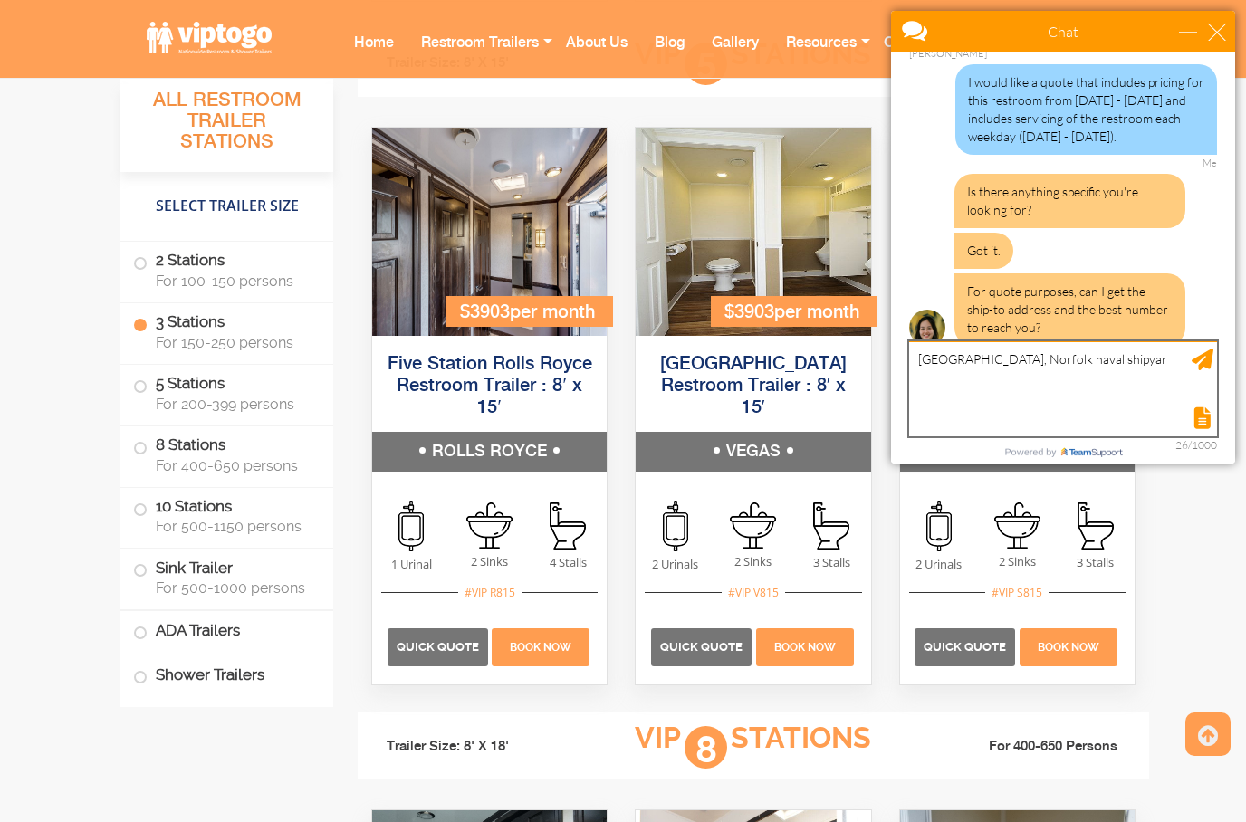
type textarea "[GEOGRAPHIC_DATA], Norfolk naval shipyard"
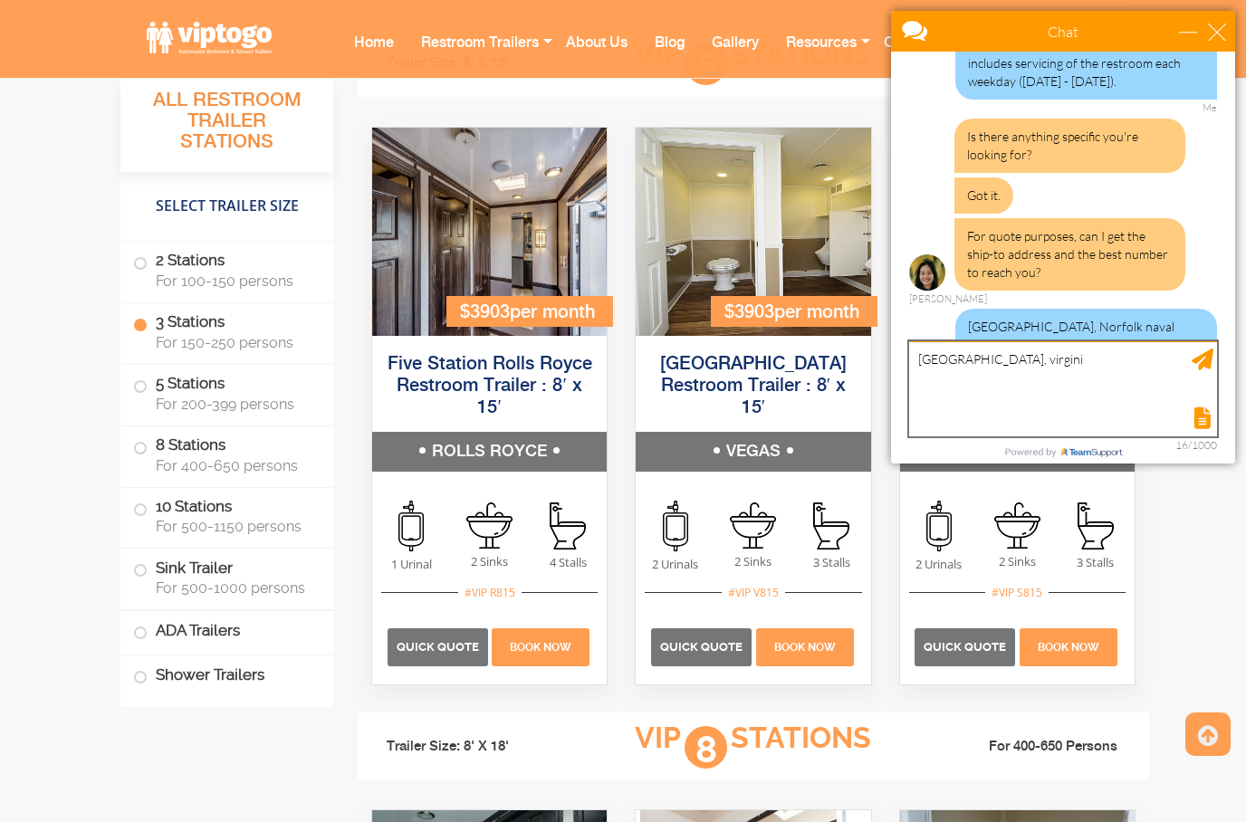
type textarea "[GEOGRAPHIC_DATA], [US_STATE]"
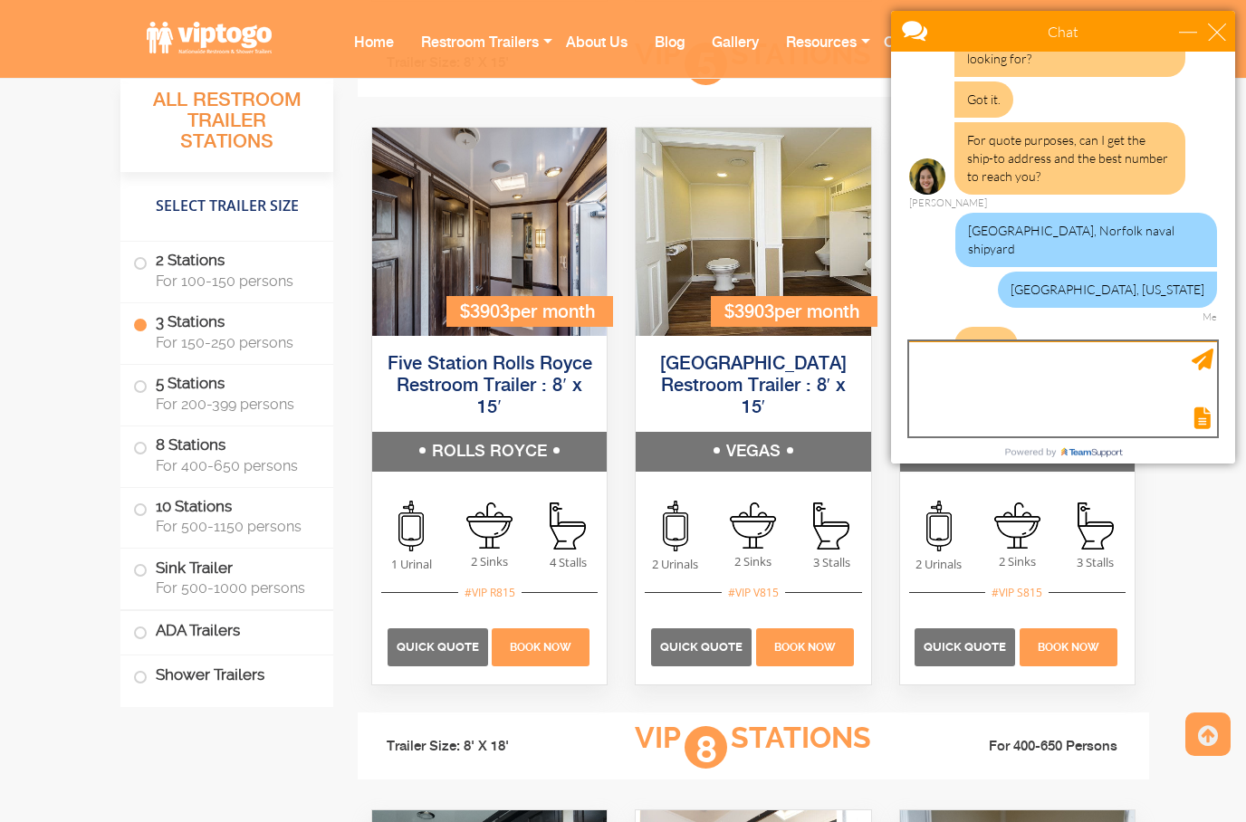
scroll to position [715, 0]
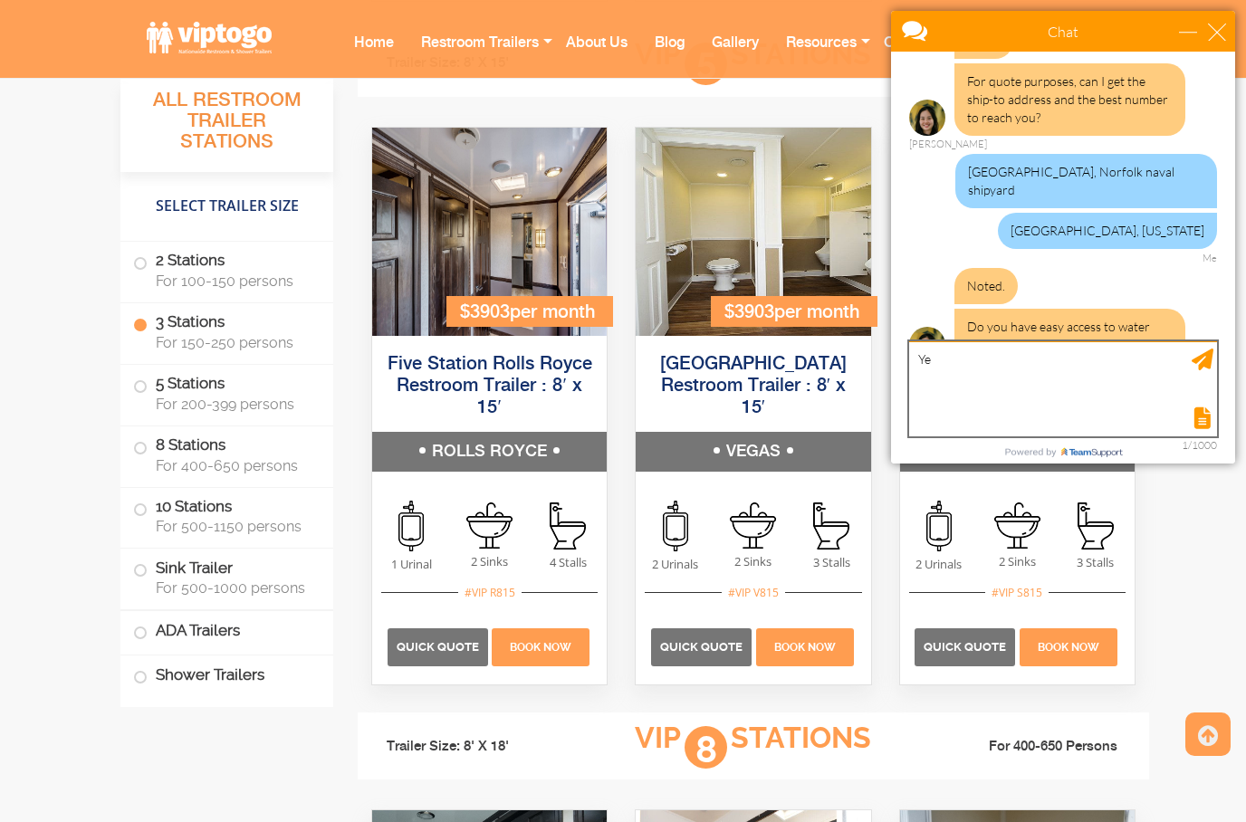
type textarea "Yes"
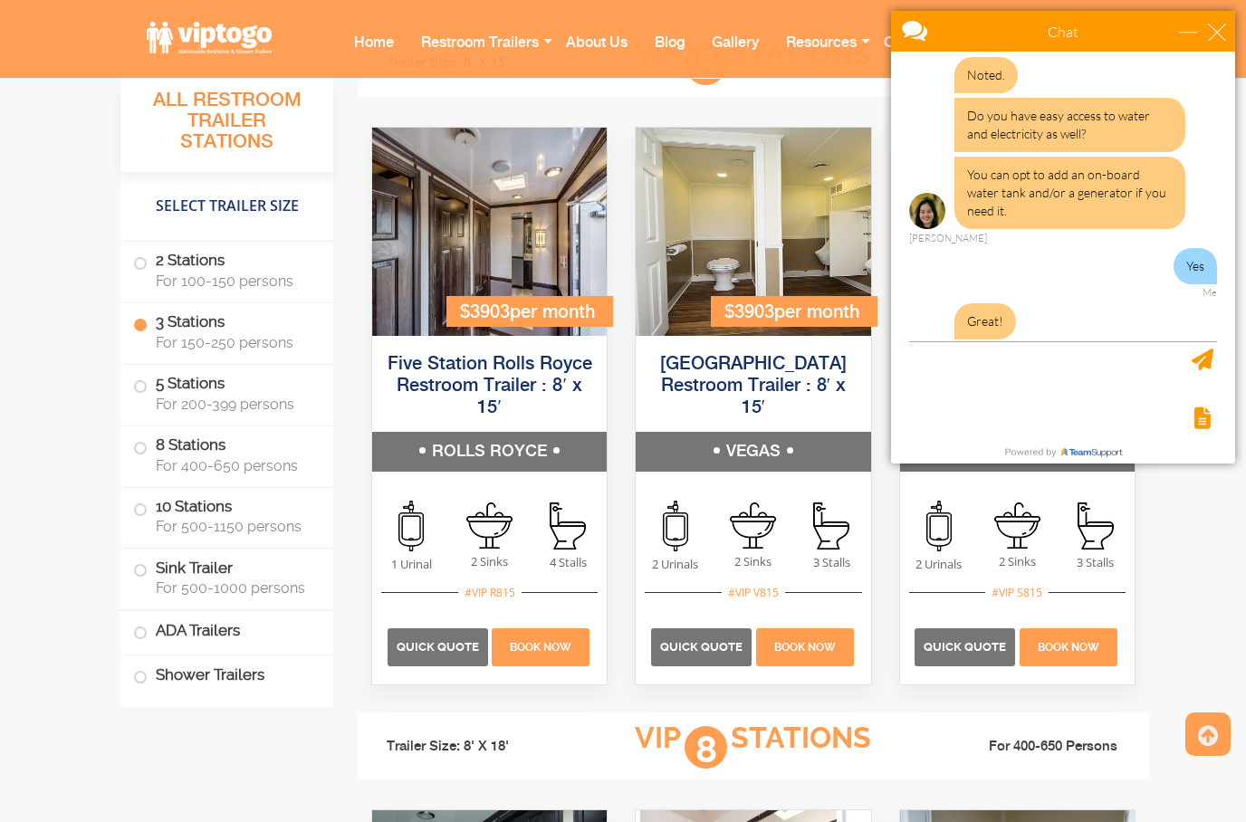
scroll to position [925, 0]
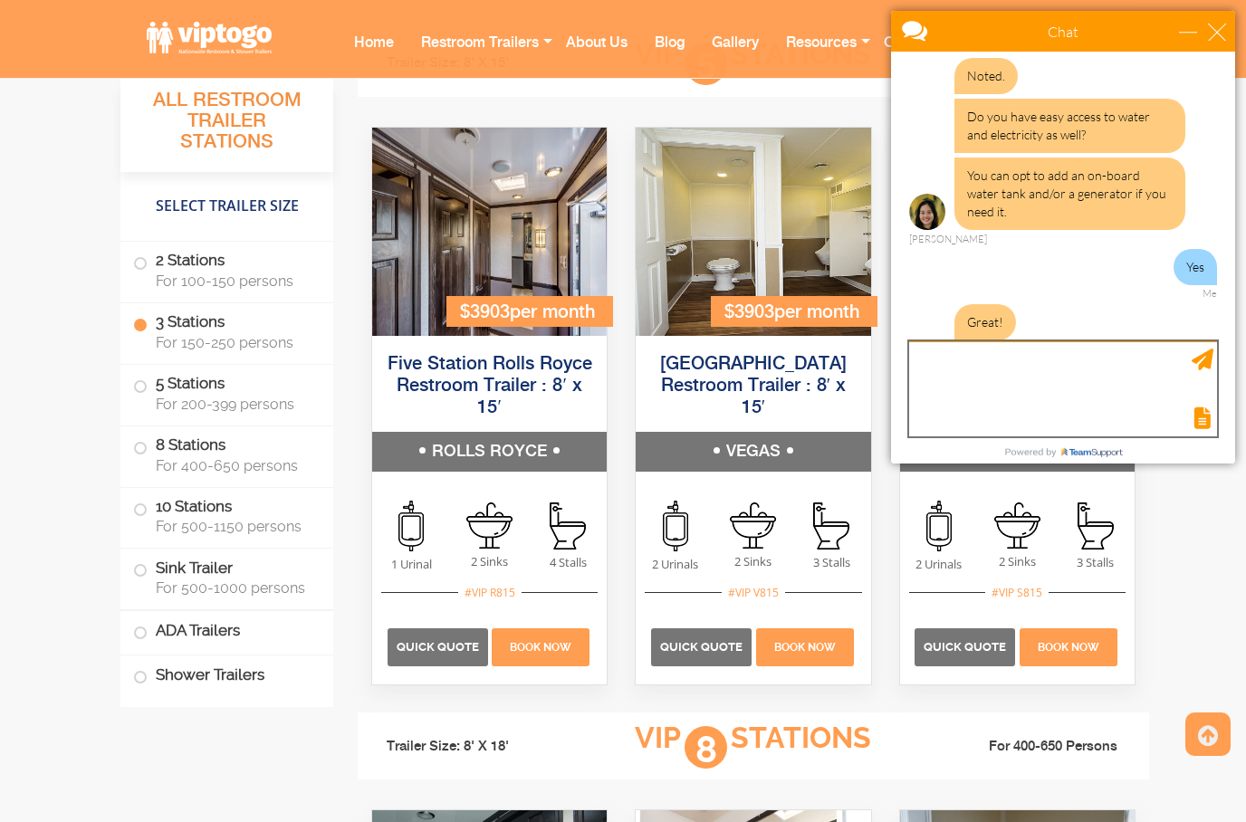
click at [1049, 355] on textarea "type your message" at bounding box center [1063, 388] width 308 height 95
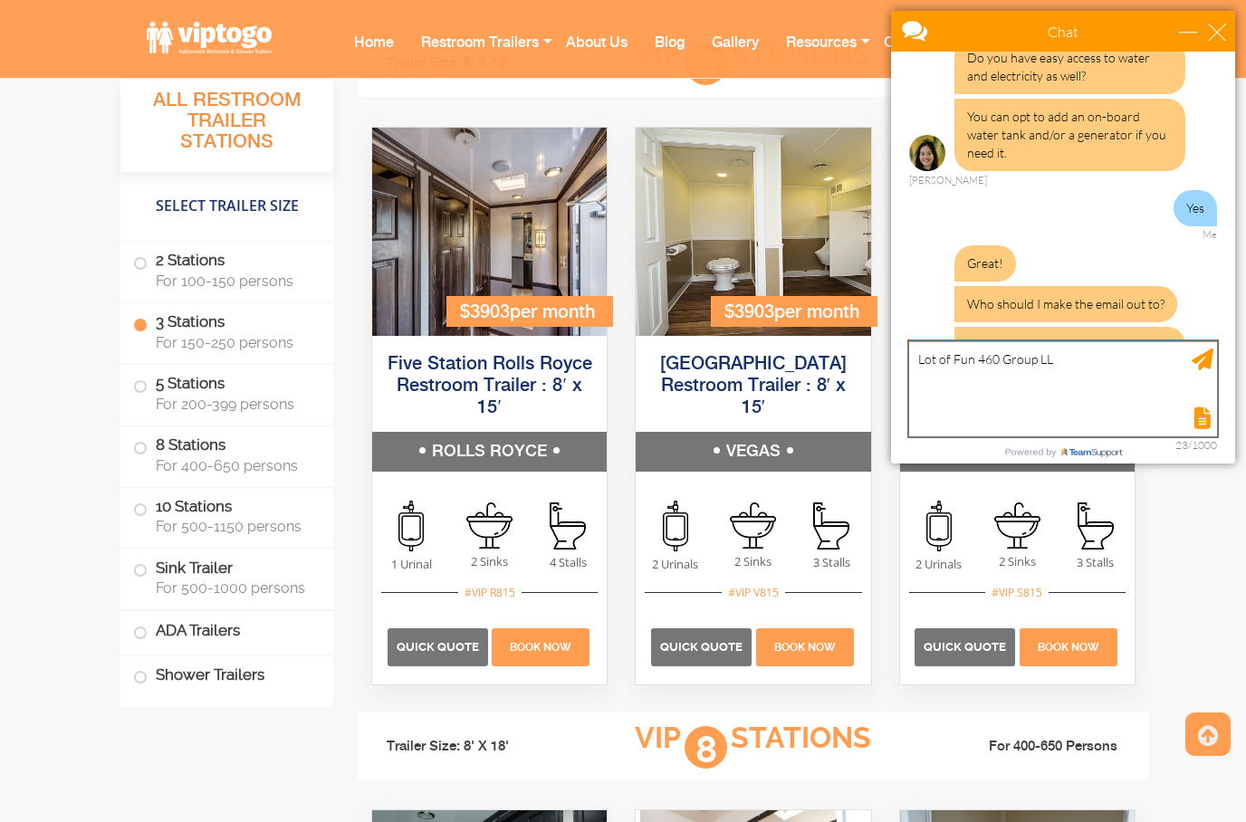
type textarea "Lot of Fun 460 Group LLC"
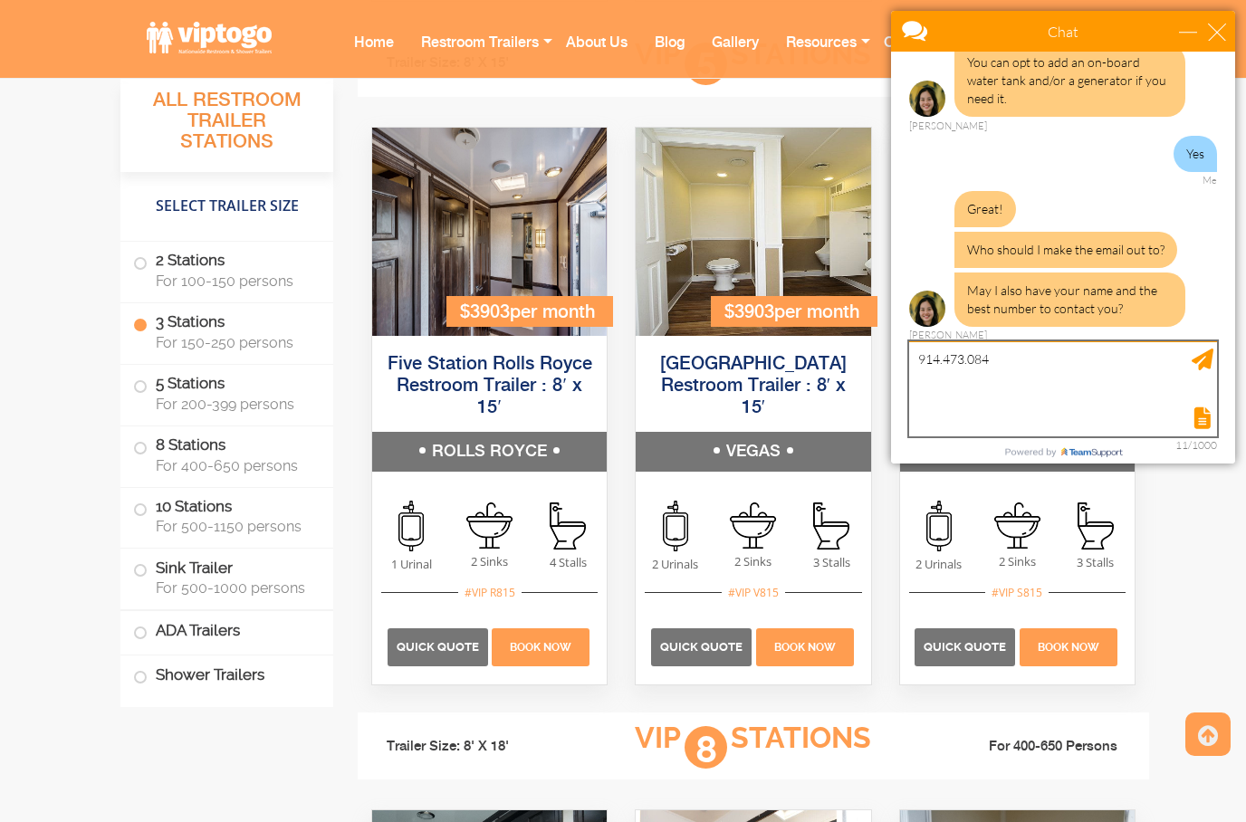
type textarea "914.473.0845"
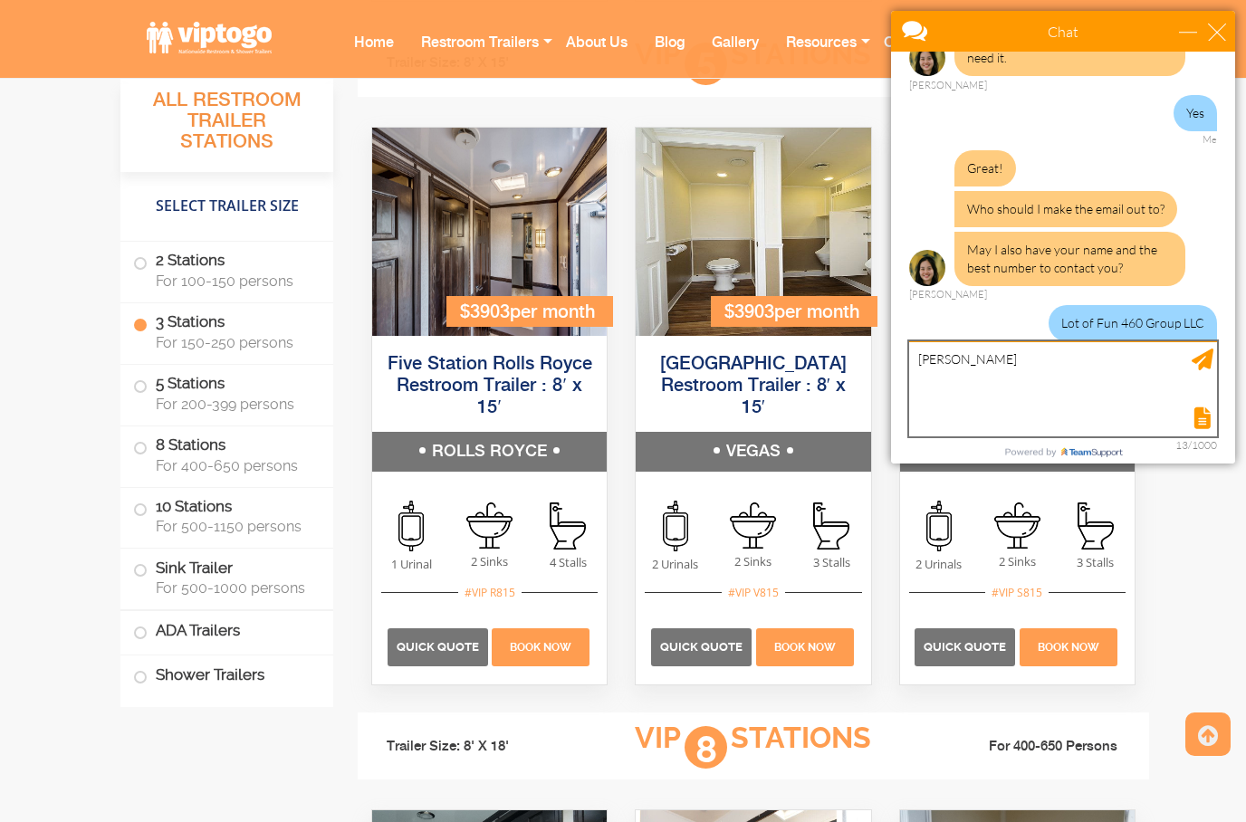
type textarea "[PERSON_NAME]"
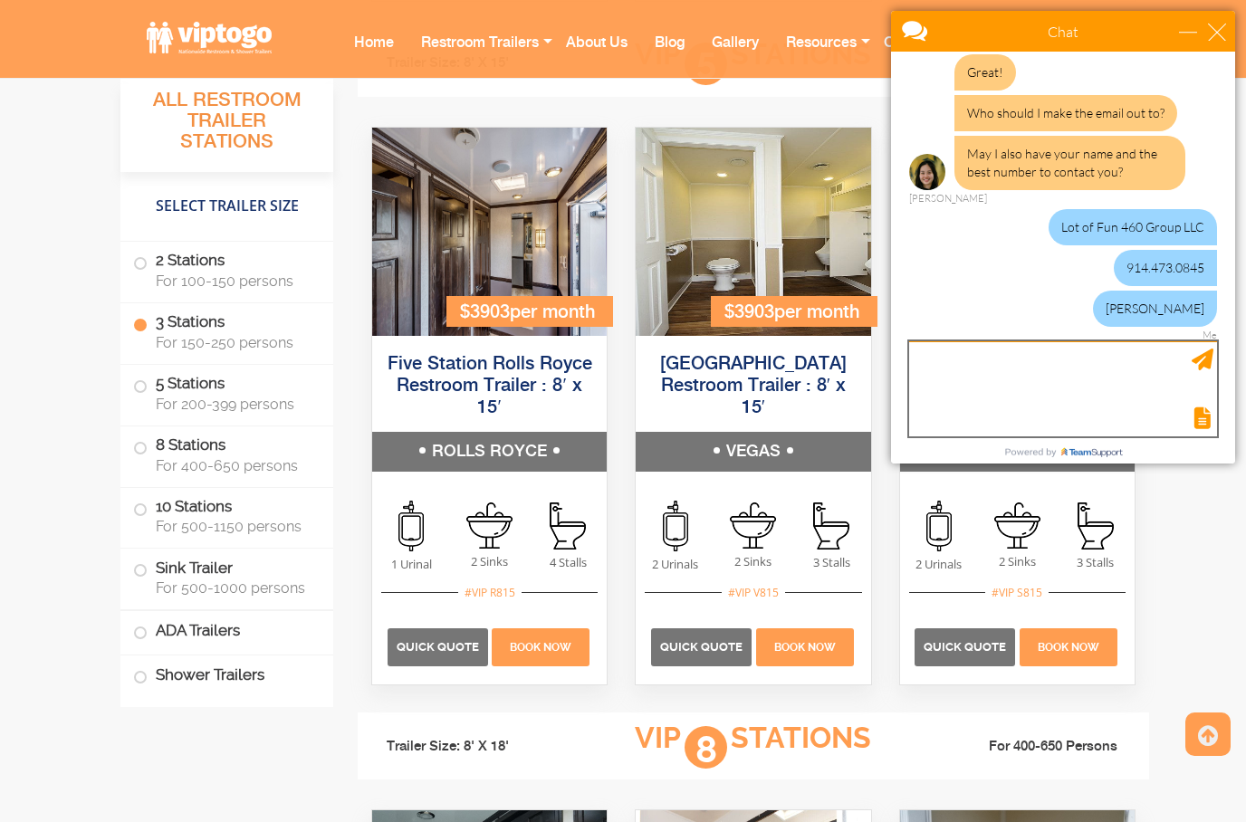
scroll to position [1211, 0]
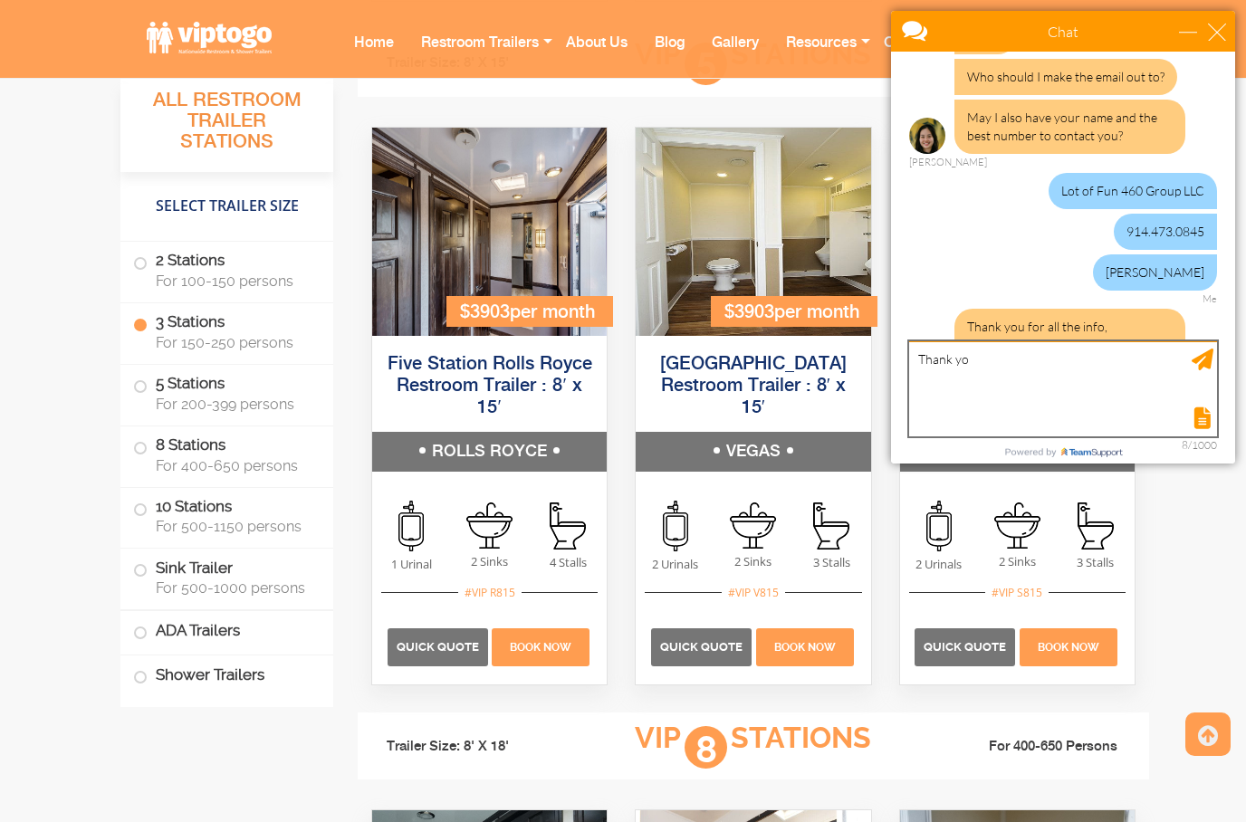
type textarea "Thank you"
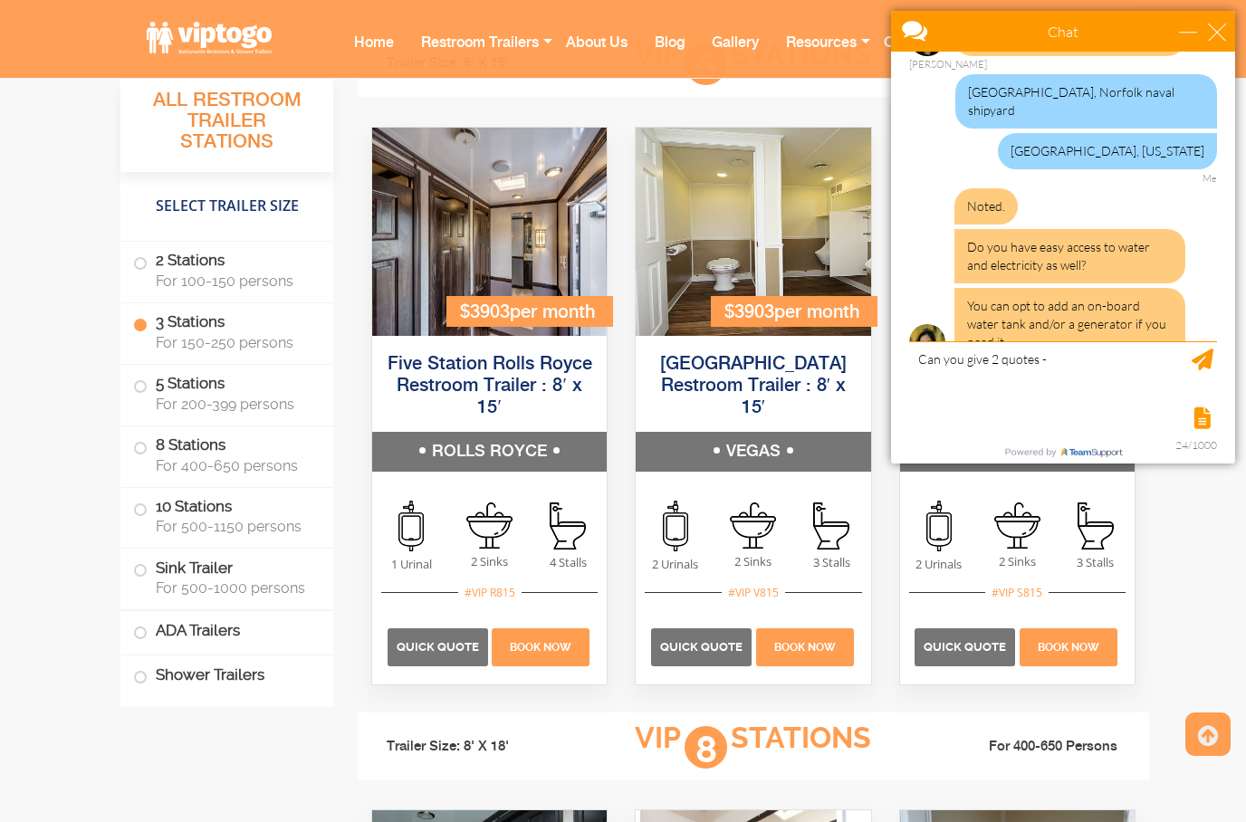
scroll to position [1322, 0]
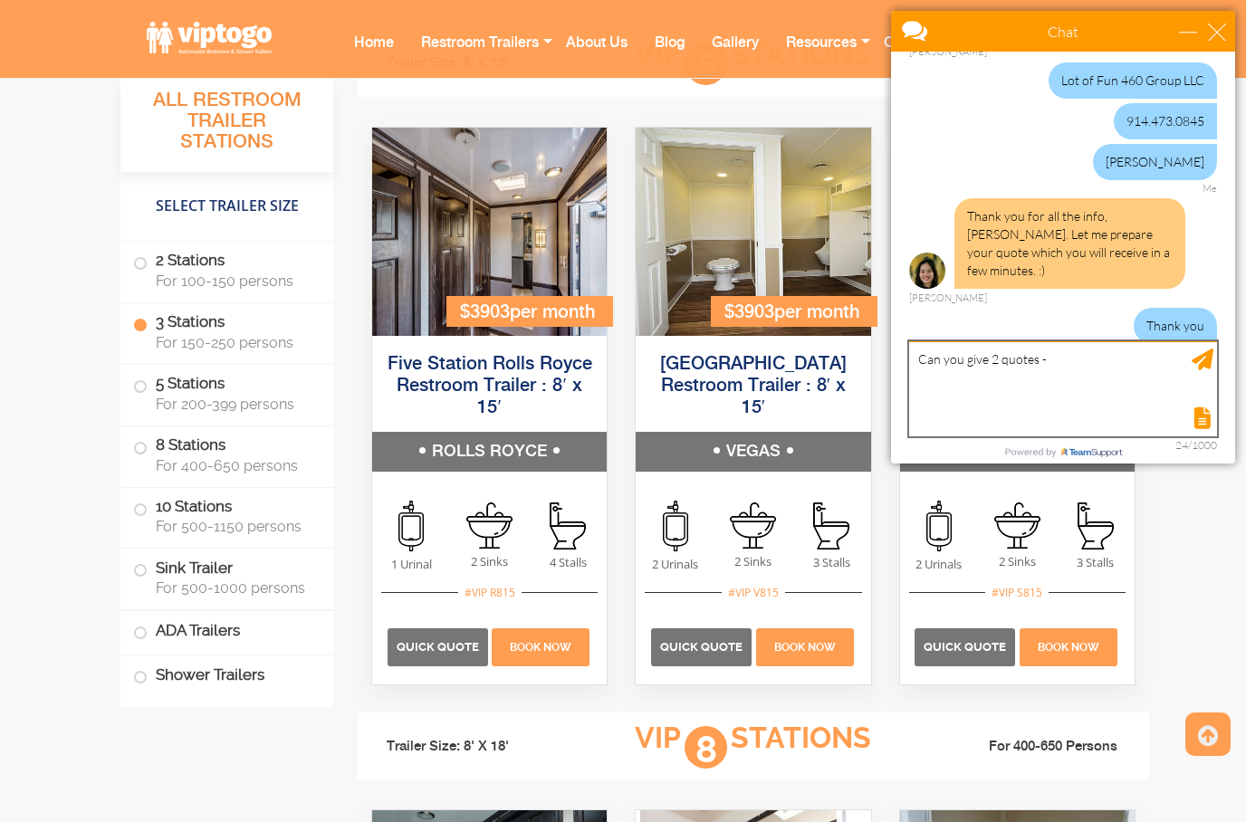
click at [1077, 353] on textarea "Can you give 2 quotes -" at bounding box center [1063, 388] width 308 height 95
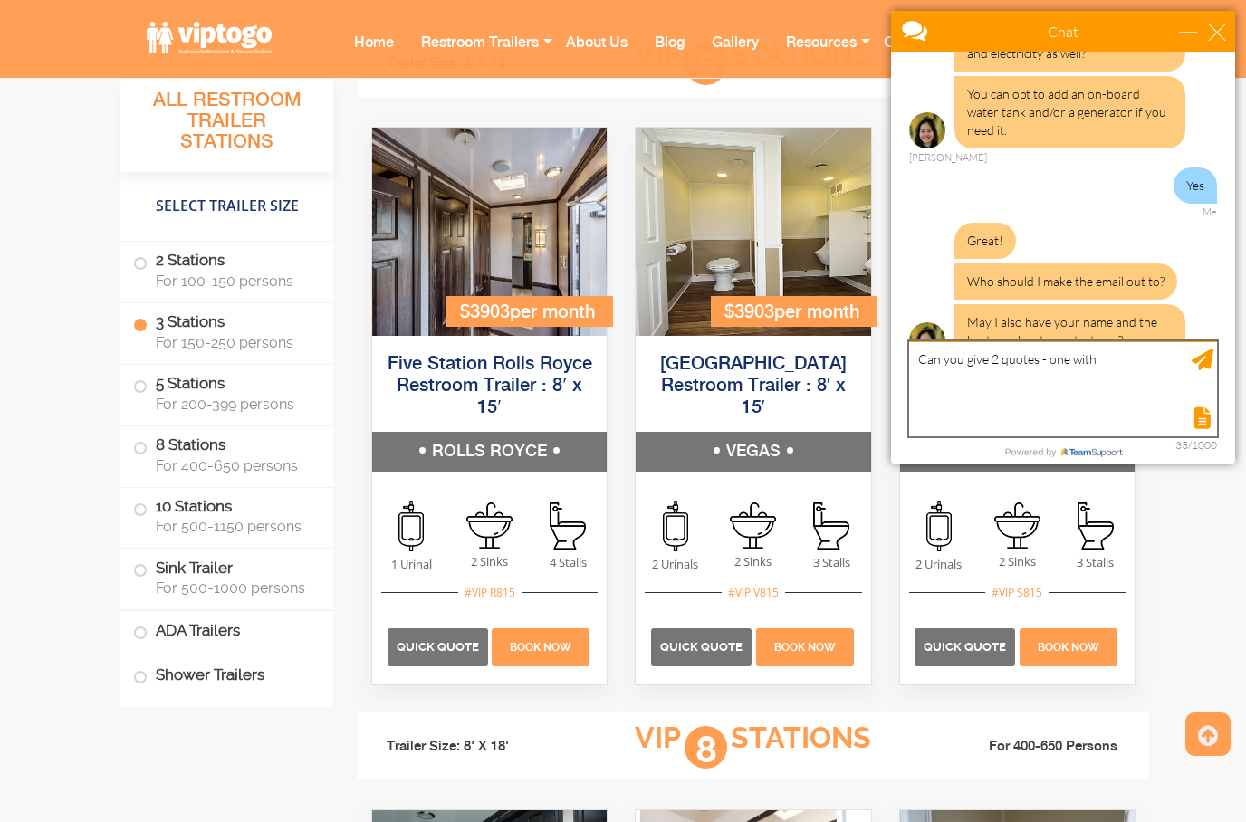
scroll to position [1009, 0]
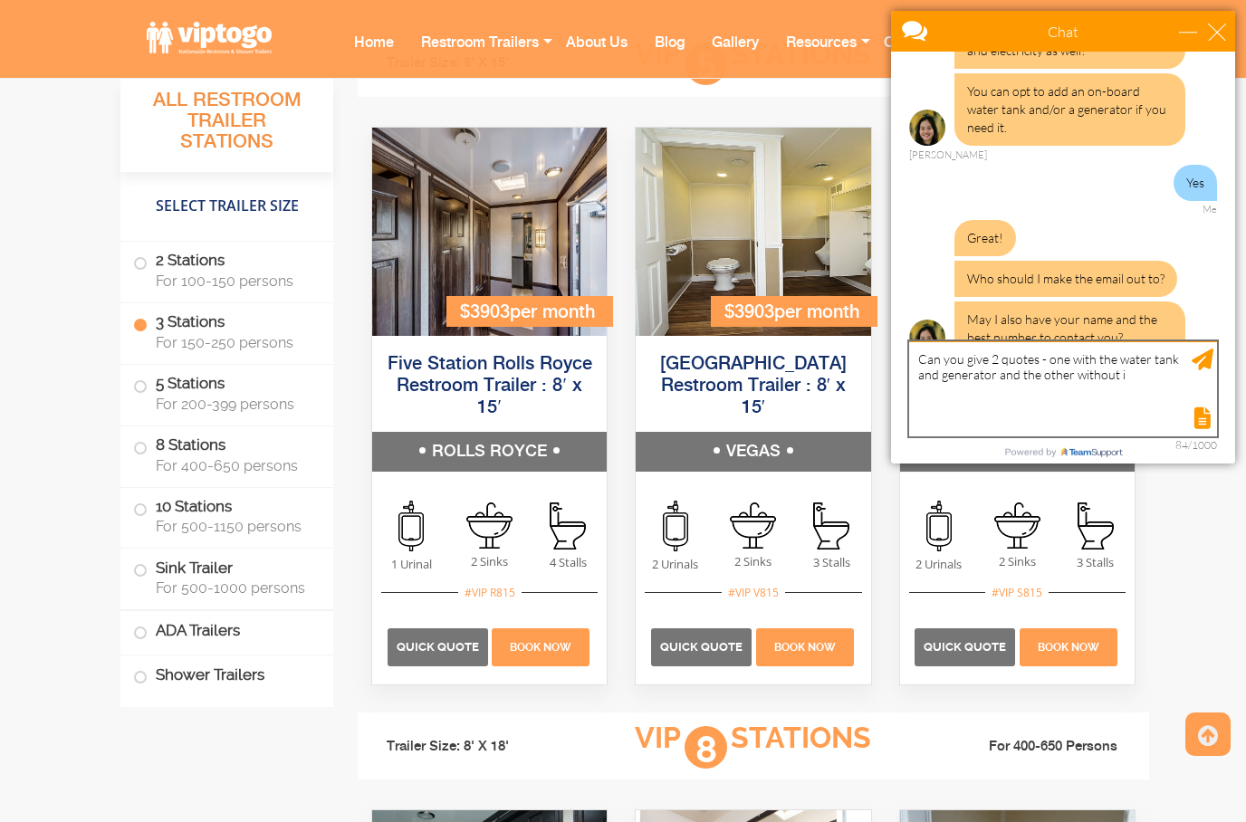
type textarea "Can you give 2 quotes - one with the water tank and generator and the other wit…"
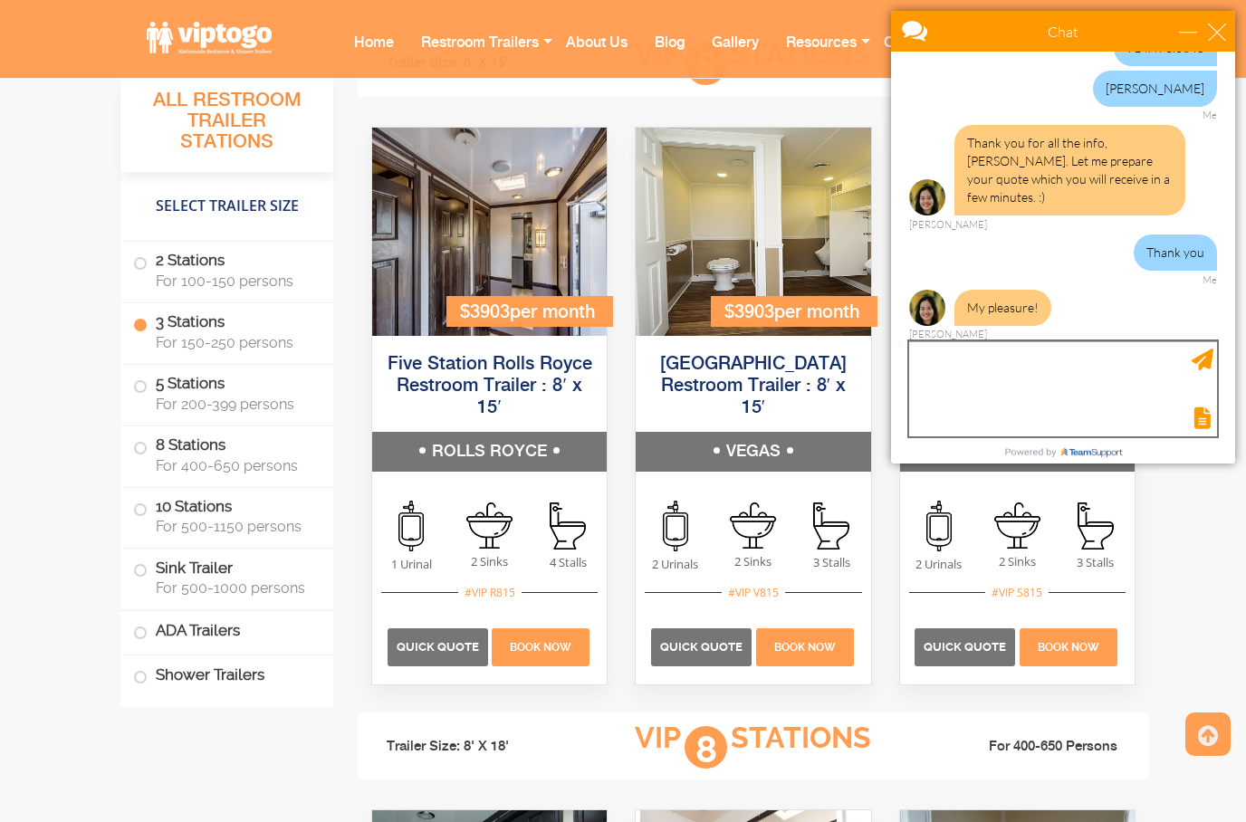
scroll to position [1449, 0]
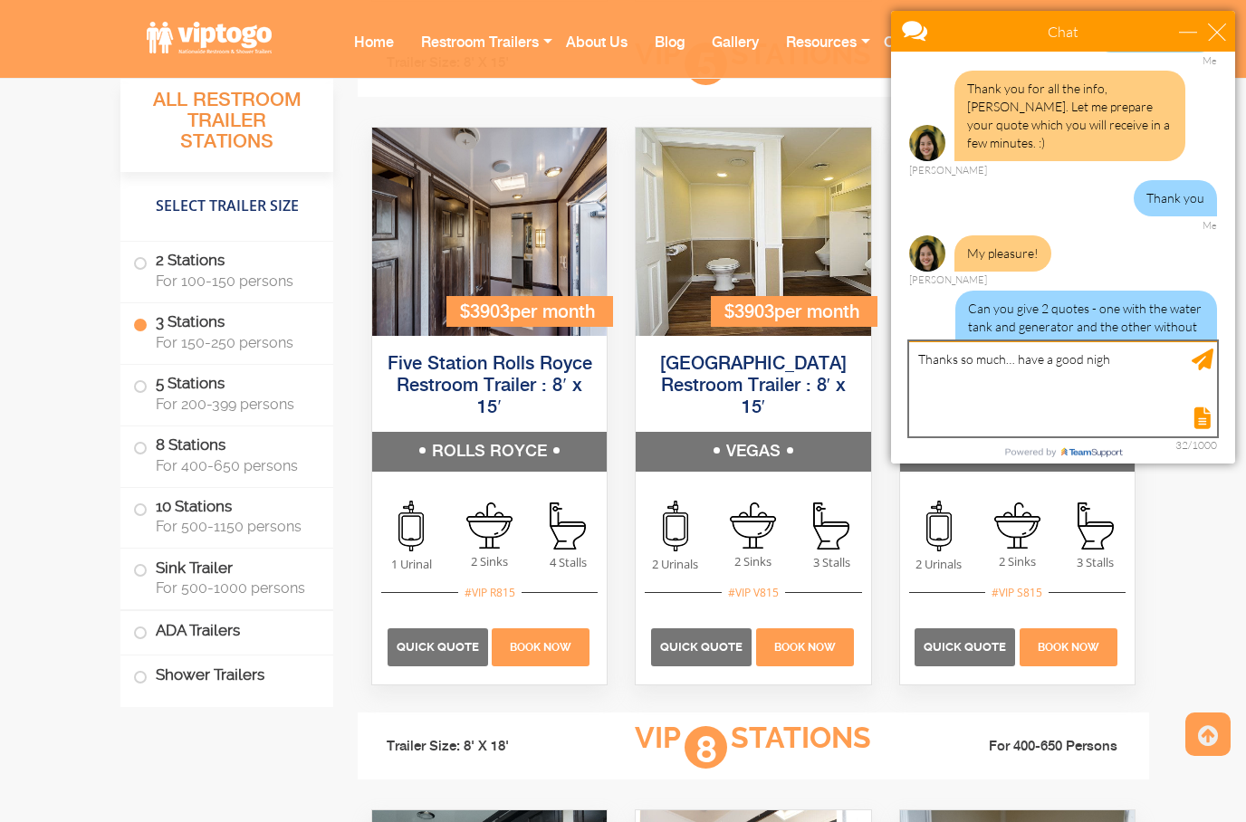
type textarea "Thanks so much… have a good night"
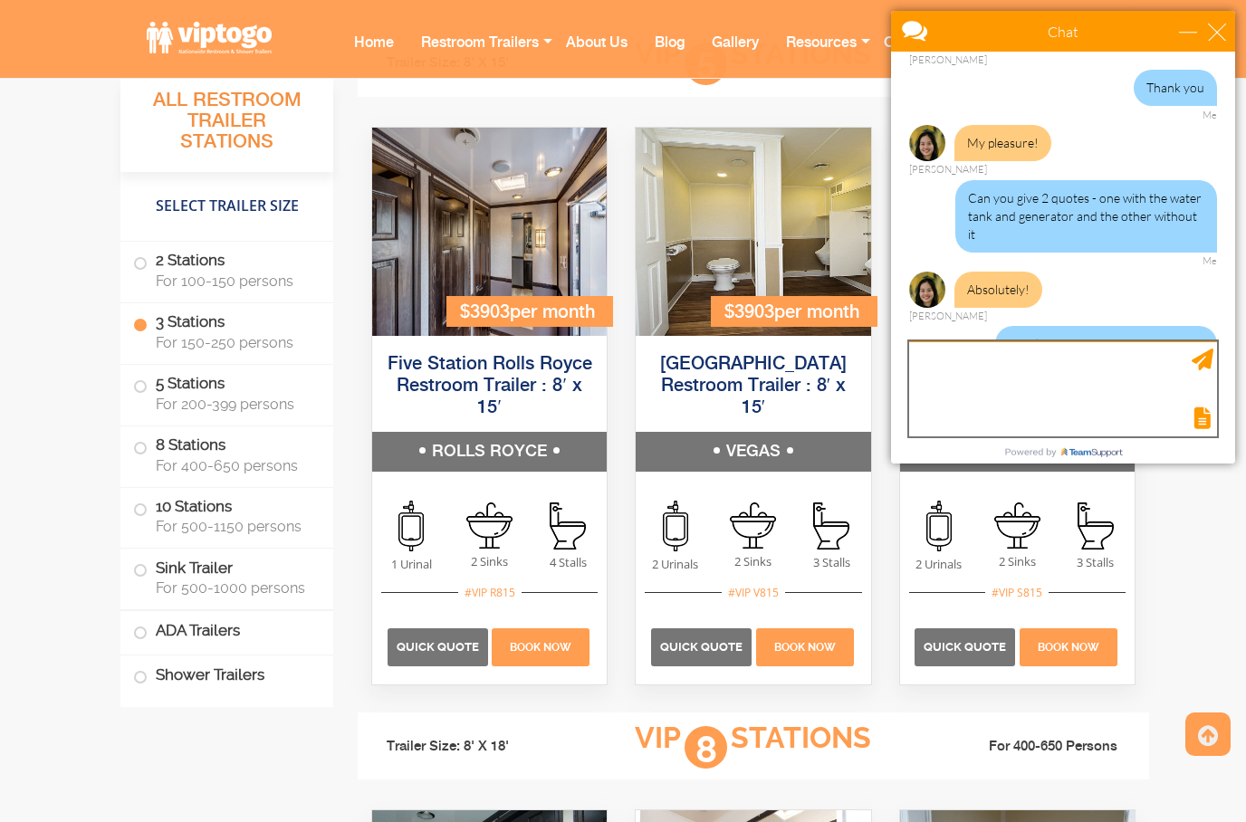
scroll to position [1578, 0]
